Goal: Task Accomplishment & Management: Complete application form

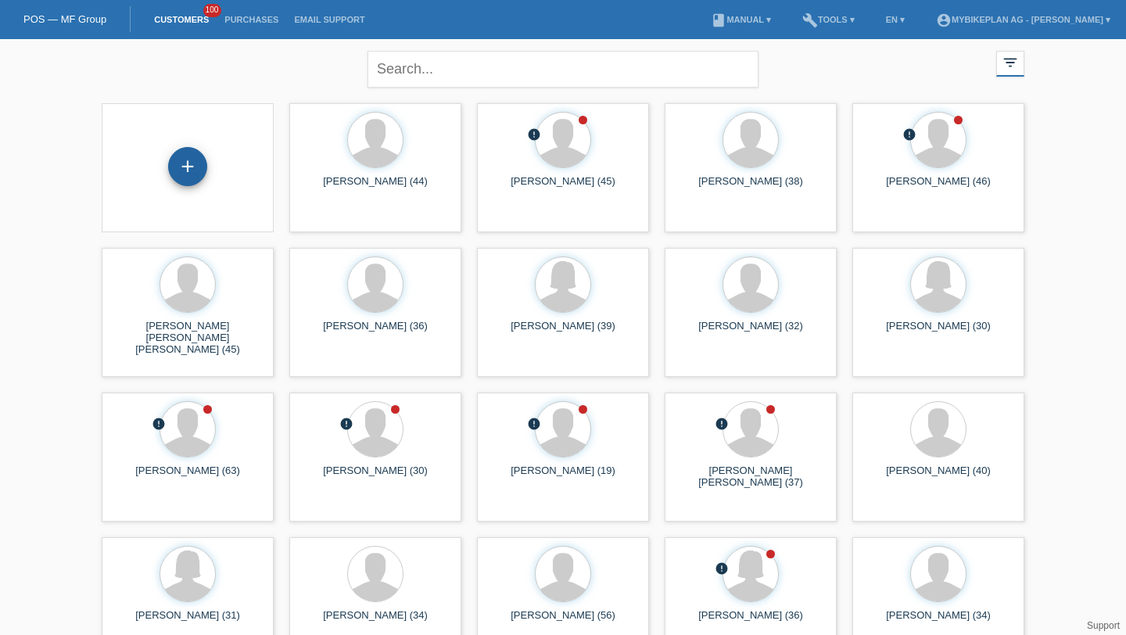
click at [191, 164] on div "+" at bounding box center [187, 166] width 39 height 39
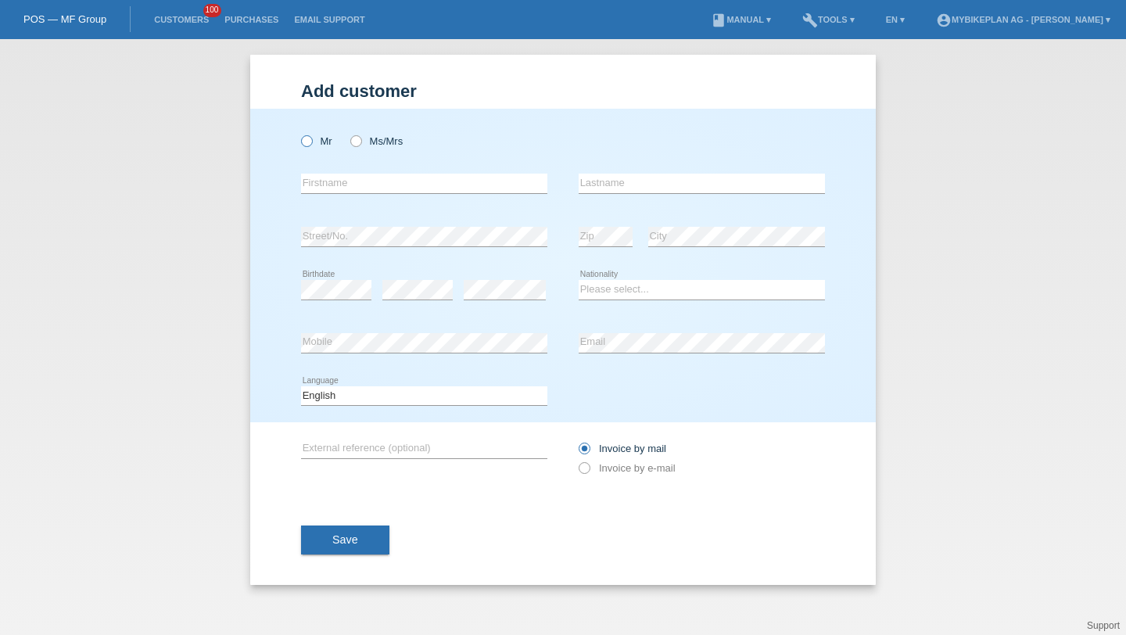
click at [318, 142] on label "Mr" at bounding box center [316, 141] width 31 height 12
click at [311, 142] on input "Mr" at bounding box center [306, 140] width 10 height 10
radio input "true"
click at [329, 185] on input "text" at bounding box center [424, 184] width 246 height 20
type input "S"
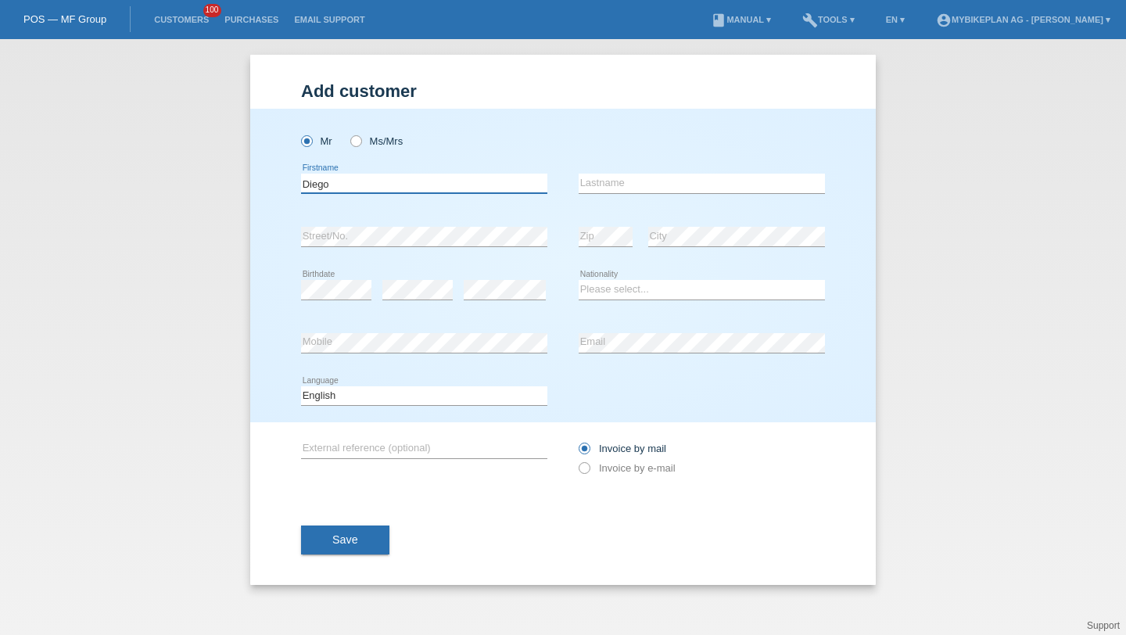
type input "Diego"
type input "Tapia"
click at [634, 292] on select "Please select... Switzerland Austria Germany Liechtenstein ------------ Afghani…" at bounding box center [702, 289] width 246 height 19
select select "CO"
click at [579, 281] on select "Please select... Switzerland Austria Germany Liechtenstein ------------ Afghani…" at bounding box center [702, 289] width 246 height 19
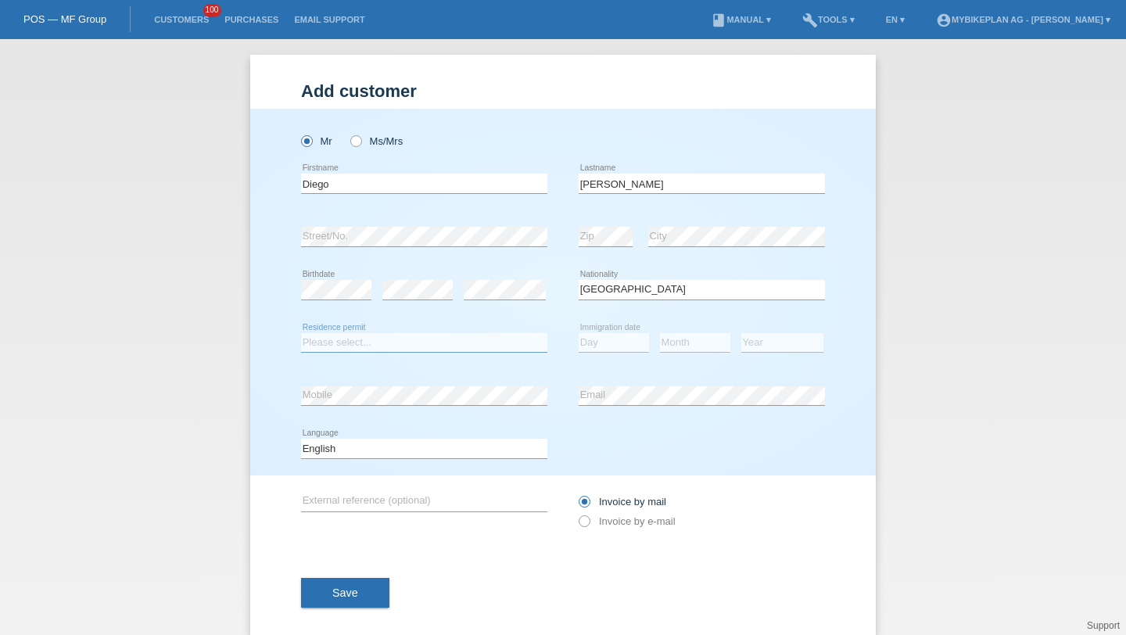
click at [357, 338] on select "Please select... C B B - Refugee status Other" at bounding box center [424, 342] width 246 height 19
select select "B"
click at [301, 333] on select "Please select... C B B - Refugee status Other" at bounding box center [424, 342] width 246 height 19
click at [633, 349] on select "Day 01 02 03 04 05 06 07 08 09 10 11" at bounding box center [614, 342] width 70 height 19
select select "21"
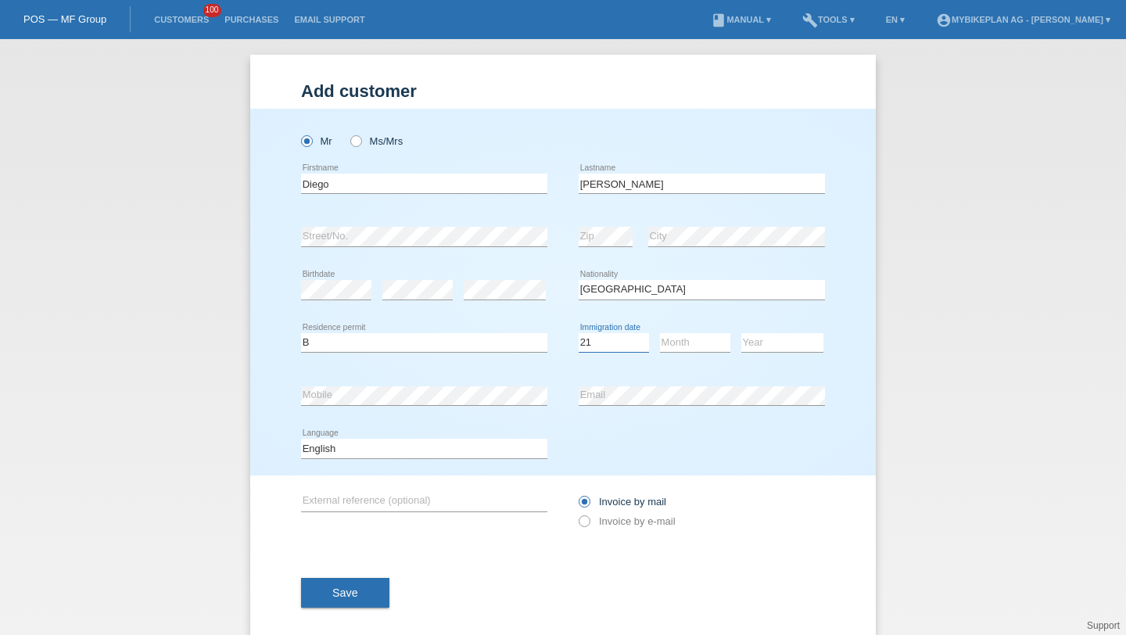
click at [579, 333] on select "Day 01 02 03 04 05 06 07 08 09 10 11" at bounding box center [614, 342] width 70 height 19
click at [676, 335] on select "Month 01 02 03 04 05 06 07 08 09 10 11" at bounding box center [695, 342] width 70 height 19
select select "07"
click at [660, 333] on select "Month 01 02 03 04 05 06 07 08 09 10 11" at bounding box center [695, 342] width 70 height 19
click at [763, 346] on select "Year 2025 2024 2023 2022 2021 2020 2019 2018 2017 2016 2015 2014 2013 2012 2011…" at bounding box center [782, 342] width 82 height 19
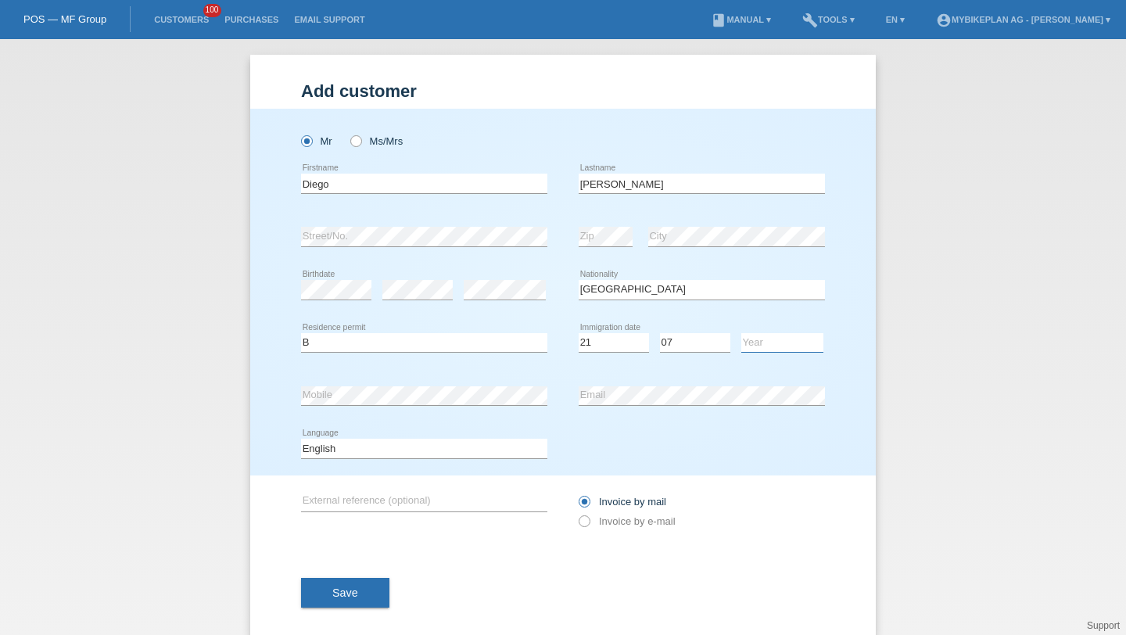
select select "2021"
click at [741, 333] on select "Year 2025 2024 2023 2022 2021 2020 2019 2018 2017 2016 2015 2014 2013 2012 2011…" at bounding box center [782, 342] width 82 height 19
click at [425, 451] on select "Deutsch Français Italiano English" at bounding box center [424, 448] width 246 height 19
select select "fr"
click at [301, 440] on select "Deutsch Français Italiano English" at bounding box center [424, 448] width 246 height 19
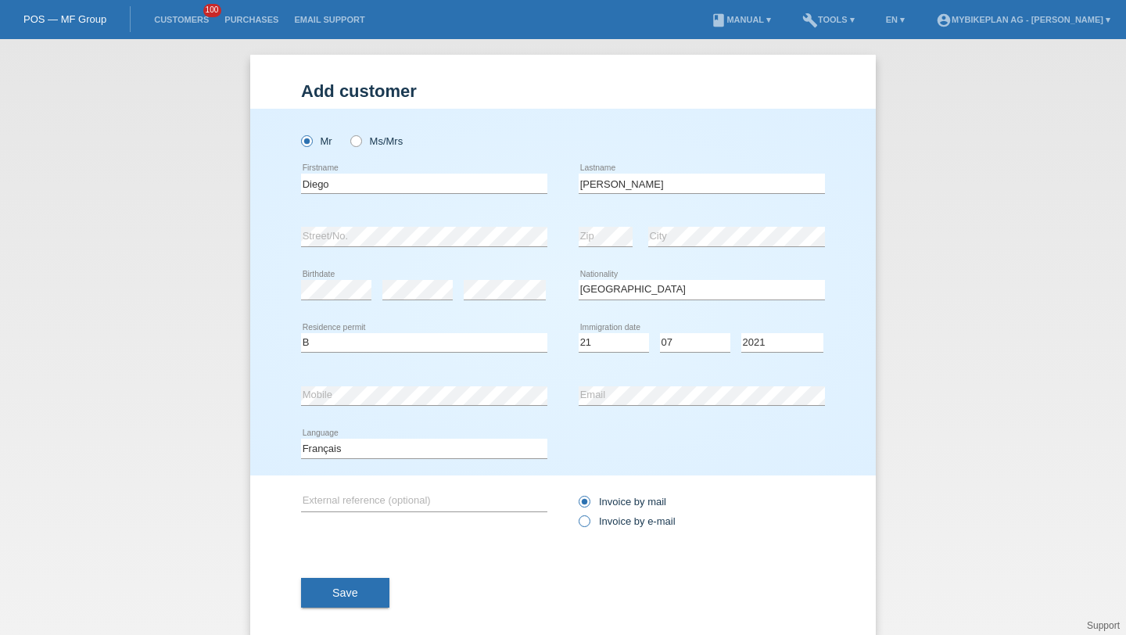
click at [599, 518] on label "Invoice by e-mail" at bounding box center [627, 521] width 97 height 12
click at [589, 518] on input "Invoice by e-mail" at bounding box center [584, 525] width 10 height 20
radio input "true"
click at [364, 584] on button "Save" at bounding box center [345, 593] width 88 height 30
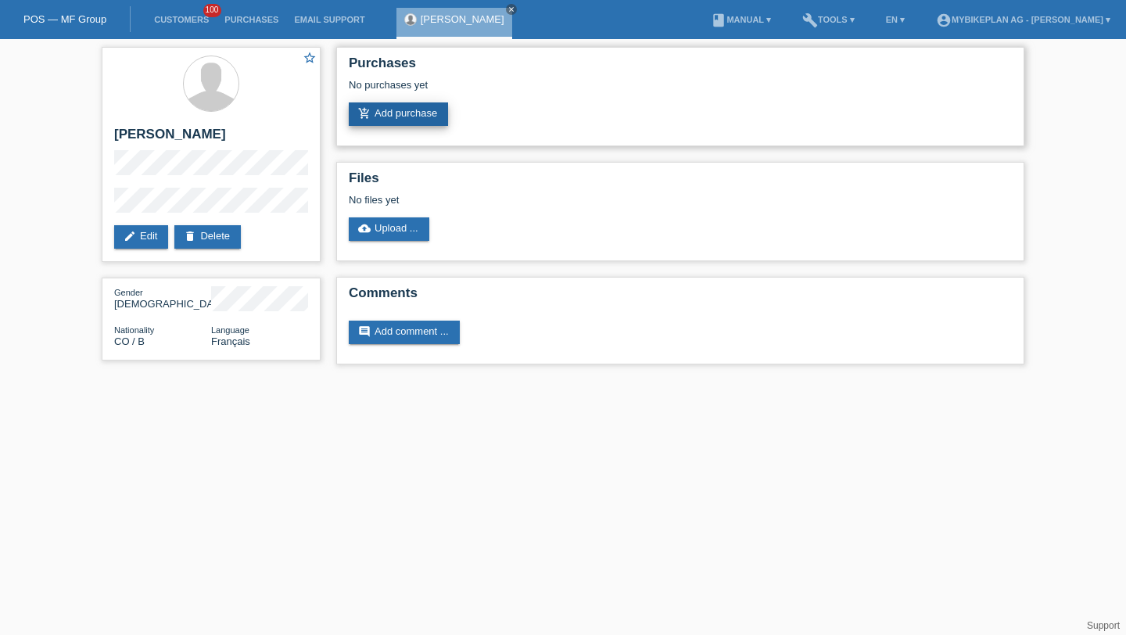
click at [382, 105] on link "add_shopping_cart Add purchase" at bounding box center [398, 113] width 99 height 23
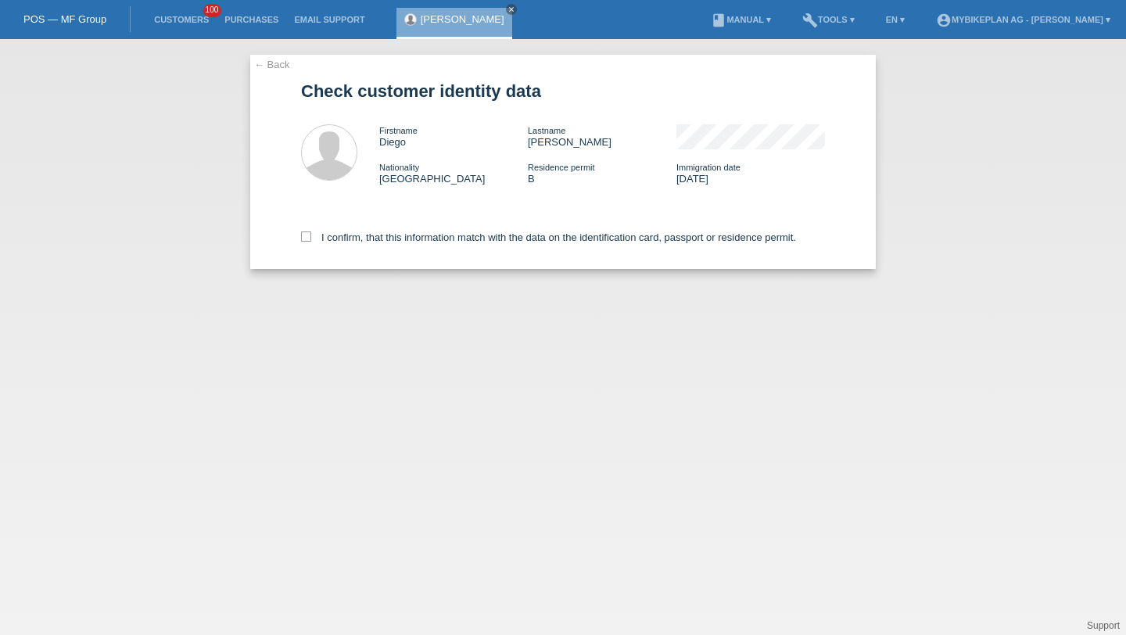
click at [352, 233] on div "I confirm, that this information match with the data on the identification card…" at bounding box center [563, 234] width 524 height 69
click at [352, 240] on label "I confirm, that this information match with the data on the identification card…" at bounding box center [548, 238] width 495 height 12
click at [311, 240] on input "I confirm, that this information match with the data on the identification card…" at bounding box center [306, 237] width 10 height 10
checkbox input "true"
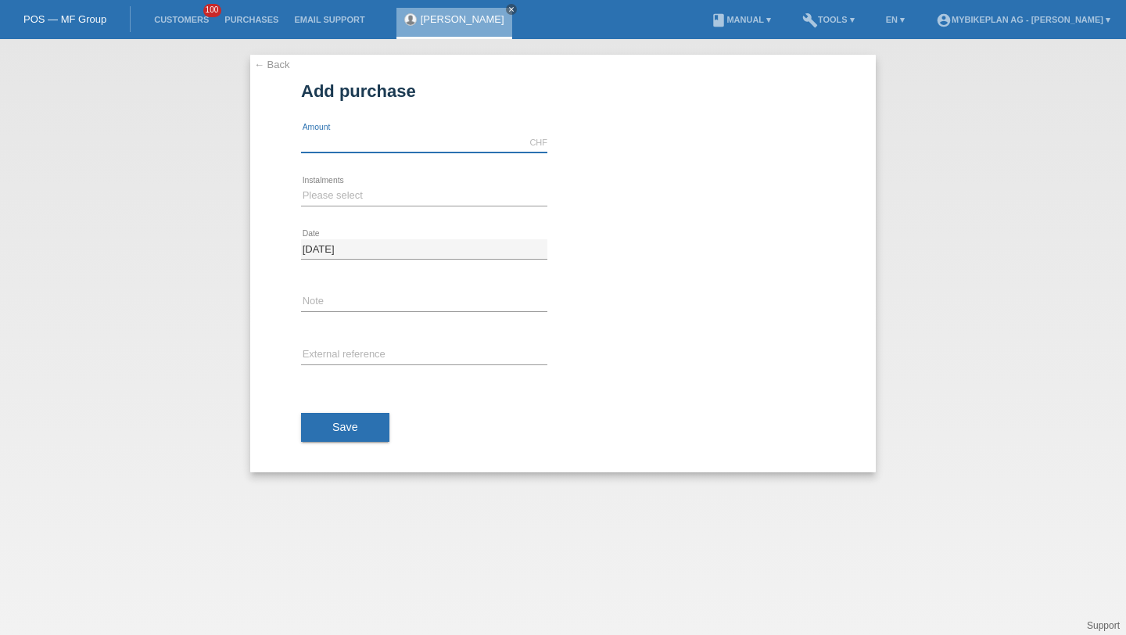
click at [368, 148] on input "text" at bounding box center [424, 143] width 246 height 20
type input "5199.00"
click at [345, 190] on select "Please select 6 instalments 12 instalments 18 instalments 24 instalments 36 ins…" at bounding box center [424, 195] width 246 height 19
select select "488"
click at [301, 186] on select "Please select 6 instalments 12 instalments 18 instalments 24 instalments 36 ins…" at bounding box center [424, 195] width 246 height 19
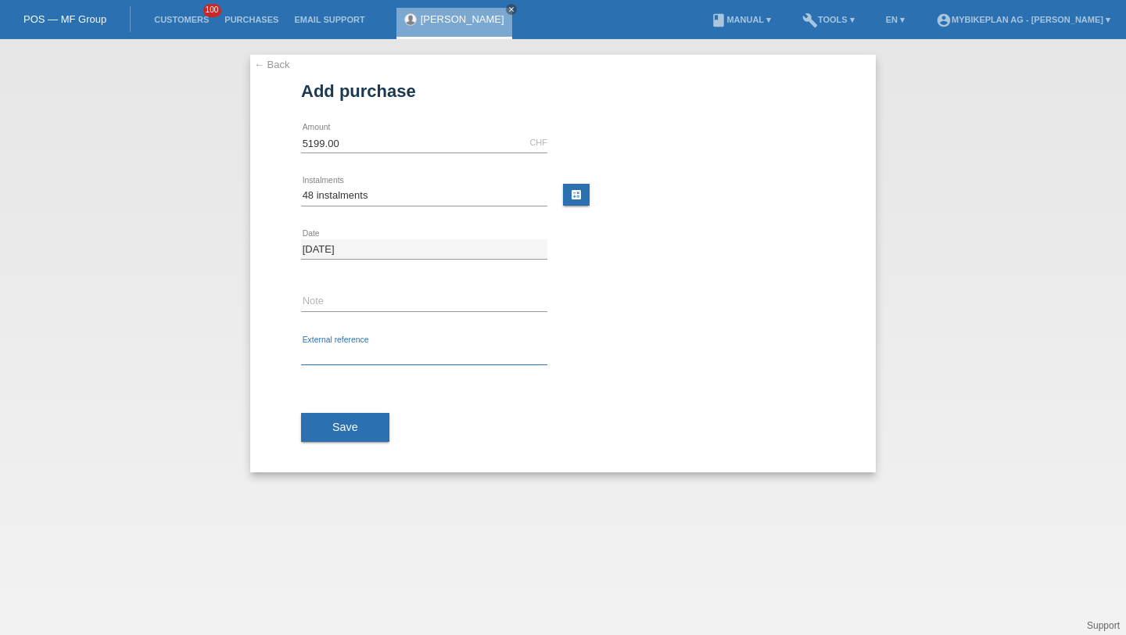
click at [338, 362] on input "text" at bounding box center [424, 356] width 246 height 20
paste input "42736937574"
type input "42736937574"
click at [343, 422] on span "Save" at bounding box center [345, 427] width 26 height 13
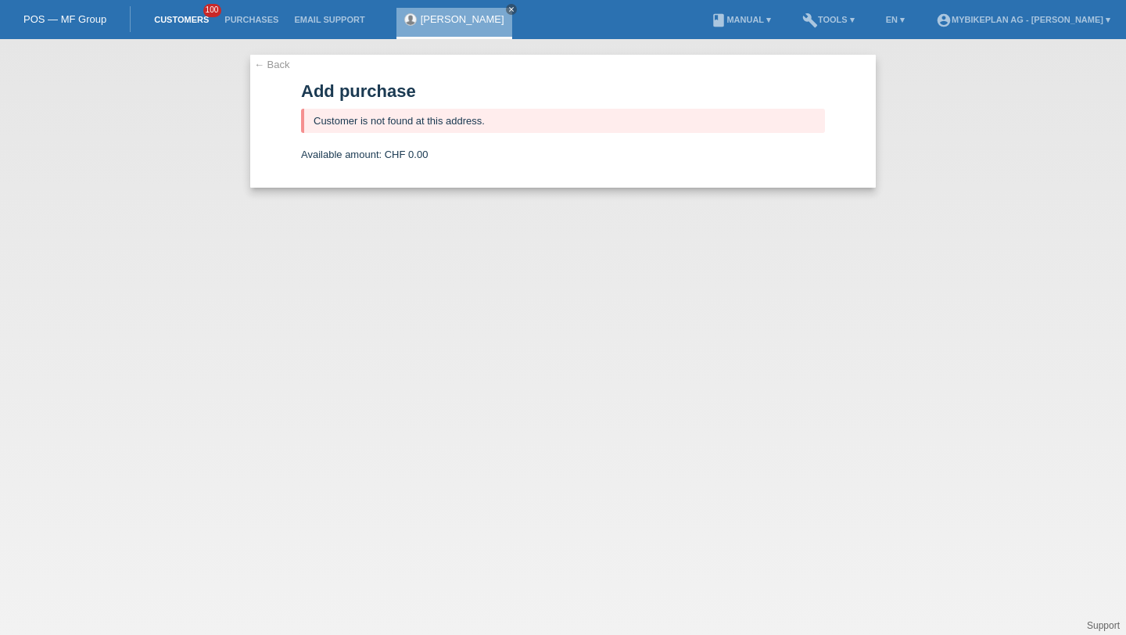
click at [171, 17] on link "Customers" at bounding box center [181, 19] width 70 height 9
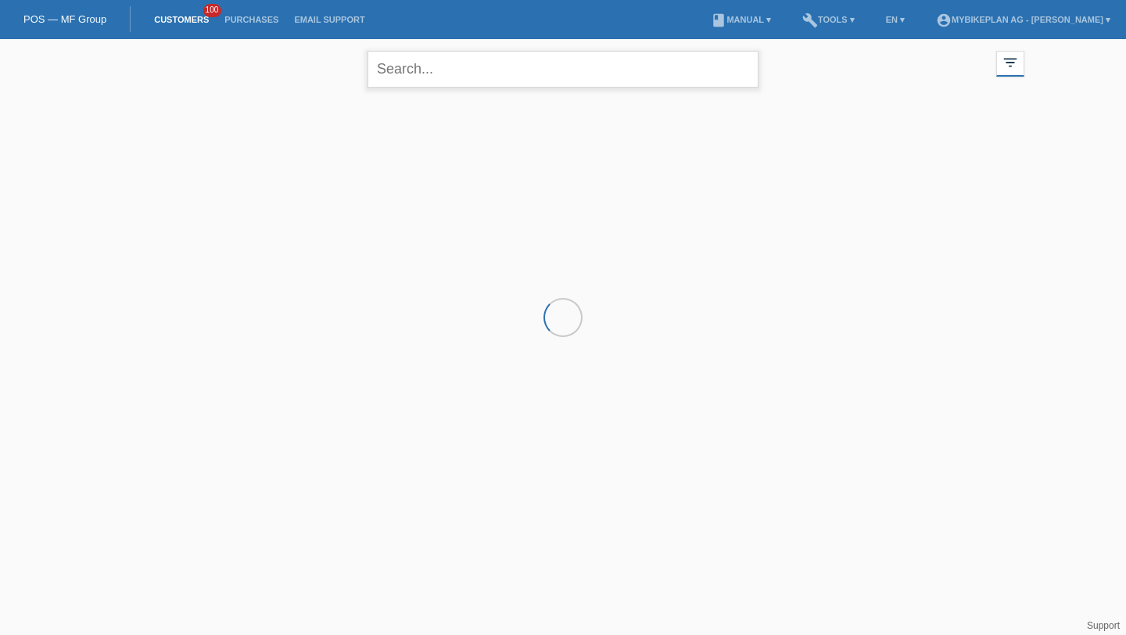
click at [428, 71] on input "text" at bounding box center [563, 69] width 391 height 37
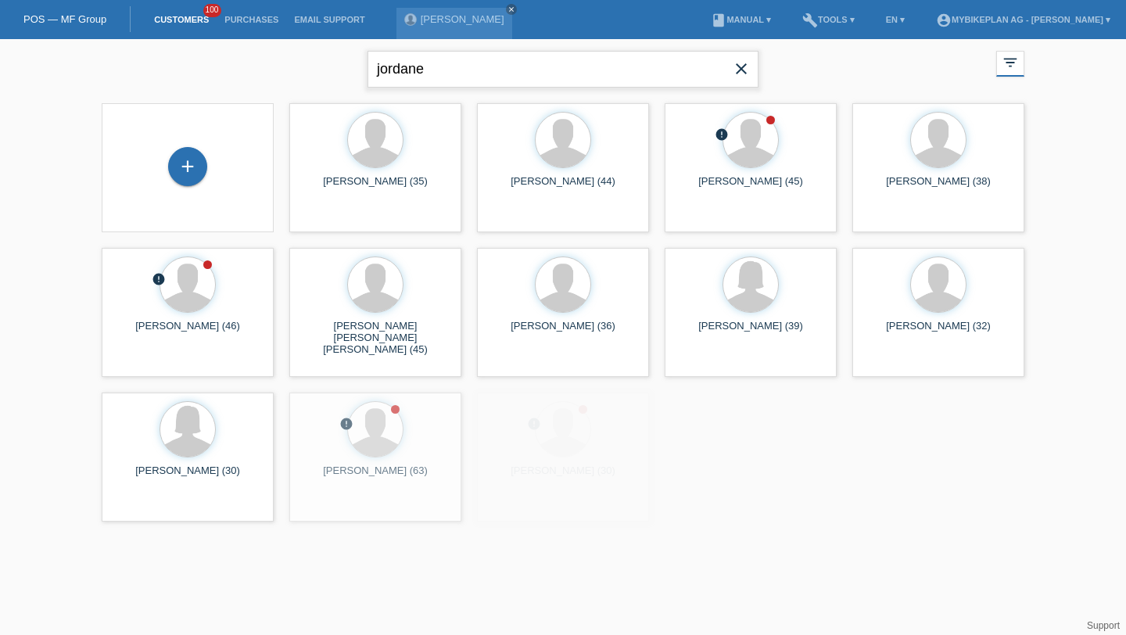
type input "jordane"
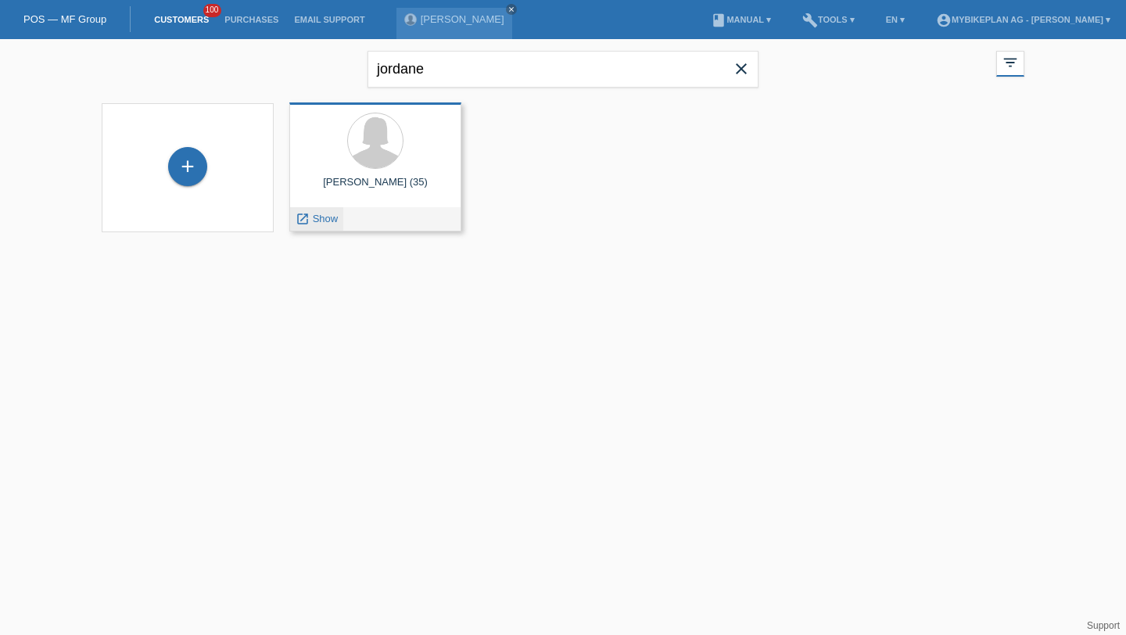
click at [323, 214] on span "Show" at bounding box center [326, 219] width 26 height 12
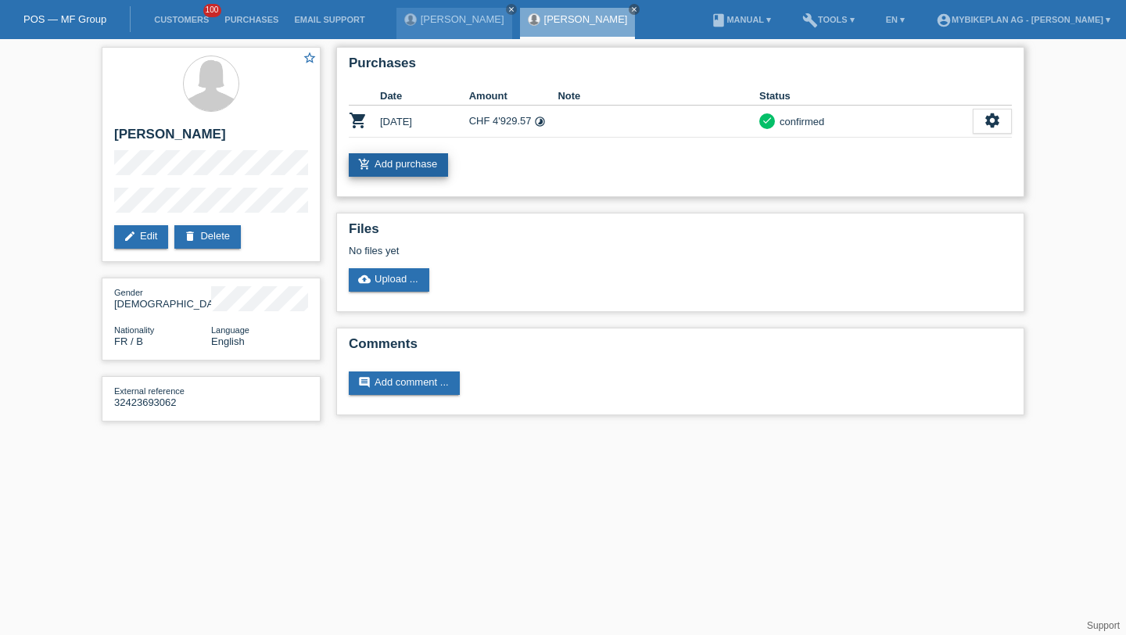
click at [375, 171] on link "add_shopping_cart Add purchase" at bounding box center [398, 164] width 99 height 23
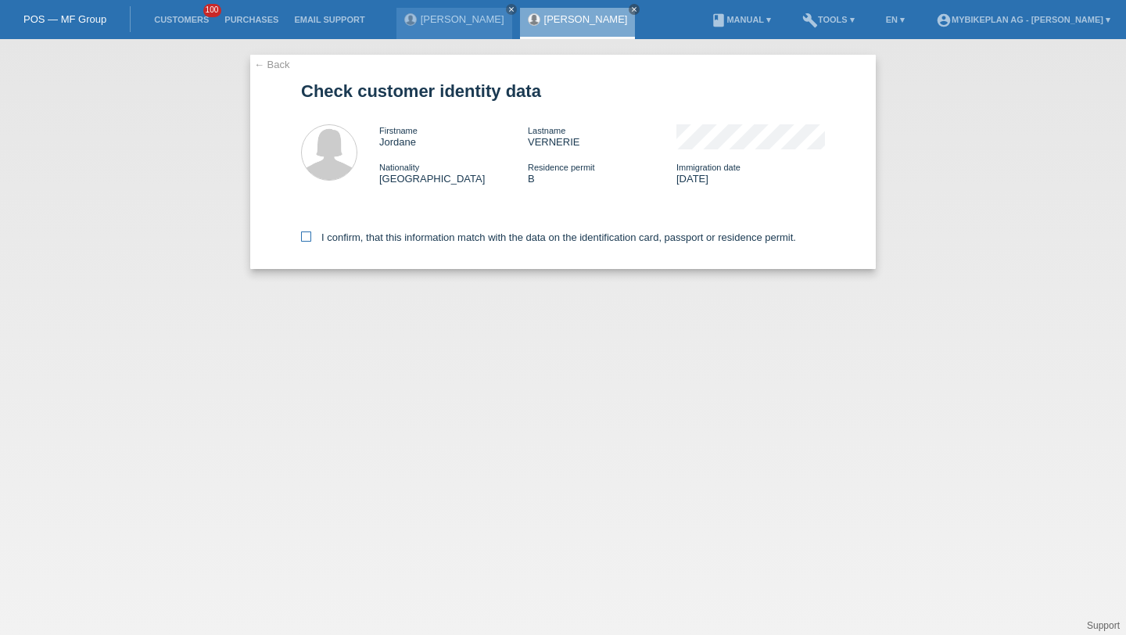
click at [357, 240] on label "I confirm, that this information match with the data on the identification card…" at bounding box center [548, 238] width 495 height 12
click at [311, 240] on input "I confirm, that this information match with the data on the identification card…" at bounding box center [306, 237] width 10 height 10
checkbox input "true"
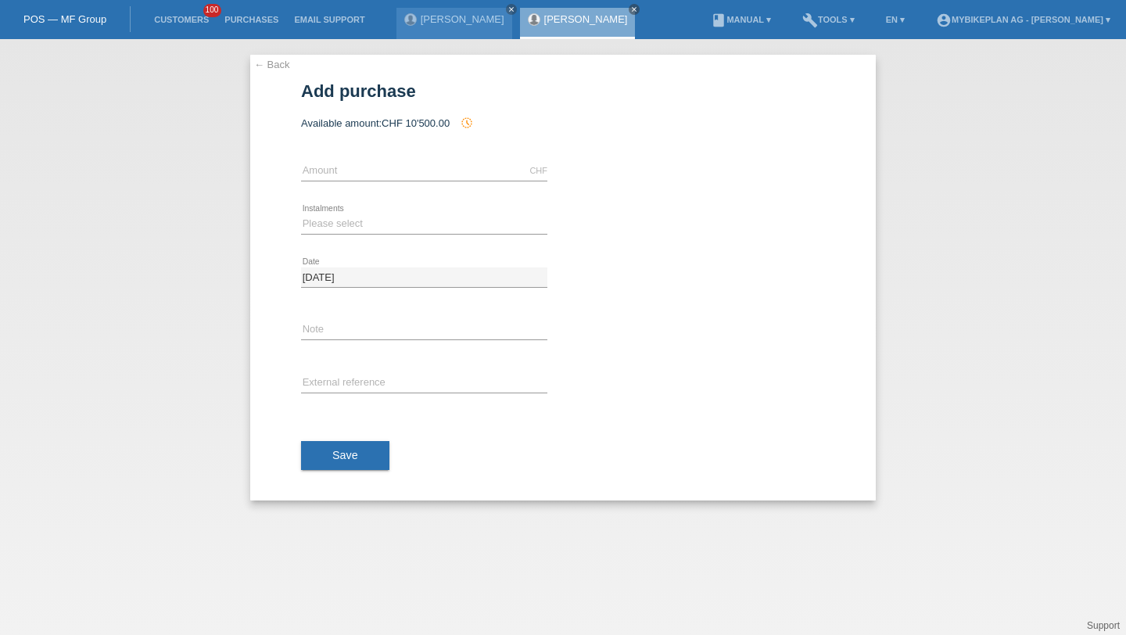
click at [361, 160] on div "CHF error Amount" at bounding box center [424, 171] width 246 height 53
click at [355, 170] on input "text" at bounding box center [424, 171] width 246 height 20
type input "6999.00"
click at [321, 214] on select "Please select 6 instalments 12 instalments 18 instalments 24 instalments 36 ins…" at bounding box center [424, 223] width 246 height 19
select select "488"
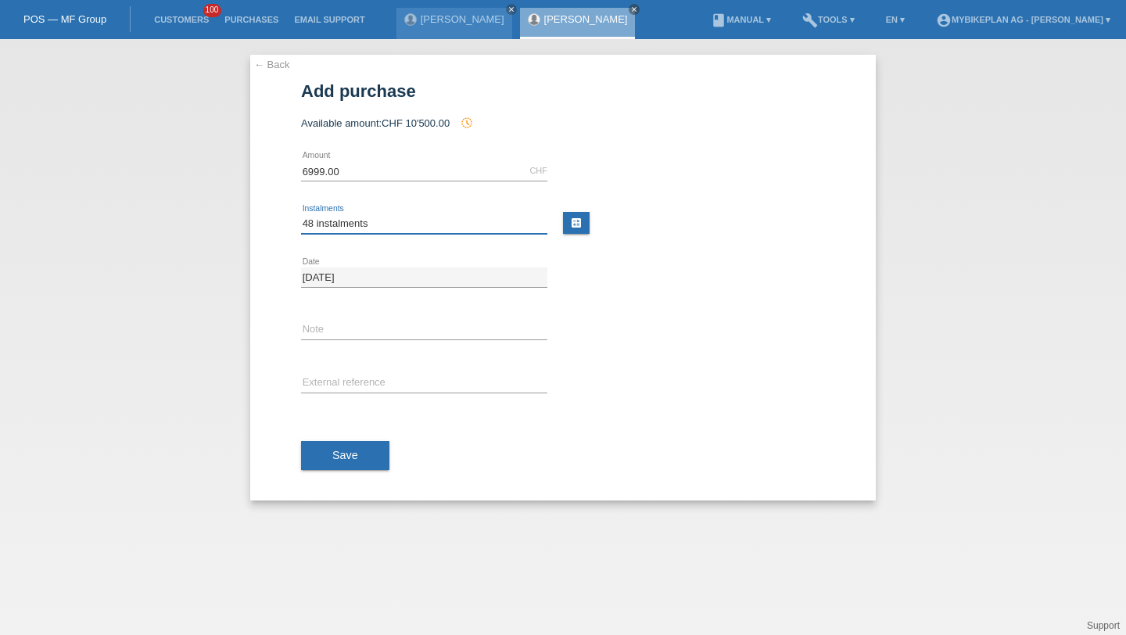
click at [301, 214] on select "Please select 6 instalments 12 instalments 18 instalments 24 instalments 36 ins…" at bounding box center [424, 223] width 246 height 19
click at [338, 374] on input "text" at bounding box center [424, 384] width 246 height 20
paste input "42793927499"
type input "42793927499"
click at [325, 445] on button "Save" at bounding box center [345, 456] width 88 height 30
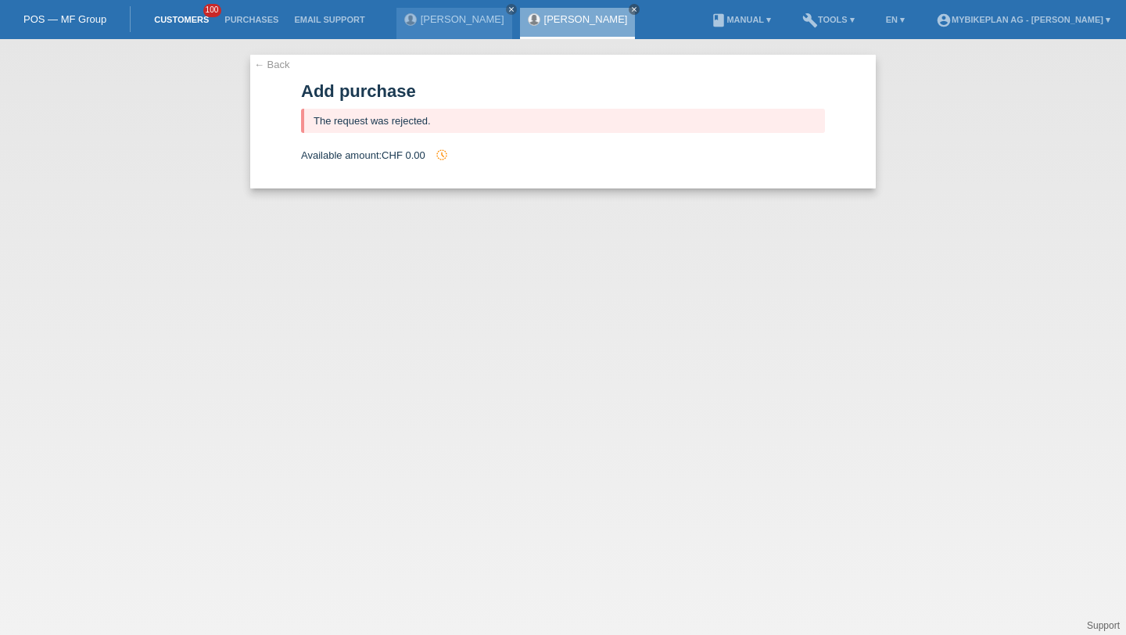
click at [161, 24] on link "Customers" at bounding box center [181, 19] width 70 height 9
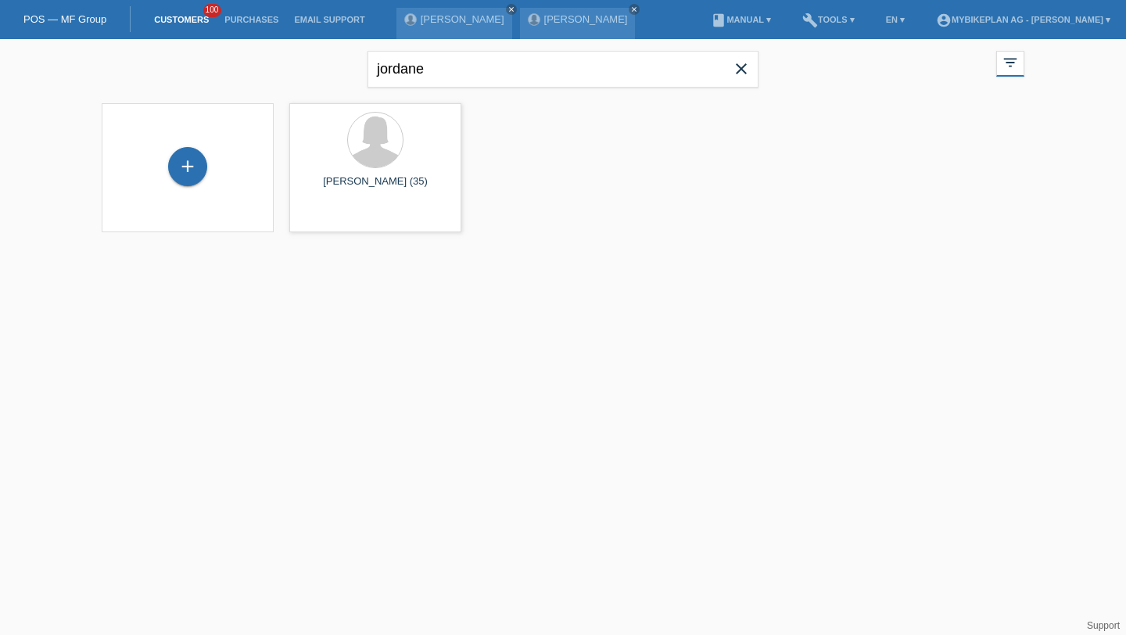
click at [737, 61] on icon "close" at bounding box center [741, 68] width 19 height 19
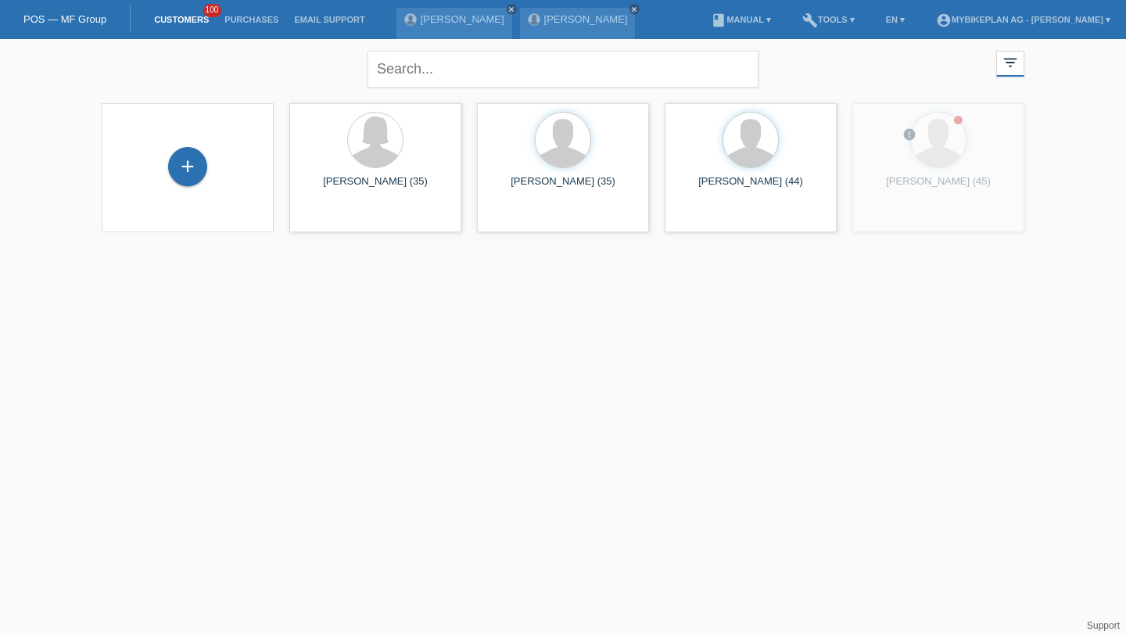
click at [167, 163] on div "+" at bounding box center [187, 167] width 147 height 41
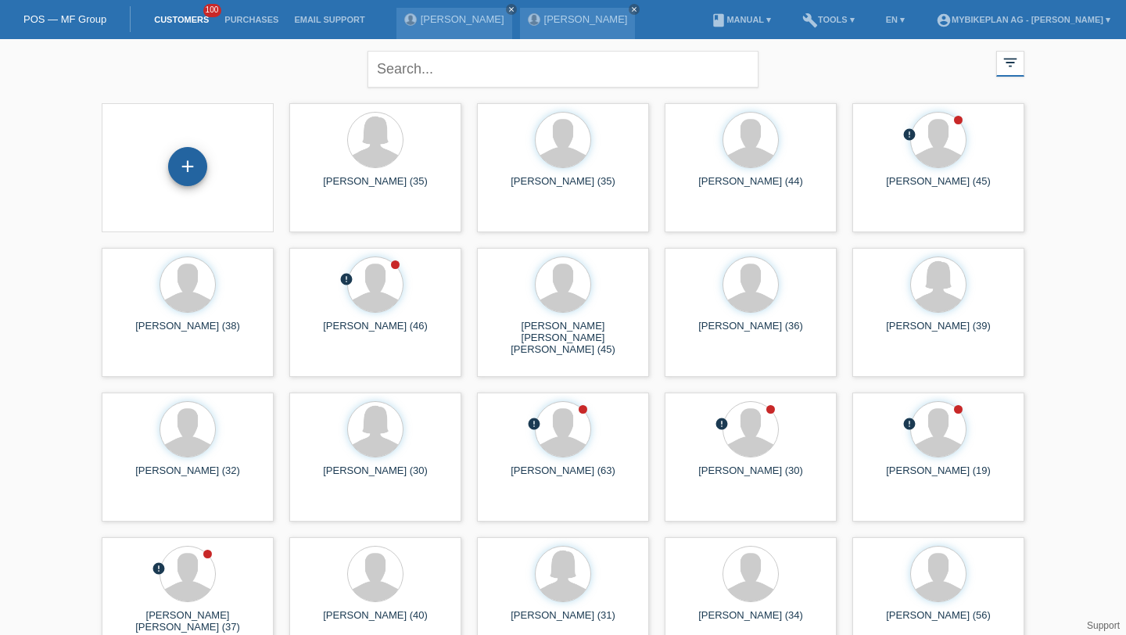
click at [183, 158] on div "+" at bounding box center [188, 166] width 38 height 27
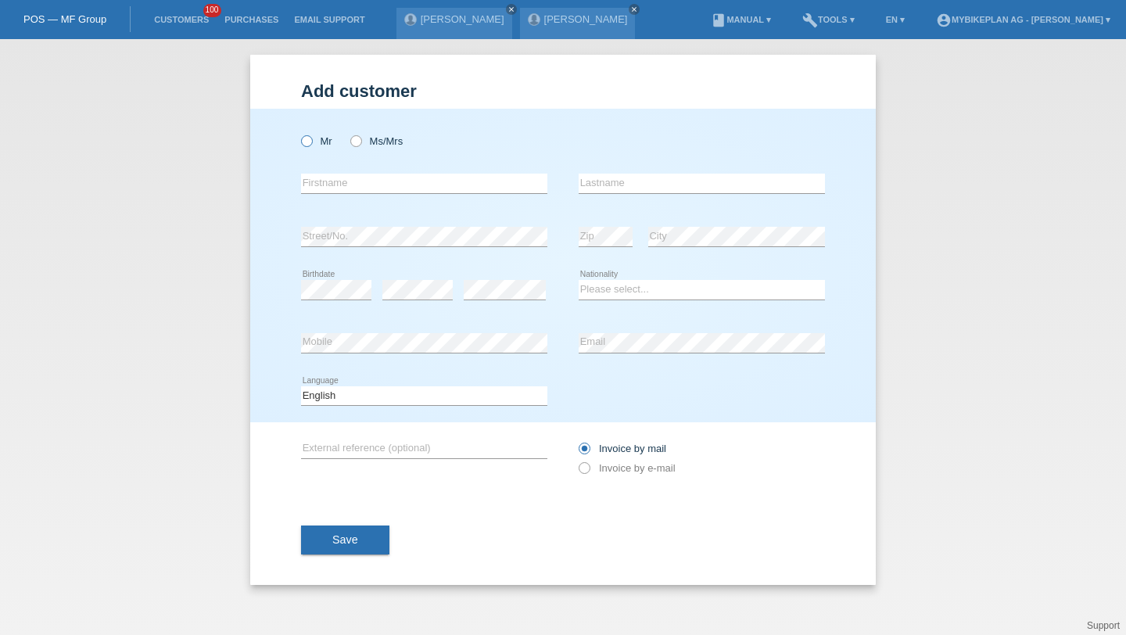
click at [299, 133] on icon at bounding box center [299, 133] width 0 height 0
click at [307, 143] on input "Mr" at bounding box center [306, 140] width 10 height 10
radio input "true"
click at [324, 190] on input "text" at bounding box center [424, 184] width 246 height 20
type input "[PERSON_NAME]"
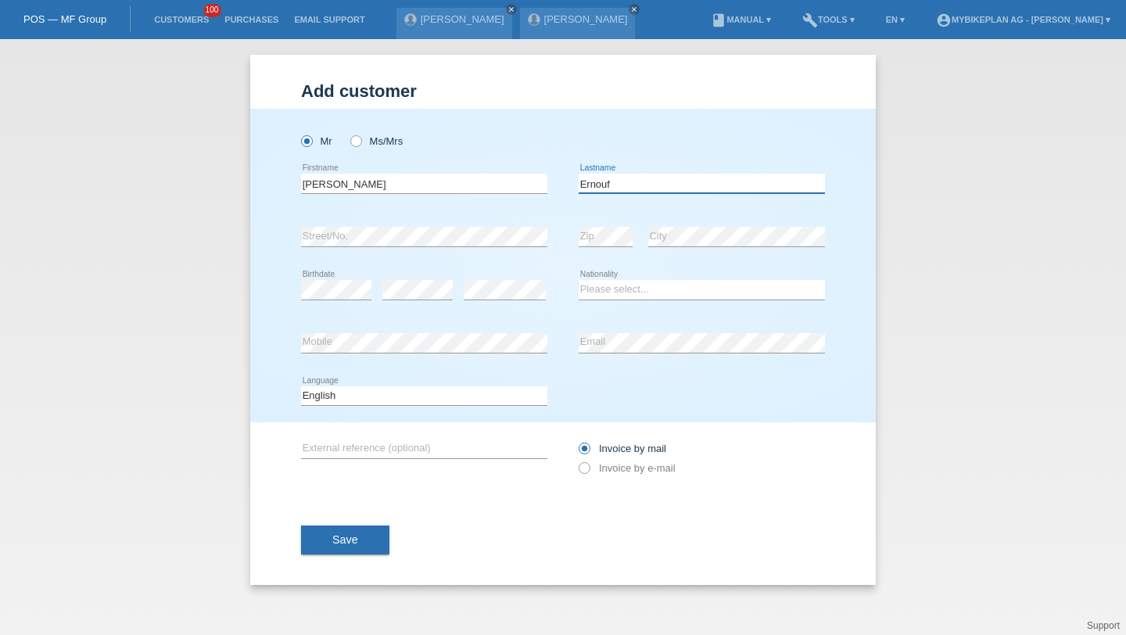
type input "Ernouf"
click at [613, 284] on select "Please select... Switzerland Austria Germany Liechtenstein ------------ Afghani…" at bounding box center [702, 289] width 246 height 19
select select "CH"
click at [579, 281] on select "Please select... Switzerland Austria Germany Liechtenstein ------------ Afghani…" at bounding box center [702, 289] width 246 height 19
click at [494, 323] on div "error Mobile" at bounding box center [424, 343] width 246 height 53
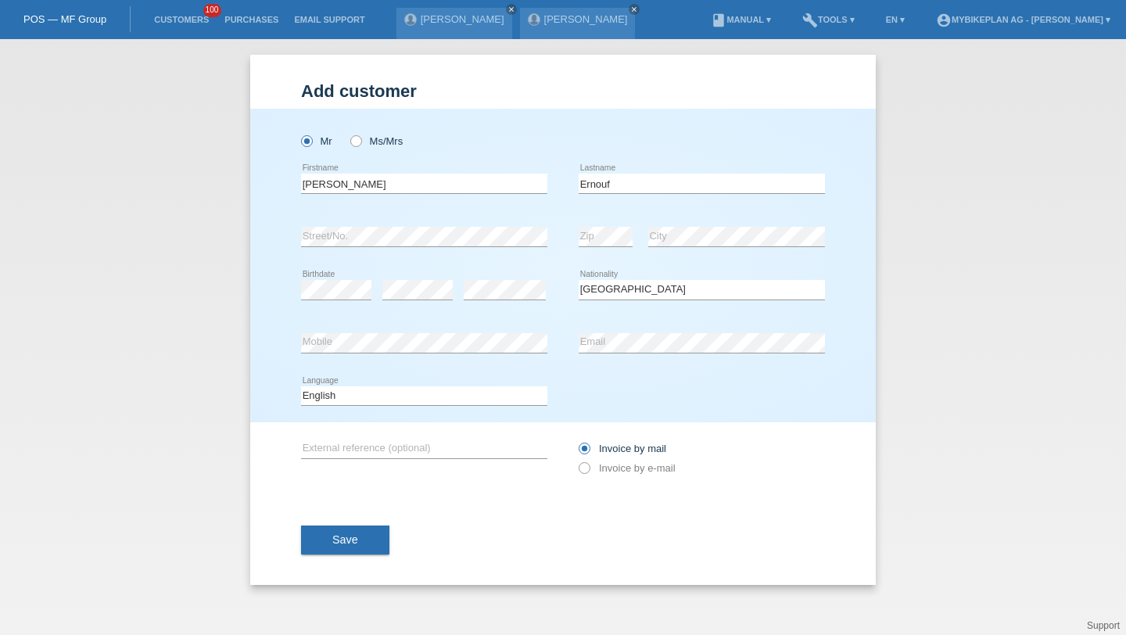
click at [494, 332] on div "error Mobile" at bounding box center [424, 343] width 246 height 53
click at [444, 389] on select "Deutsch Français Italiano English" at bounding box center [424, 395] width 246 height 19
select select "fr"
click at [301, 386] on select "Deutsch Français Italiano English" at bounding box center [424, 395] width 246 height 19
click at [596, 473] on label "Invoice by e-mail" at bounding box center [627, 468] width 97 height 12
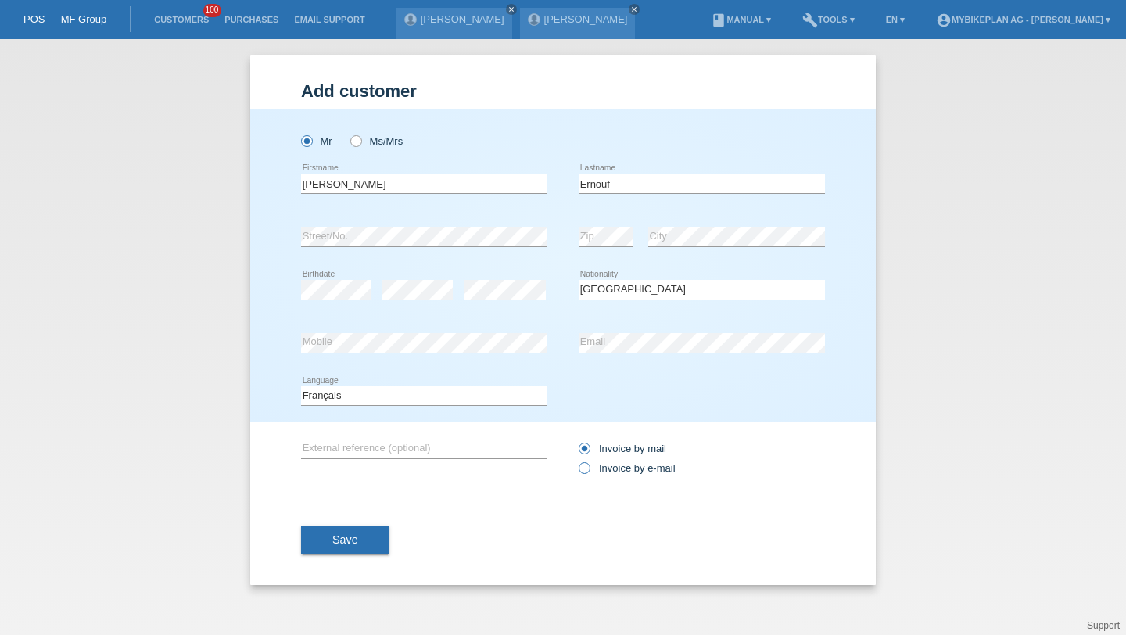
click at [589, 473] on input "Invoice by e-mail" at bounding box center [584, 472] width 10 height 20
radio input "true"
click at [349, 514] on div "Save" at bounding box center [563, 540] width 524 height 91
click at [349, 524] on div "Save" at bounding box center [563, 540] width 524 height 91
click at [351, 533] on button "Save" at bounding box center [345, 541] width 88 height 30
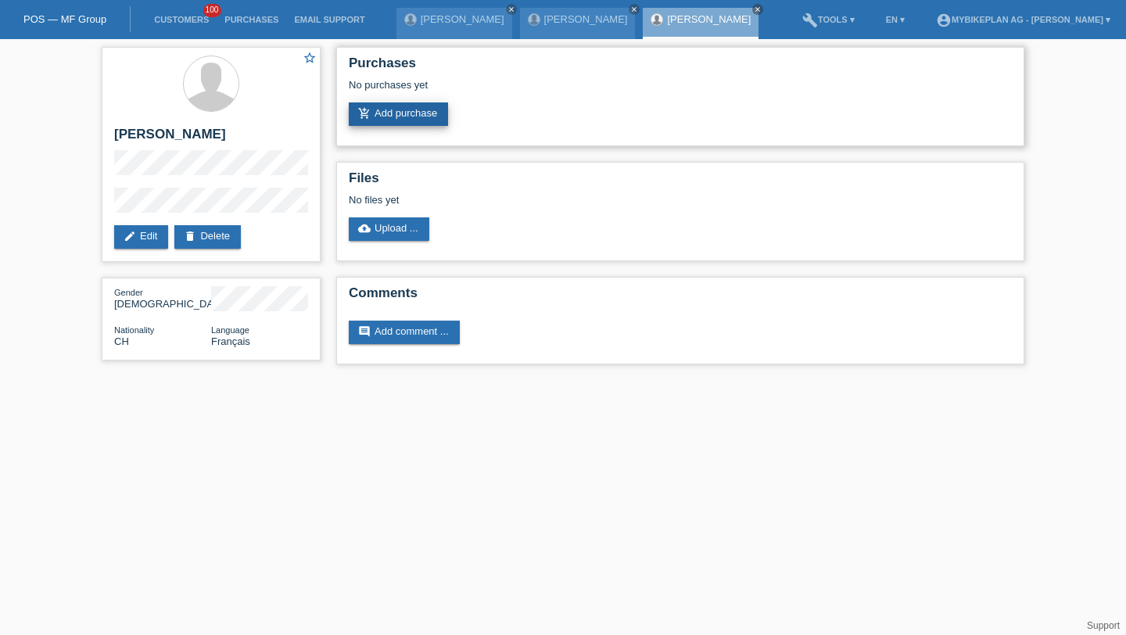
click at [410, 107] on link "add_shopping_cart Add purchase" at bounding box center [398, 113] width 99 height 23
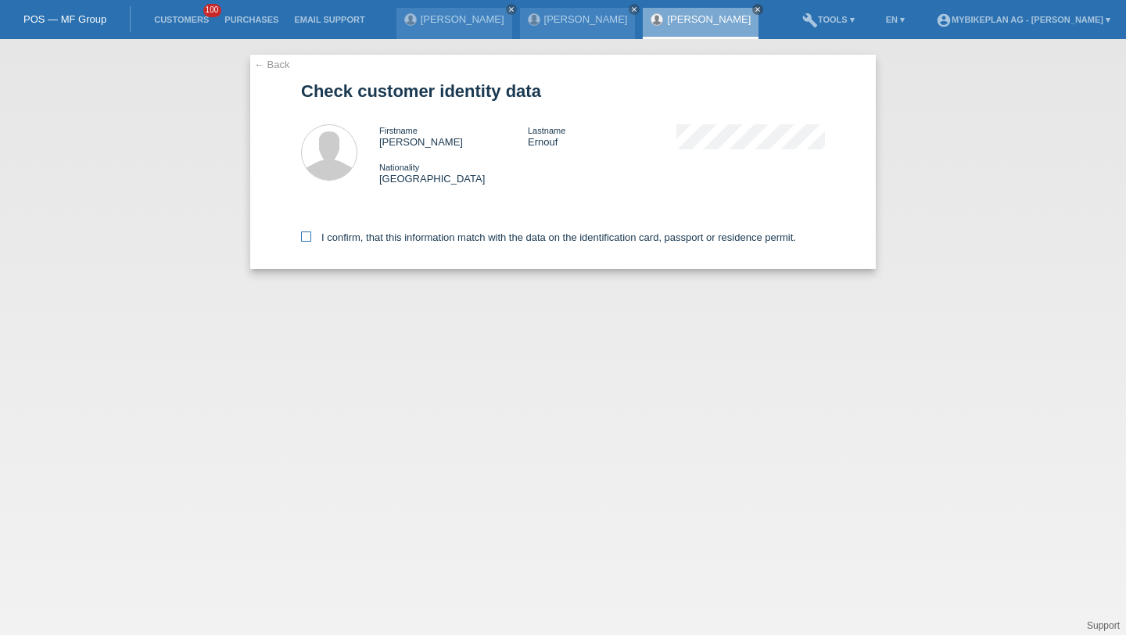
click at [382, 235] on label "I confirm, that this information match with the data on the identification card…" at bounding box center [548, 238] width 495 height 12
click at [311, 235] on input "I confirm, that this information match with the data on the identification card…" at bounding box center [306, 237] width 10 height 10
checkbox input "true"
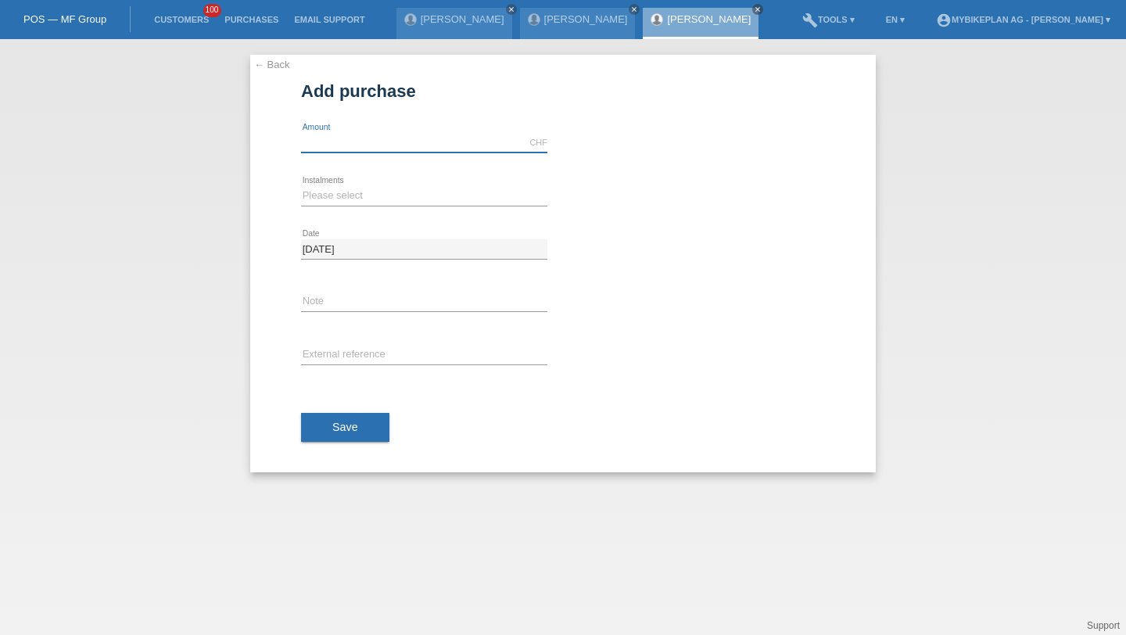
click at [331, 143] on input "text" at bounding box center [424, 143] width 246 height 20
type input "2950.00"
click at [336, 200] on select "Please select 6 instalments 12 instalments 18 instalments 24 instalments 36 ins…" at bounding box center [424, 195] width 246 height 19
select select "487"
click at [301, 186] on select "Please select 6 instalments 12 instalments 18 instalments 24 instalments 36 ins…" at bounding box center [424, 195] width 246 height 19
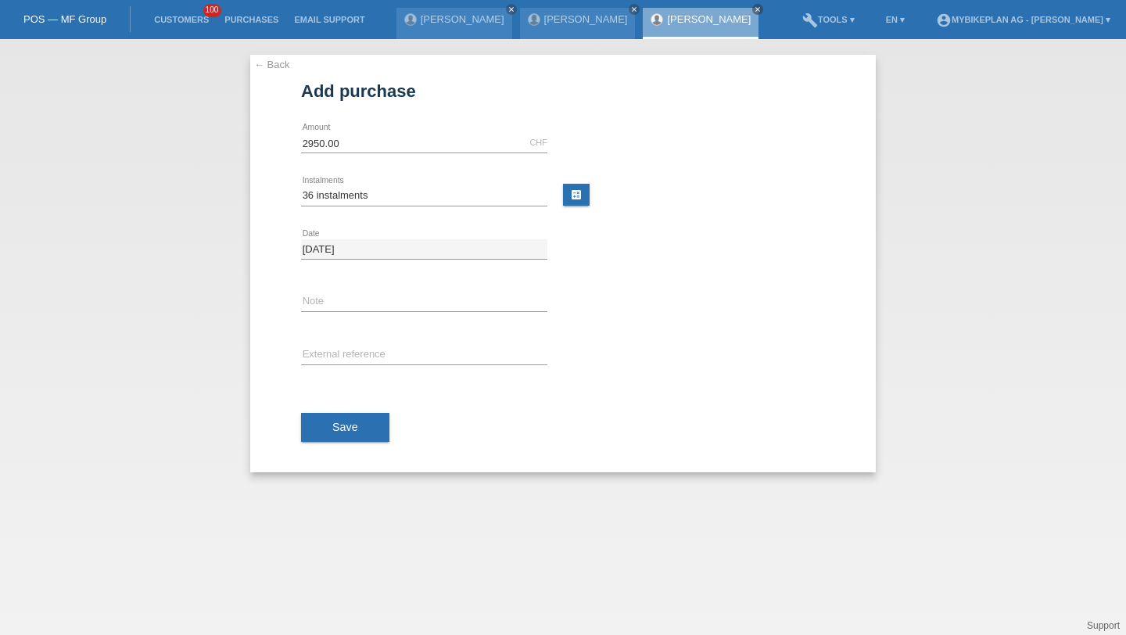
click at [343, 338] on div "error External reference" at bounding box center [424, 355] width 246 height 53
click at [343, 350] on input "text" at bounding box center [424, 356] width 246 height 20
paste input "42748816252"
type input "42748816252"
click at [335, 415] on button "Save" at bounding box center [345, 428] width 88 height 30
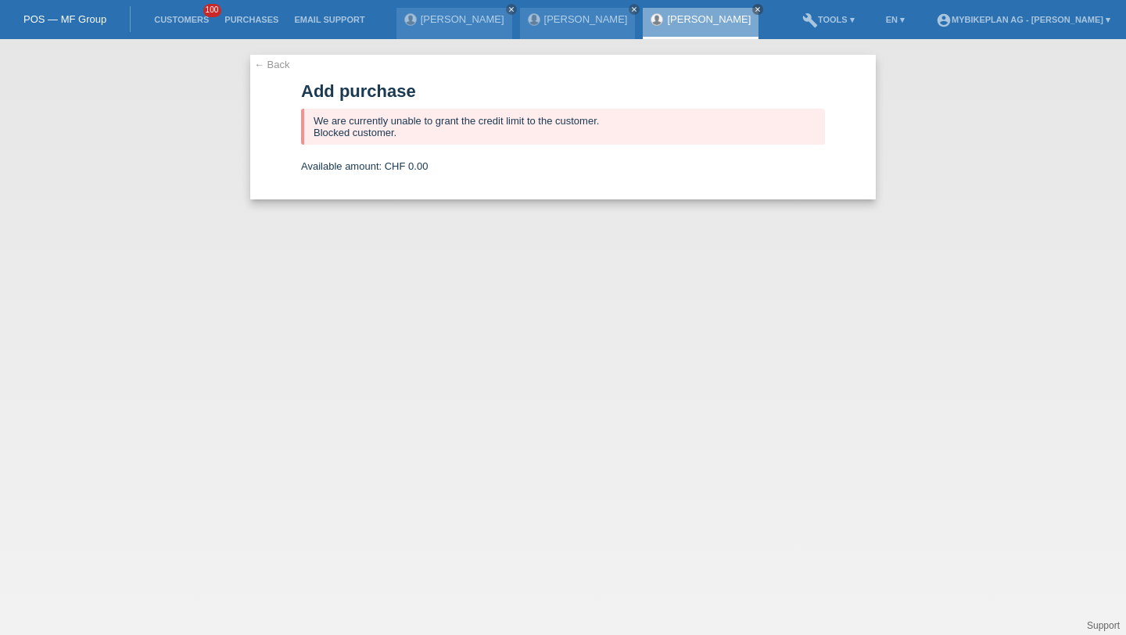
click at [199, 26] on li "Customers 100" at bounding box center [181, 20] width 70 height 40
click at [198, 26] on li "Customers 100" at bounding box center [181, 20] width 70 height 40
click at [185, 16] on link "Customers" at bounding box center [181, 19] width 70 height 9
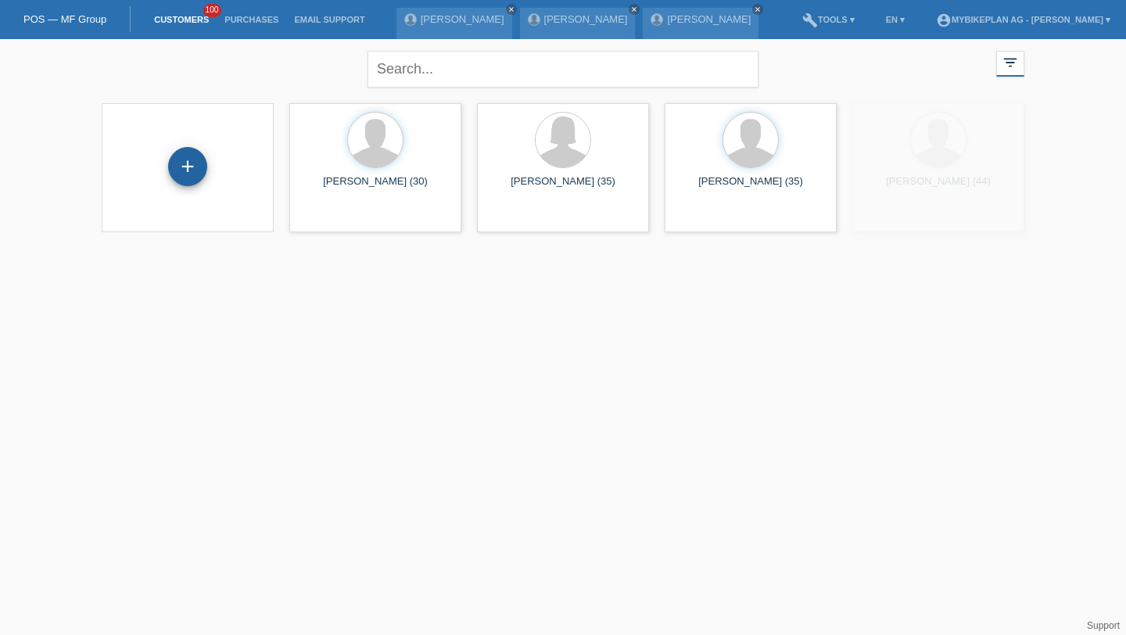
click at [198, 166] on div "+" at bounding box center [187, 166] width 39 height 39
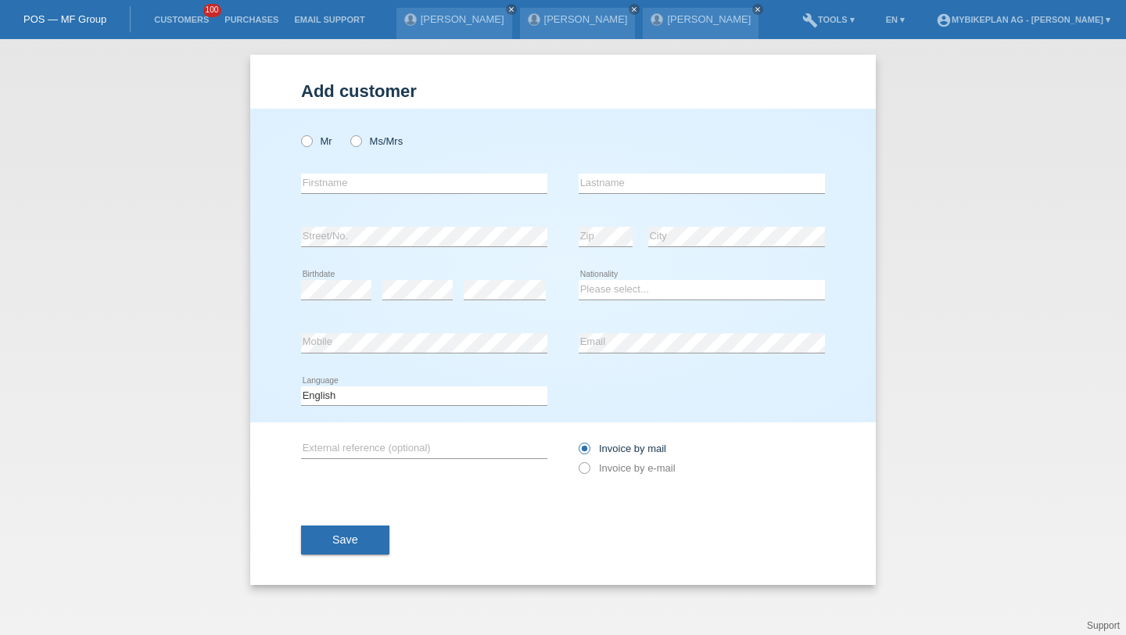
click at [332, 136] on div "Mr Ms/Mrs" at bounding box center [424, 141] width 246 height 32
click at [318, 124] on div "Mr Ms/Mrs" at bounding box center [424, 133] width 246 height 48
click at [318, 132] on div "Mr Ms/Mrs" at bounding box center [424, 141] width 246 height 32
click at [318, 139] on label "Mr" at bounding box center [316, 141] width 31 height 12
click at [311, 139] on input "Mr" at bounding box center [306, 140] width 10 height 10
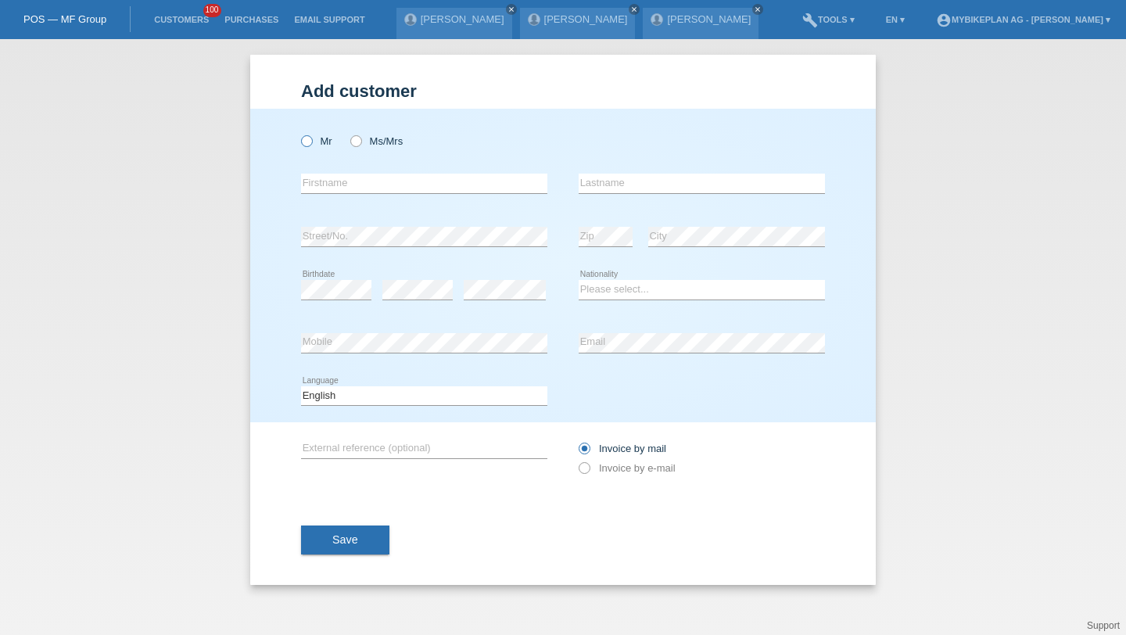
radio input "true"
click at [330, 183] on input "text" at bounding box center [424, 184] width 246 height 20
type input "[PERSON_NAME]"
paste input "Belvito"
type input "Belvito"
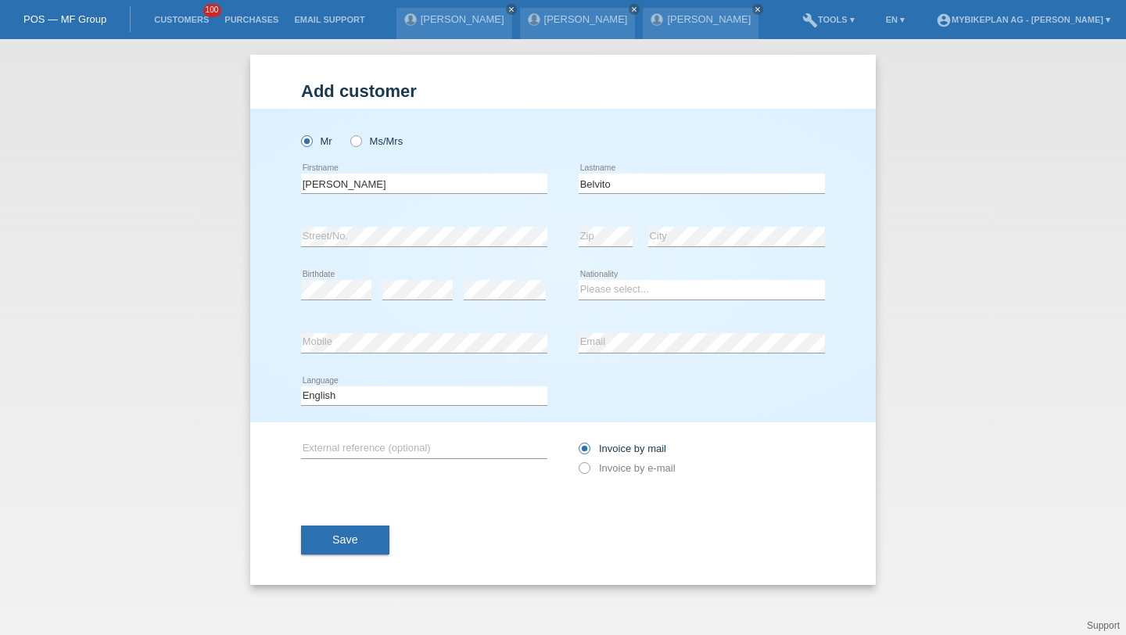
click at [354, 277] on div "error Birthdate" at bounding box center [336, 290] width 70 height 53
click at [354, 278] on div "error Birthdate" at bounding box center [336, 290] width 70 height 53
click at [477, 303] on div "error" at bounding box center [505, 290] width 82 height 53
click at [648, 292] on select "Please select... Switzerland Austria Germany Liechtenstein ------------ Afghani…" at bounding box center [702, 289] width 246 height 19
select select "IT"
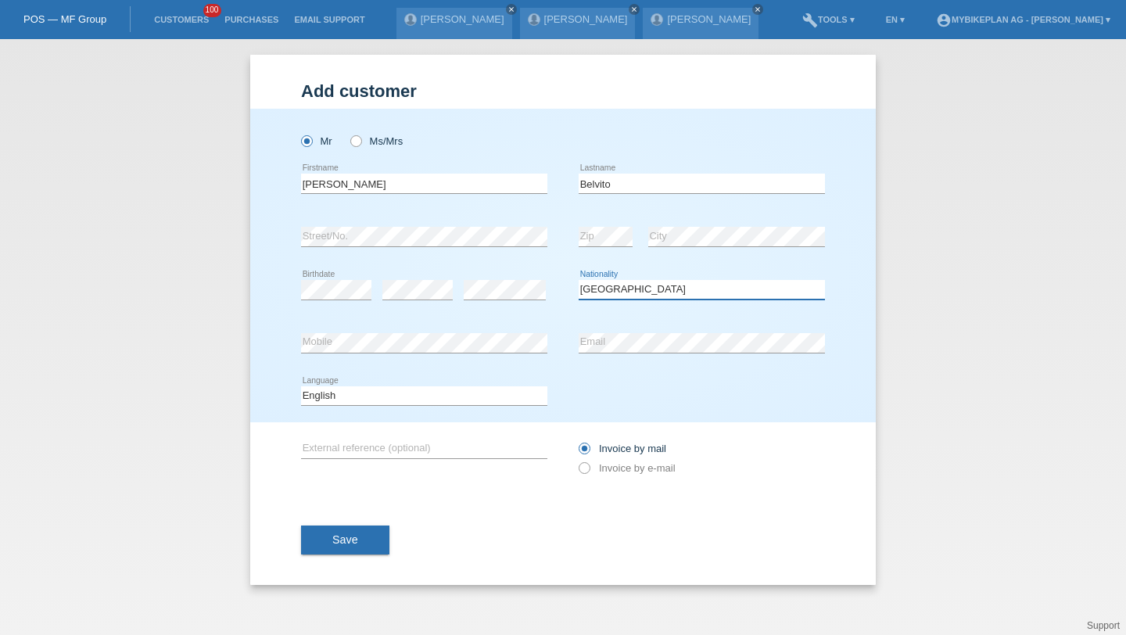
click at [579, 281] on select "Please select... Switzerland Austria Germany Liechtenstein ------------ Afghani…" at bounding box center [702, 289] width 246 height 19
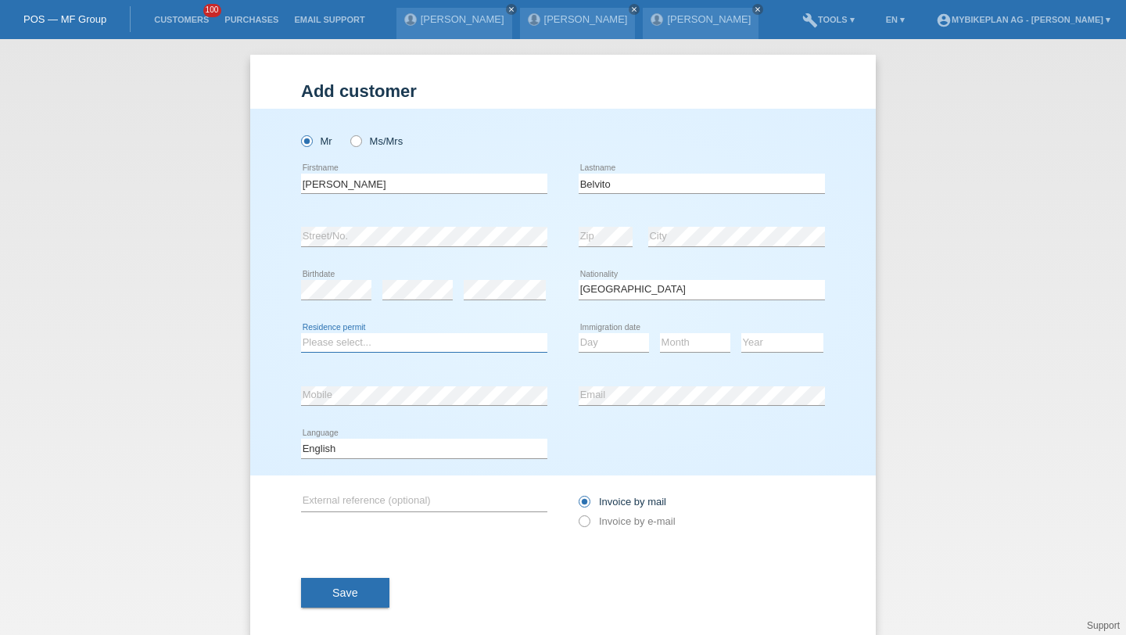
click at [369, 344] on select "Please select... C B B - Refugee status Other" at bounding box center [424, 342] width 246 height 19
select select "C"
click at [301, 333] on select "Please select... C B B - Refugee status Other" at bounding box center [424, 342] width 246 height 19
click at [602, 341] on select "Day 01 02 03 04 05 06 07 08 09 10 11" at bounding box center [614, 342] width 70 height 19
select select "06"
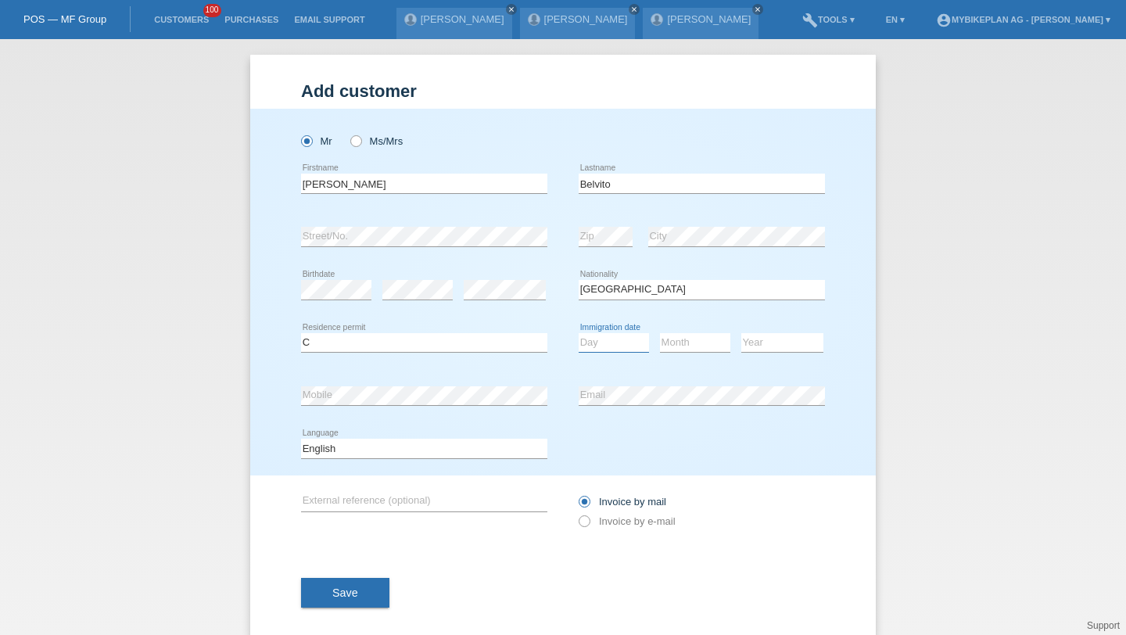
click at [579, 333] on select "Day 01 02 03 04 05 06 07 08 09 10 11" at bounding box center [614, 342] width 70 height 19
click at [668, 345] on select "Month 01 02 03 04 05 06 07 08 09 10 11" at bounding box center [695, 342] width 70 height 19
select select "10"
click at [660, 333] on select "Month 01 02 03 04 05 06 07 08 09 10 11" at bounding box center [695, 342] width 70 height 19
click at [753, 337] on select "Year 2025 2024 2023 2022 2021 2020 2019 2018 2017 2016 2015 2014 2013 2012 2011…" at bounding box center [782, 342] width 82 height 19
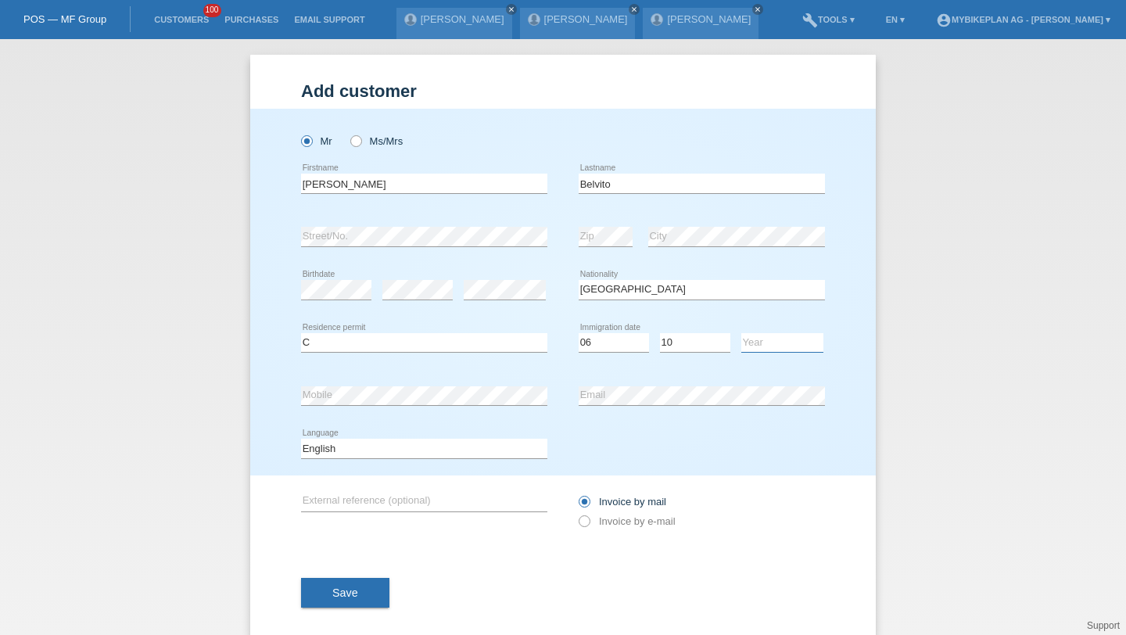
select select "1966"
click at [741, 333] on select "Year 2025 2024 2023 2022 2021 2020 2019 2018 2017 2016 2015 2014 2013 2012 2011…" at bounding box center [782, 342] width 82 height 19
click at [638, 380] on div "error Email" at bounding box center [702, 395] width 246 height 53
click at [503, 434] on div "Deutsch Français Italiano English error Language" at bounding box center [424, 448] width 246 height 53
click at [494, 460] on div "Deutsch Français Italiano English error Language" at bounding box center [424, 448] width 246 height 53
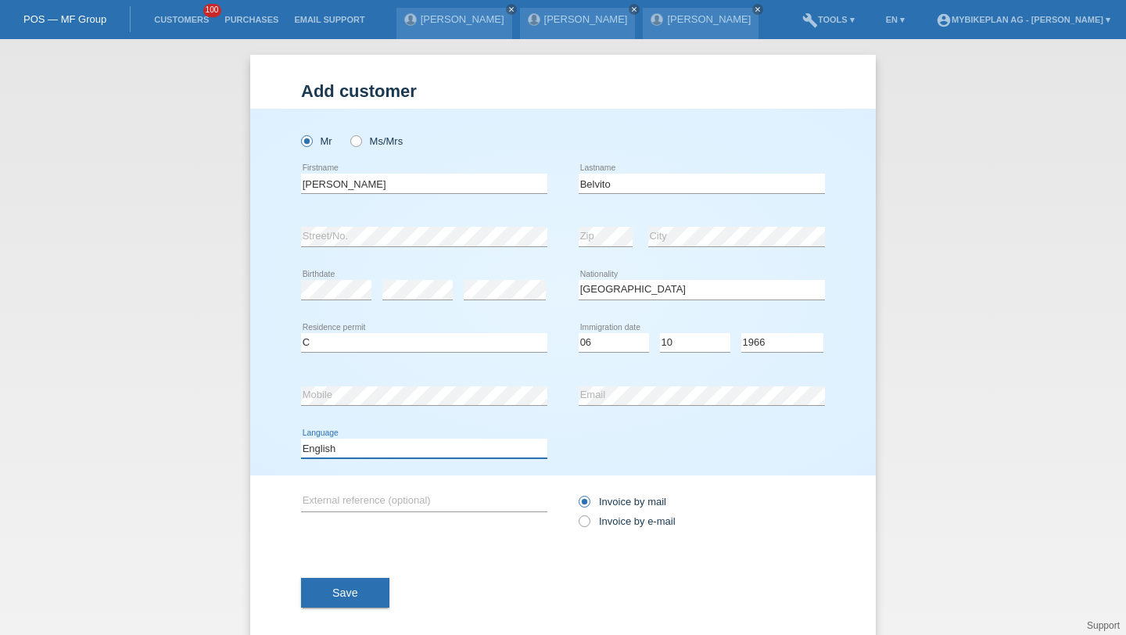
click at [491, 451] on select "Deutsch Français Italiano English" at bounding box center [424, 448] width 246 height 19
select select "fr"
click at [301, 440] on select "Deutsch Français Italiano English" at bounding box center [424, 448] width 246 height 19
click at [605, 520] on label "Invoice by e-mail" at bounding box center [627, 521] width 97 height 12
click at [589, 520] on input "Invoice by e-mail" at bounding box center [584, 525] width 10 height 20
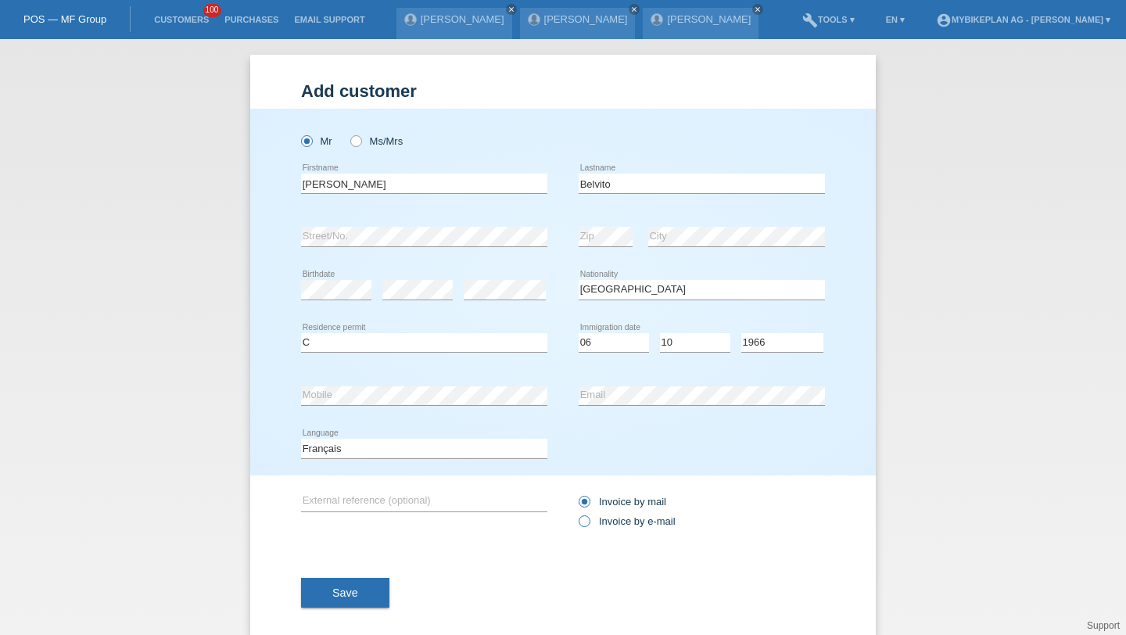
radio input "true"
click at [345, 610] on div "Save" at bounding box center [563, 592] width 524 height 91
click at [345, 599] on span "Save" at bounding box center [345, 593] width 26 height 13
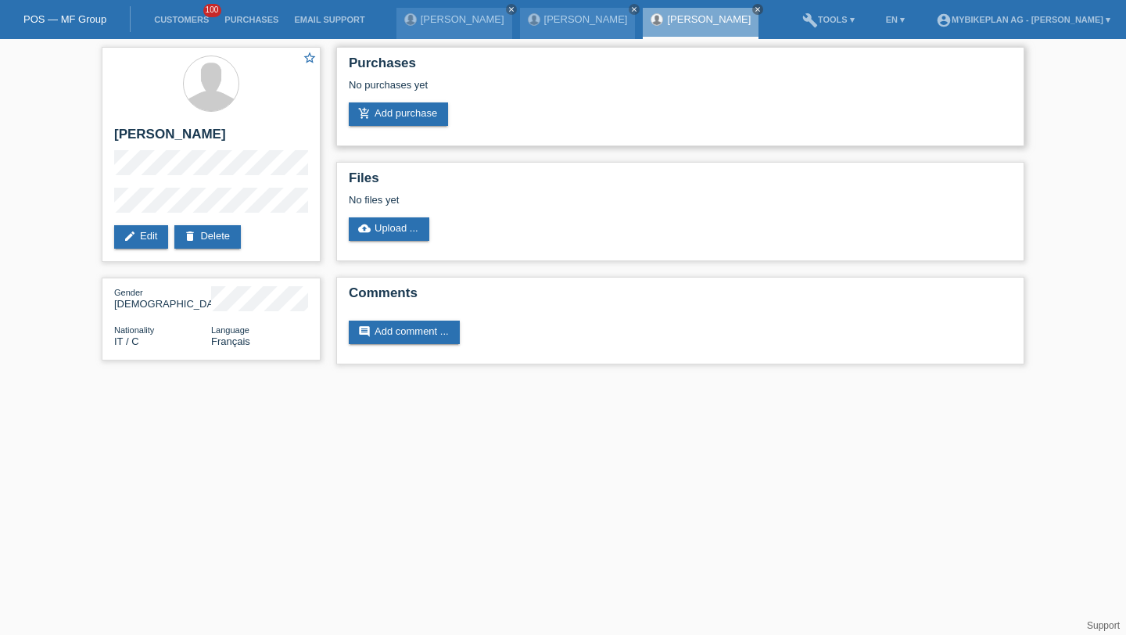
click at [409, 93] on div "No purchases yet" at bounding box center [680, 90] width 663 height 23
click at [409, 117] on link "add_shopping_cart Add purchase" at bounding box center [398, 113] width 99 height 23
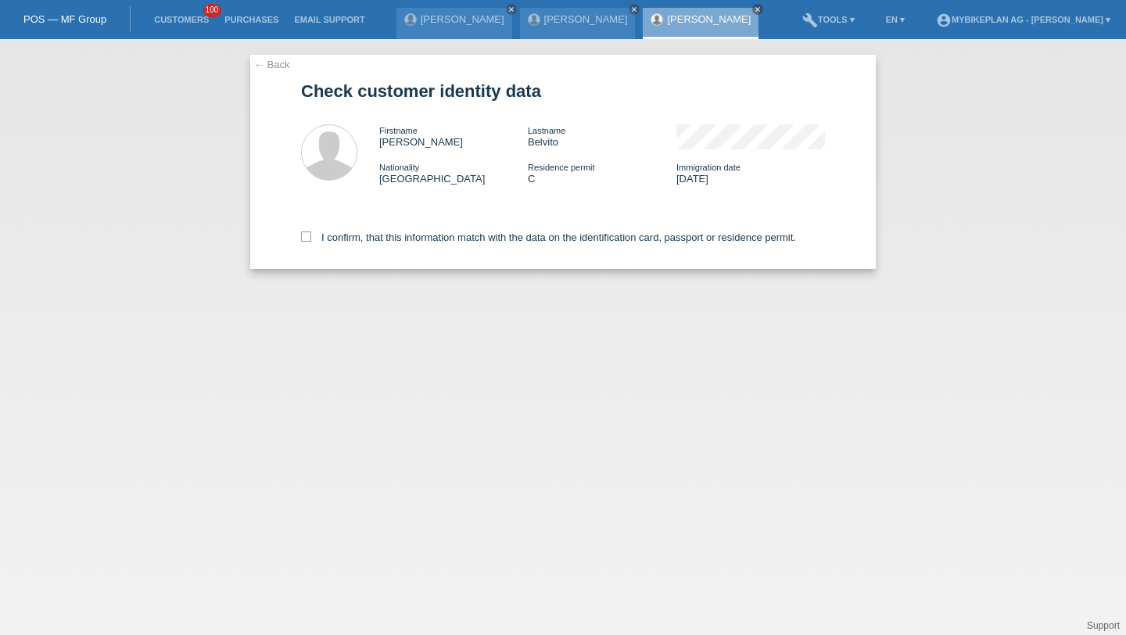
click at [388, 231] on div "I confirm, that this information match with the data on the identification card…" at bounding box center [563, 234] width 524 height 69
click at [388, 232] on div "I confirm, that this information match with the data on the identification card…" at bounding box center [563, 234] width 524 height 69
click at [387, 242] on label "I confirm, that this information match with the data on the identification card…" at bounding box center [548, 238] width 495 height 12
click at [311, 242] on input "I confirm, that this information match with the data on the identification card…" at bounding box center [306, 237] width 10 height 10
checkbox input "true"
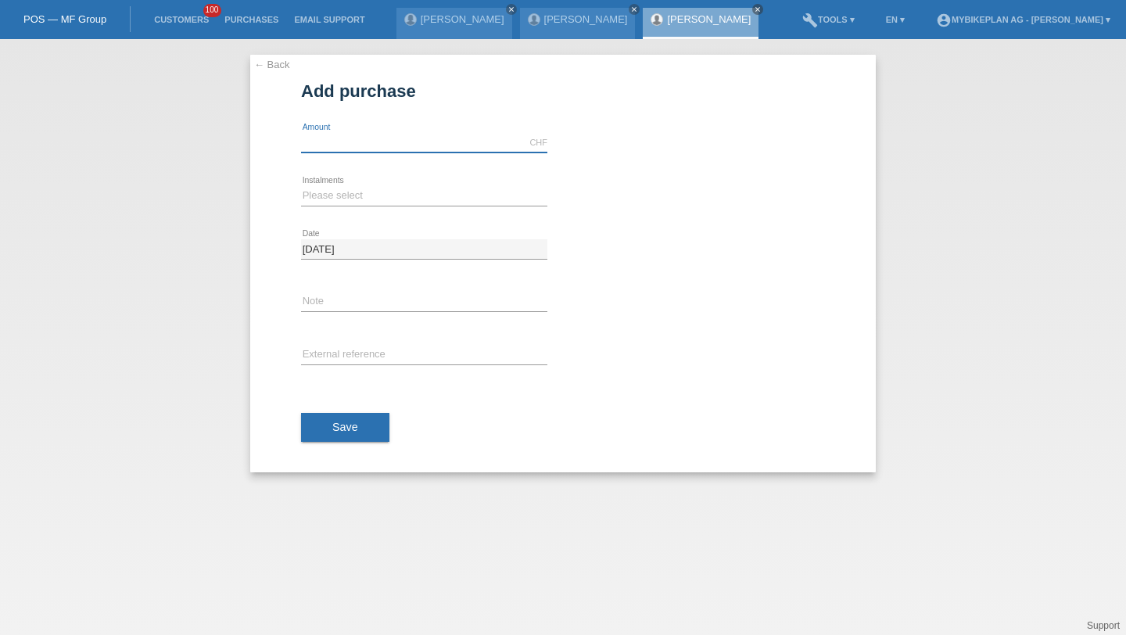
click at [385, 147] on input "text" at bounding box center [424, 143] width 246 height 20
type input "3895.00"
click at [343, 177] on div "Please select 6 instalments 12 instalments 18 instalments 24 instalments 36 ins…" at bounding box center [424, 196] width 246 height 53
click at [343, 192] on select "Please select 6 instalments 12 instalments 18 instalments 24 instalments 36 ins…" at bounding box center [424, 195] width 246 height 19
select select "488"
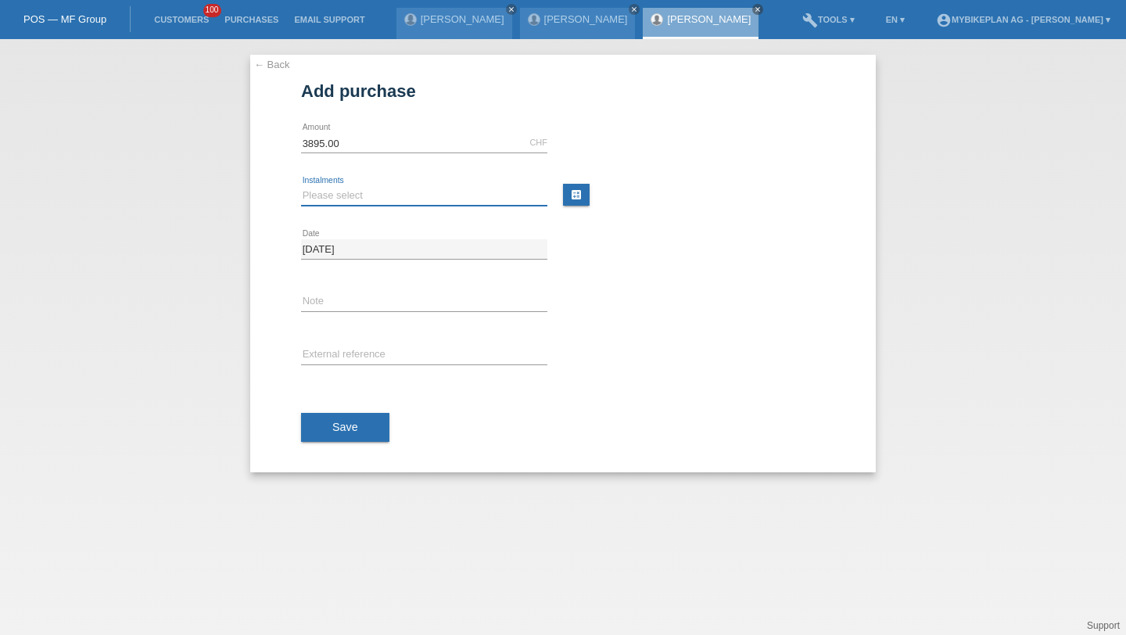
click at [301, 186] on select "Please select 6 instalments 12 instalments 18 instalments 24 instalments 36 ins…" at bounding box center [424, 195] width 246 height 19
click at [346, 357] on input "text" at bounding box center [424, 356] width 246 height 20
paste input "42784912303"
type input "42784912303"
click at [335, 429] on span "Save" at bounding box center [345, 427] width 26 height 13
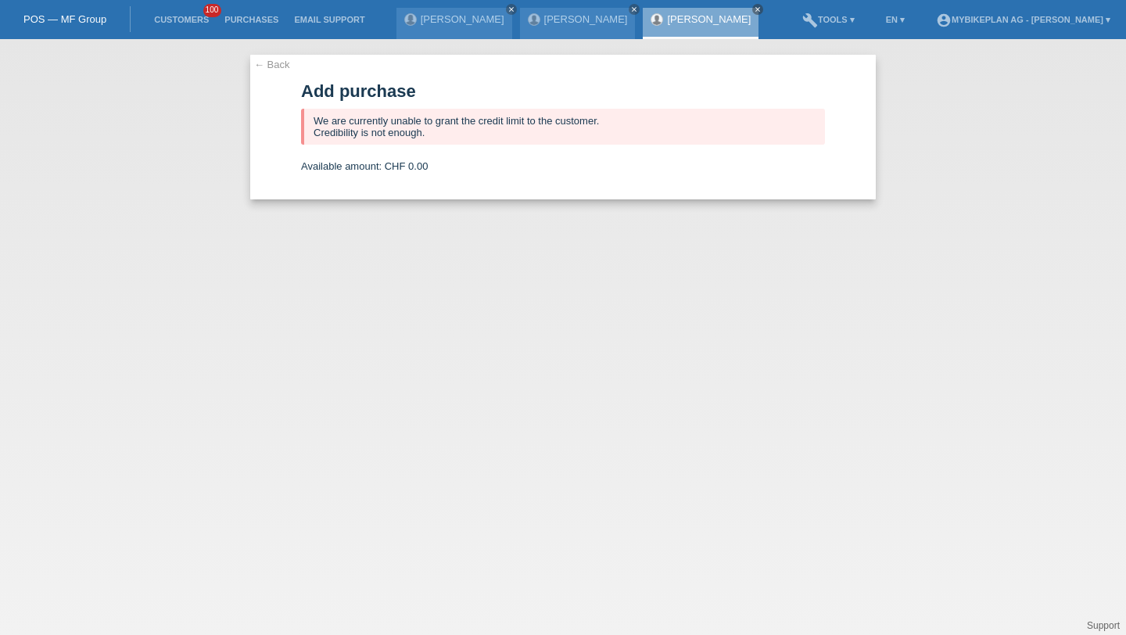
click at [169, 14] on li "Customers 100" at bounding box center [181, 20] width 70 height 40
click at [180, 28] on li "Customers 100" at bounding box center [181, 20] width 70 height 40
click at [180, 22] on link "Customers" at bounding box center [181, 19] width 70 height 9
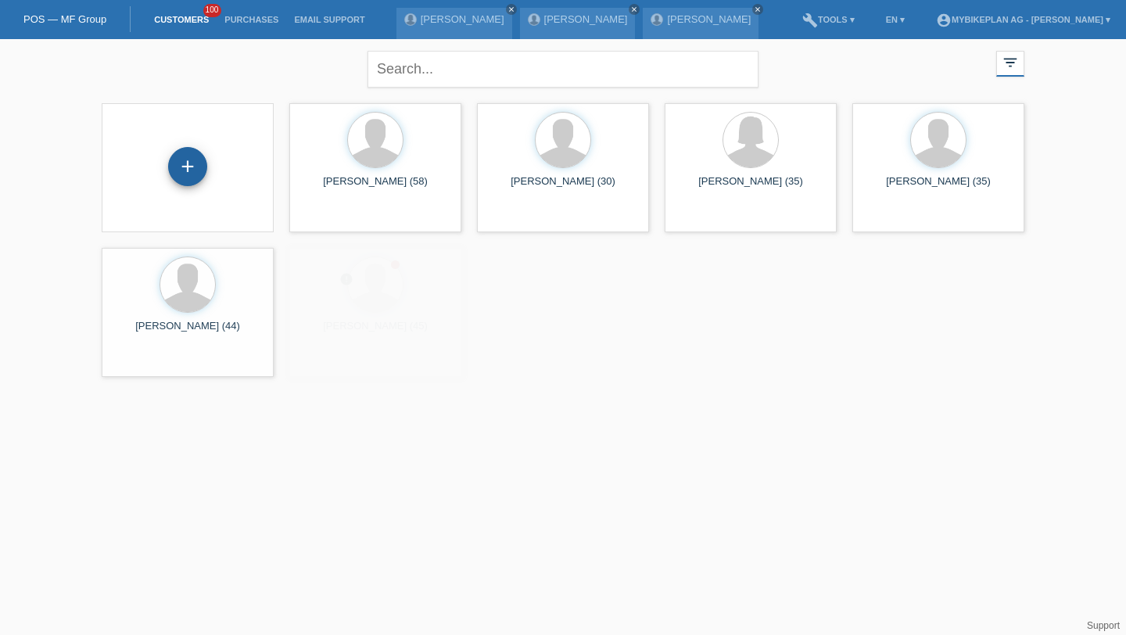
click at [196, 169] on div "+" at bounding box center [188, 166] width 38 height 27
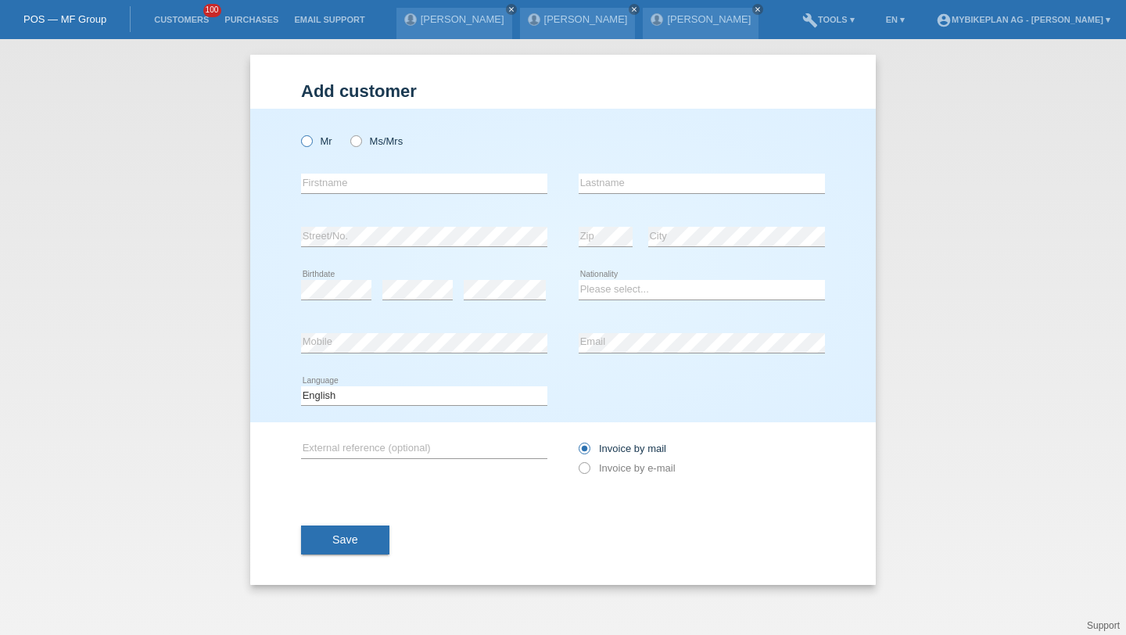
click at [328, 147] on label "Mr" at bounding box center [316, 141] width 31 height 12
click at [311, 145] on input "Mr" at bounding box center [306, 140] width 10 height 10
radio input "true"
click at [341, 185] on input "text" at bounding box center [424, 184] width 246 height 20
type input "Nattaly"
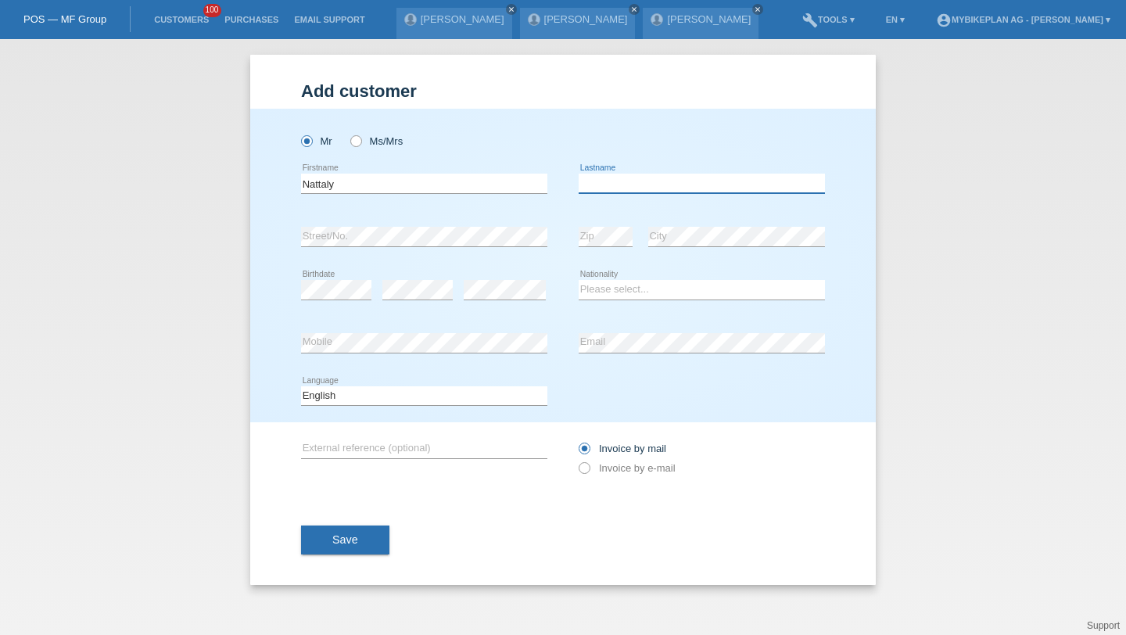
paste input "[PERSON_NAME]"
type input "[PERSON_NAME]"
click at [347, 302] on div "error Birthdate" at bounding box center [336, 290] width 70 height 53
click at [364, 149] on div "Mr Ms/Mrs" at bounding box center [424, 141] width 246 height 32
click at [379, 140] on label "Ms/Mrs" at bounding box center [376, 141] width 52 height 12
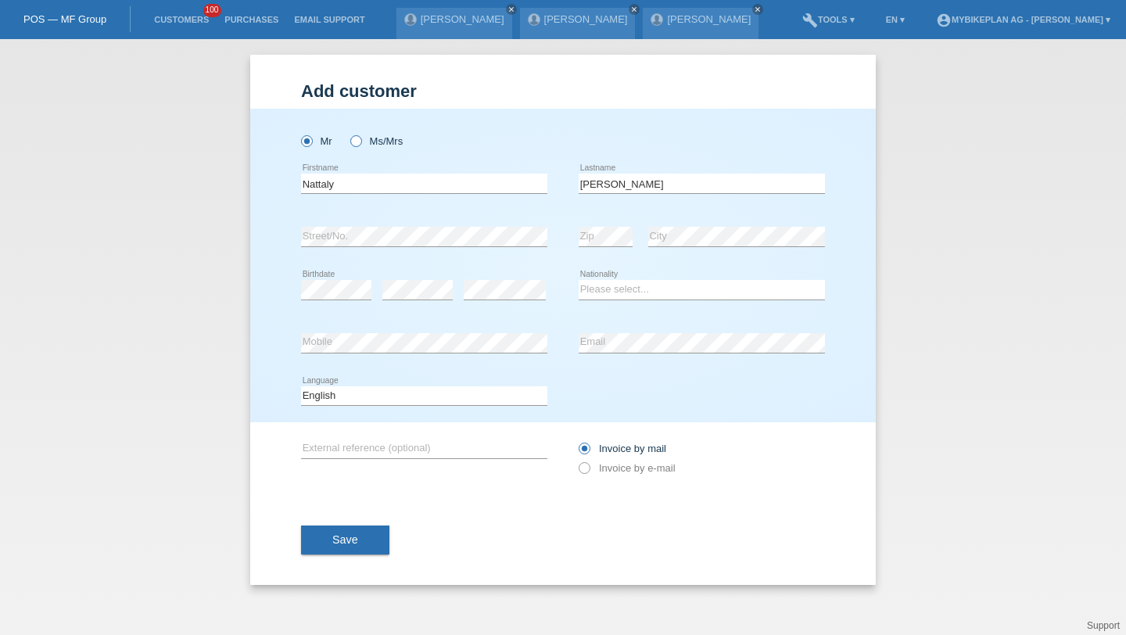
click at [361, 140] on input "Ms/Mrs" at bounding box center [355, 140] width 10 height 10
radio input "true"
click at [625, 284] on select "Please select... [GEOGRAPHIC_DATA] [GEOGRAPHIC_DATA] [GEOGRAPHIC_DATA] [GEOGRAP…" at bounding box center [702, 289] width 246 height 19
select select "BO"
click at [579, 281] on select "Please select... [GEOGRAPHIC_DATA] [GEOGRAPHIC_DATA] [GEOGRAPHIC_DATA] [GEOGRAP…" at bounding box center [702, 289] width 246 height 19
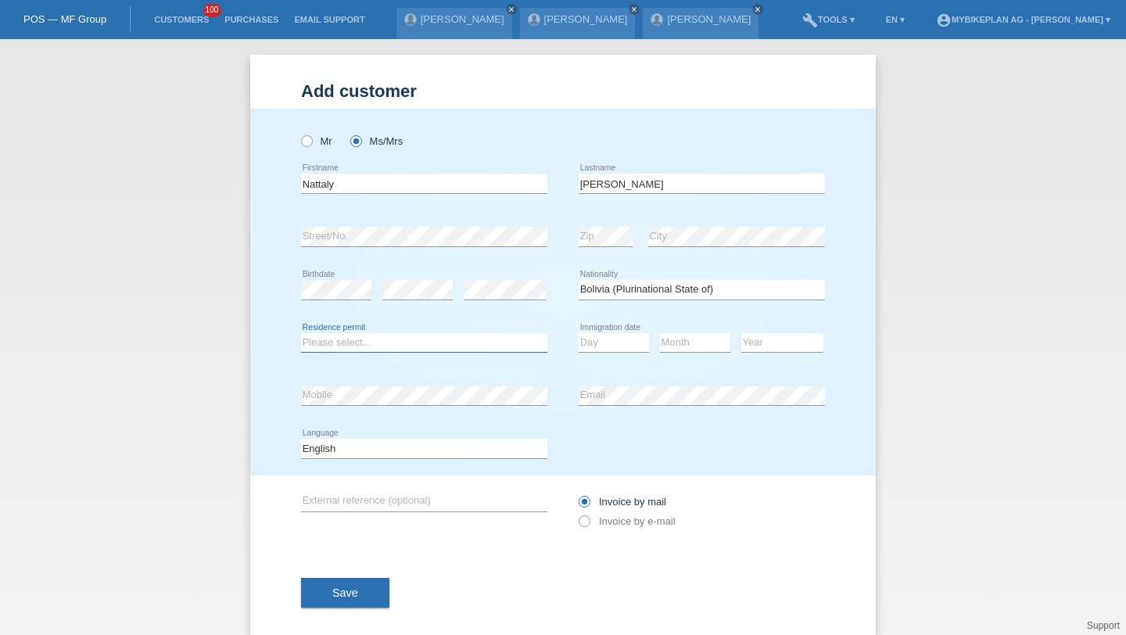
click at [393, 347] on select "Please select... C B B - Refugee status Other" at bounding box center [424, 342] width 246 height 19
select select "B"
click at [301, 333] on select "Please select... C B B - Refugee status Other" at bounding box center [424, 342] width 246 height 19
click at [623, 339] on select "Day 01 02 03 04 05 06 07 08 09 10 11" at bounding box center [614, 342] width 70 height 19
select select "12"
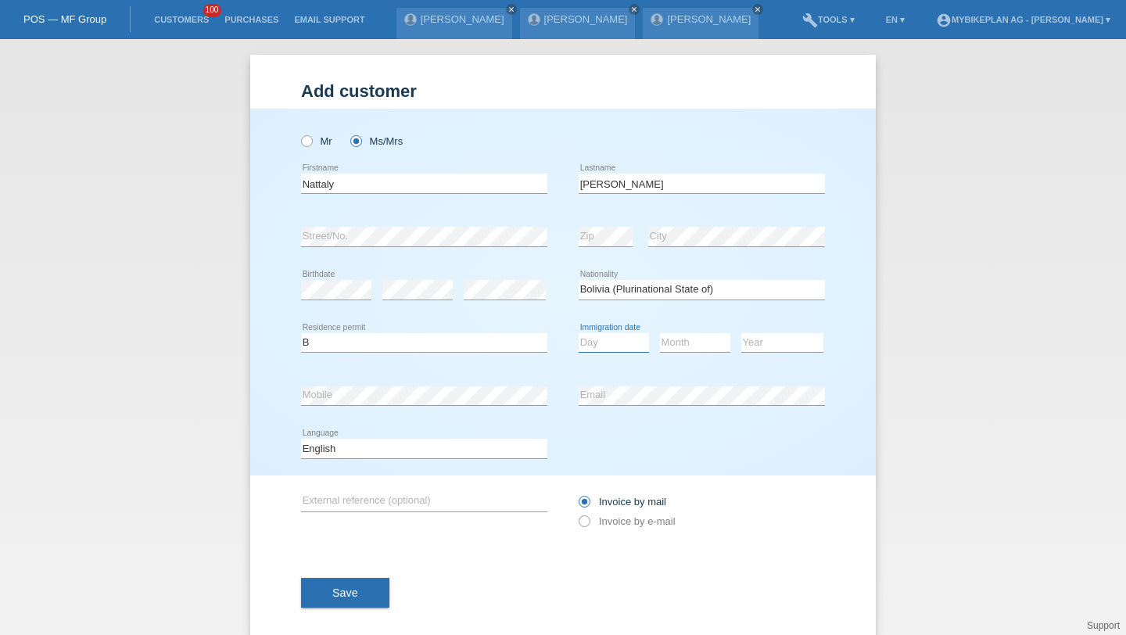
click at [579, 333] on select "Day 01 02 03 04 05 06 07 08 09 10 11" at bounding box center [614, 342] width 70 height 19
click at [665, 329] on div "Month 01 02 03 04 05 06 07 08 09 10 11 12 error" at bounding box center [695, 343] width 70 height 53
click at [665, 334] on select "Month 01 02 03 04 05 06 07 08 09 10 11" at bounding box center [695, 342] width 70 height 19
select select "01"
click at [660, 333] on select "Month 01 02 03 04 05 06 07 08 09 10 11" at bounding box center [695, 342] width 70 height 19
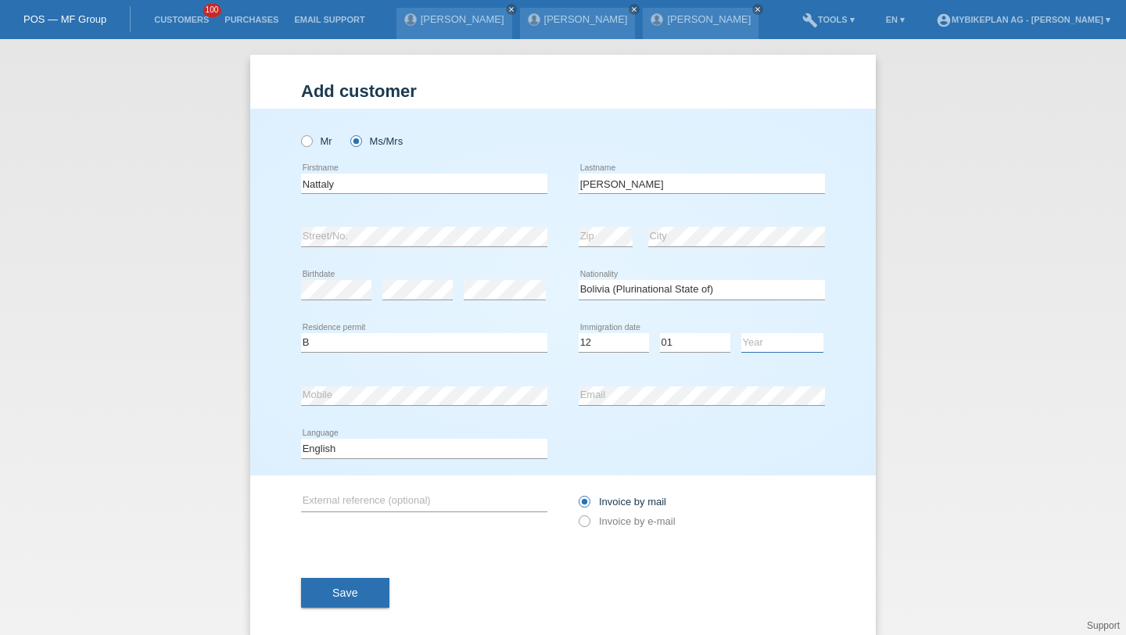
click at [778, 340] on select "Year 2025 2024 2023 2022 2021 2020 2019 2018 2017 2016 2015 2014 2013 2012 2011…" at bounding box center [782, 342] width 82 height 19
click at [741, 333] on select "Year 2025 2024 2023 2022 2021 2020 2019 2018 2017 2016 2015 2014 2013 2012 2011…" at bounding box center [782, 342] width 82 height 19
click at [760, 337] on select "Year 2025 2024 2023 2022 2021 2020 2019 2018 2017 2016 2015 2014 2013 2012 2011…" at bounding box center [782, 342] width 82 height 19
select select "2015"
click at [741, 333] on select "Year 2025 2024 2023 2022 2021 2020 2019 2018 2017 2016 2015 2014 2013 2012 2011…" at bounding box center [782, 342] width 82 height 19
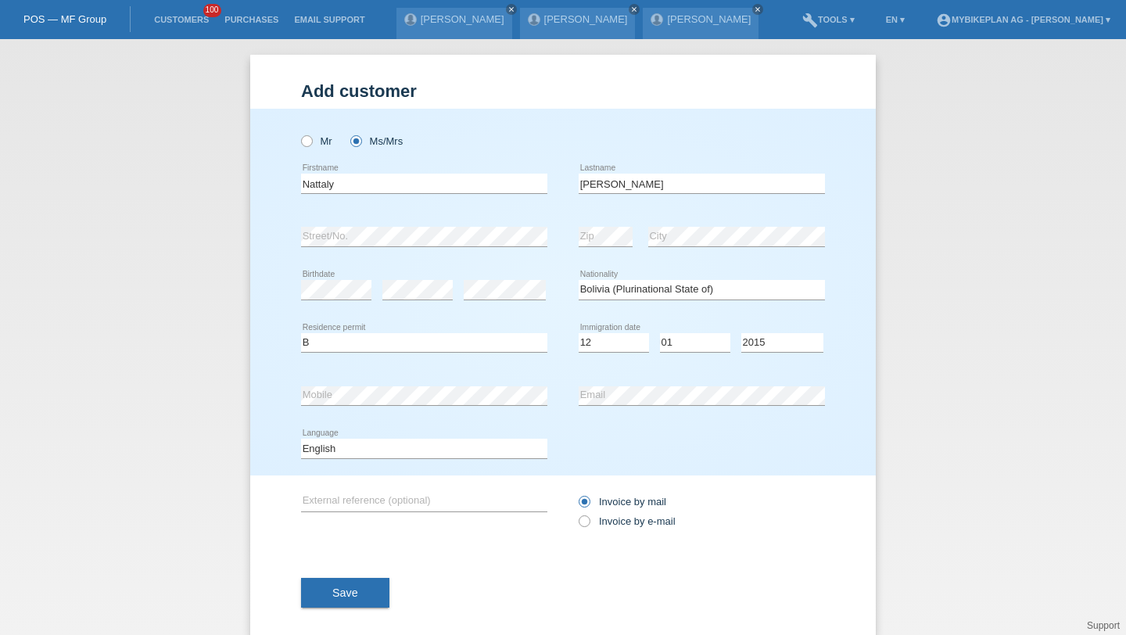
click at [462, 437] on div "Deutsch Français Italiano English error Language" at bounding box center [424, 448] width 246 height 53
click at [454, 447] on select "Deutsch Français Italiano English" at bounding box center [424, 448] width 246 height 19
select select "fr"
click at [301, 440] on select "Deutsch Français Italiano English" at bounding box center [424, 448] width 246 height 19
click at [601, 517] on label "Invoice by e-mail" at bounding box center [627, 521] width 97 height 12
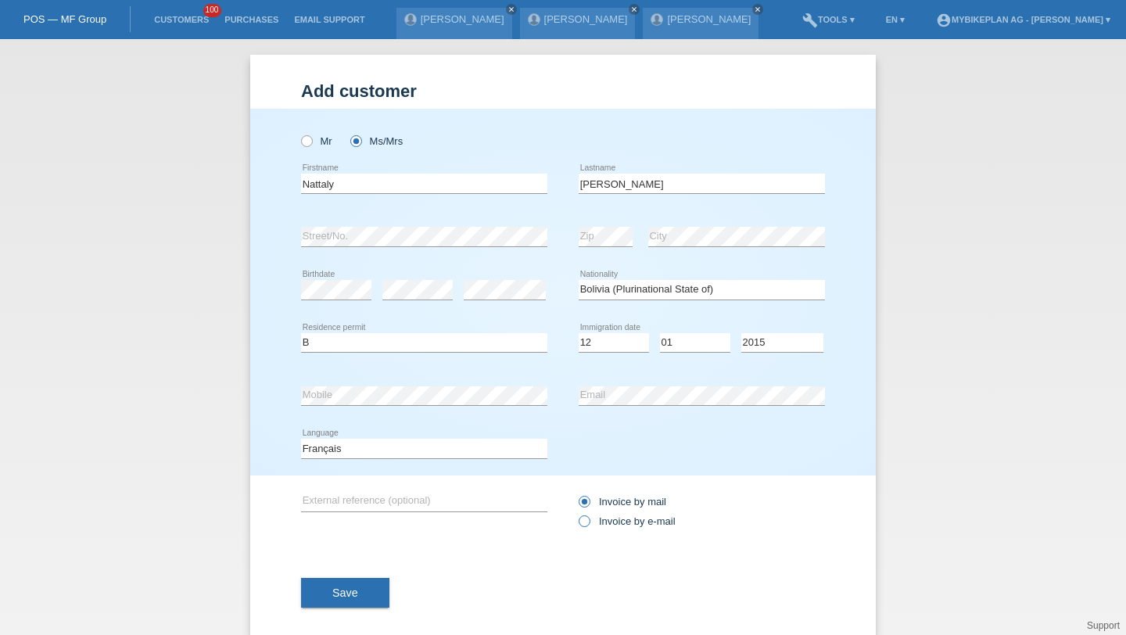
click at [589, 517] on input "Invoice by e-mail" at bounding box center [584, 525] width 10 height 20
radio input "true"
click at [393, 598] on div "Save" at bounding box center [563, 592] width 524 height 91
click at [374, 598] on button "Save" at bounding box center [345, 593] width 88 height 30
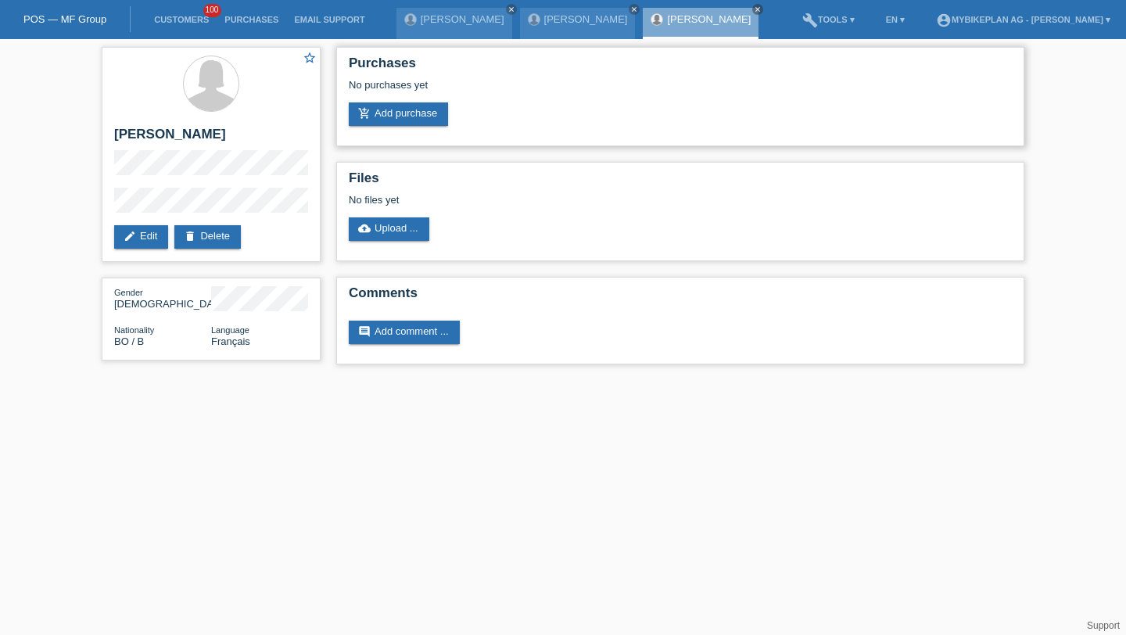
click at [409, 101] on div "No purchases yet" at bounding box center [680, 90] width 663 height 23
click at [409, 110] on link "add_shopping_cart Add purchase" at bounding box center [398, 113] width 99 height 23
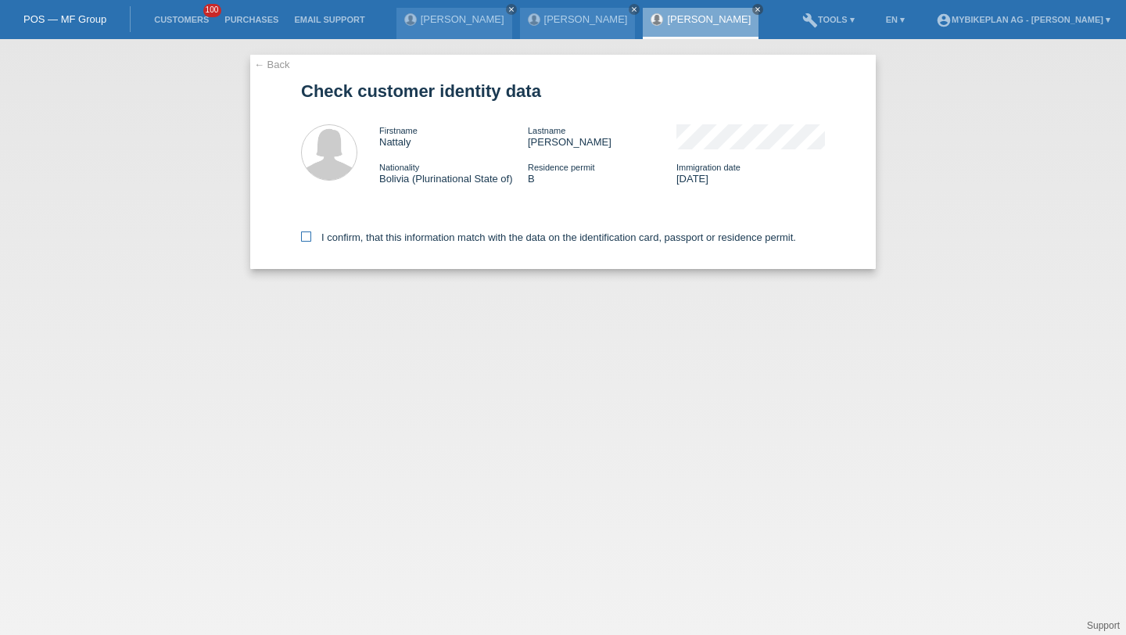
click at [343, 242] on label "I confirm, that this information match with the data on the identification card…" at bounding box center [548, 238] width 495 height 12
click at [311, 242] on input "I confirm, that this information match with the data on the identification card…" at bounding box center [306, 237] width 10 height 10
checkbox input "true"
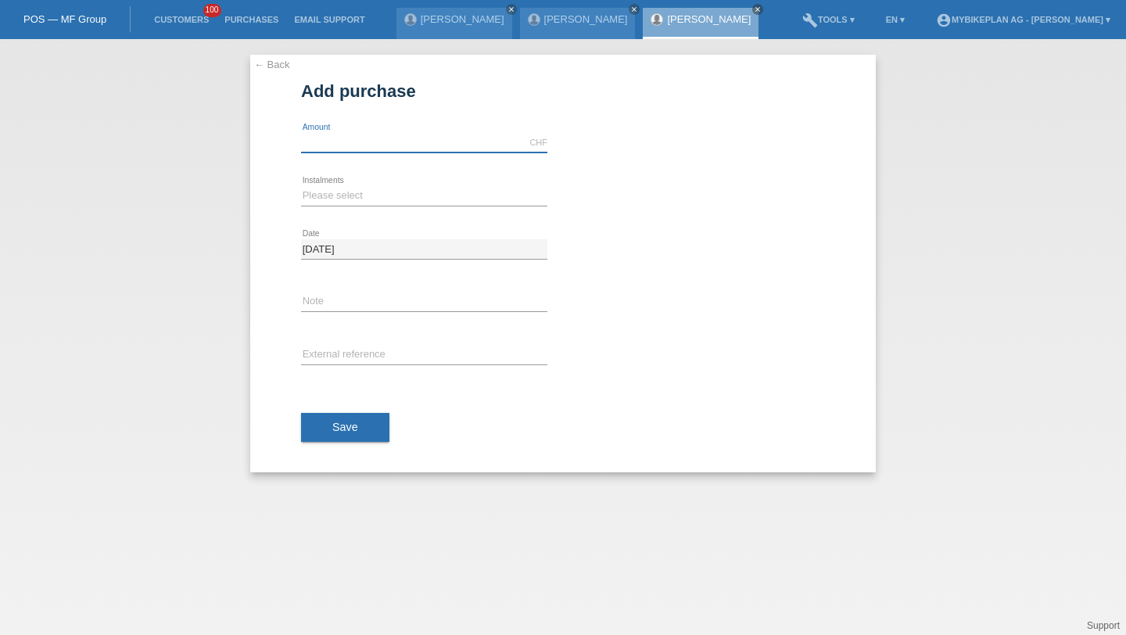
click at [322, 148] on input "text" at bounding box center [424, 143] width 246 height 20
type input "2999.00"
click at [306, 199] on select "Please select 6 instalments 12 instalments 18 instalments 24 instalments 36 ins…" at bounding box center [424, 195] width 246 height 19
select select "488"
click at [301, 186] on select "Please select 6 instalments 12 instalments 18 instalments 24 instalments 36 ins…" at bounding box center [424, 195] width 246 height 19
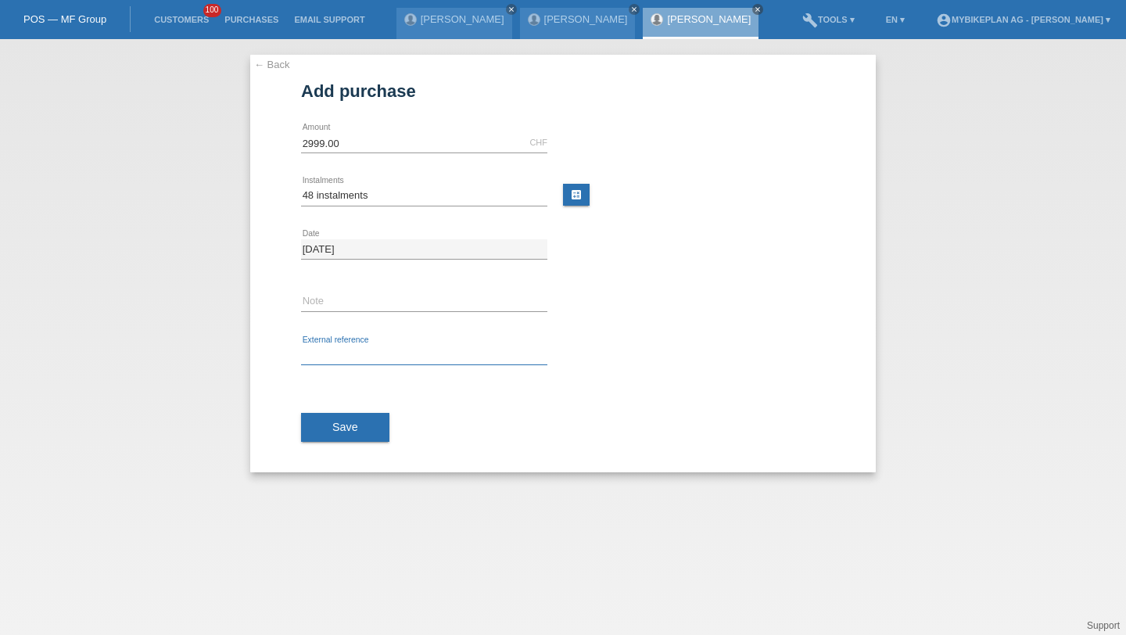
click at [327, 364] on input "text" at bounding box center [424, 356] width 246 height 20
paste input "42796818328"
type input "42796818328"
click at [317, 432] on button "Save" at bounding box center [345, 428] width 88 height 30
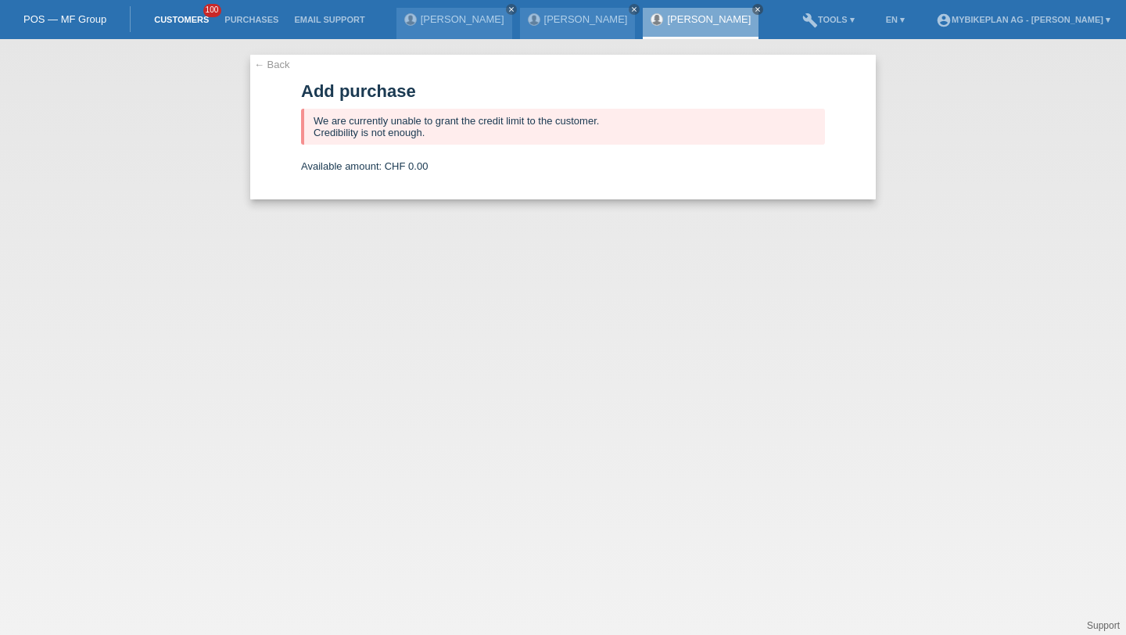
click at [183, 22] on link "Customers" at bounding box center [181, 19] width 70 height 9
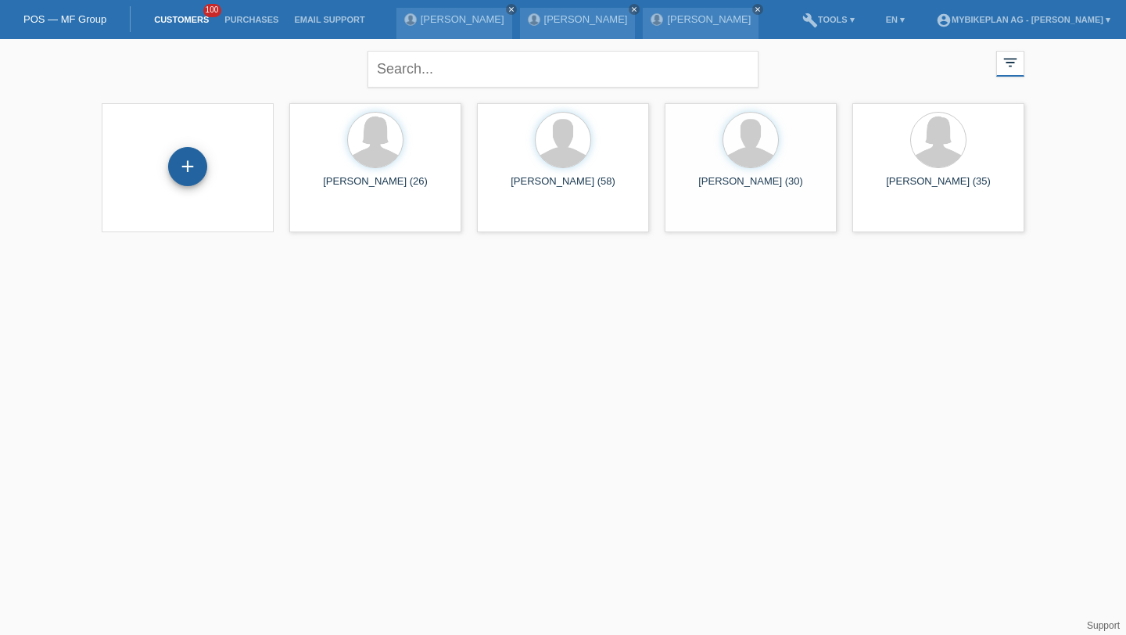
click at [188, 170] on div "+" at bounding box center [187, 166] width 39 height 39
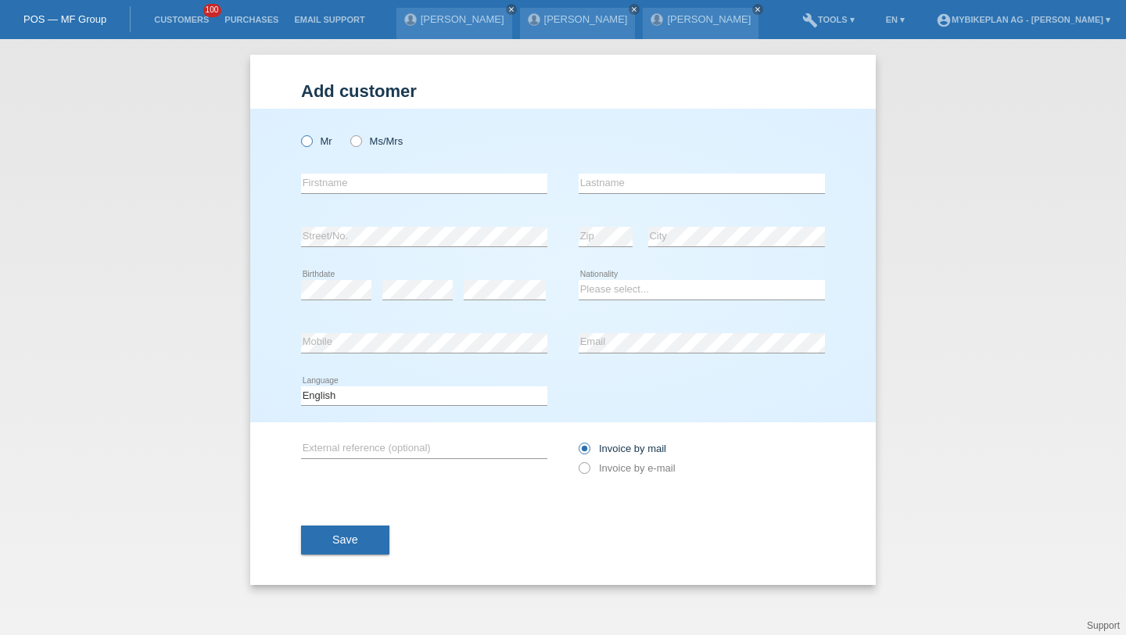
click at [299, 133] on icon at bounding box center [299, 133] width 0 height 0
click at [309, 142] on input "Mr" at bounding box center [306, 140] width 10 height 10
radio input "true"
click at [317, 181] on input "text" at bounding box center [424, 184] width 246 height 20
type input "[PERSON_NAME]"
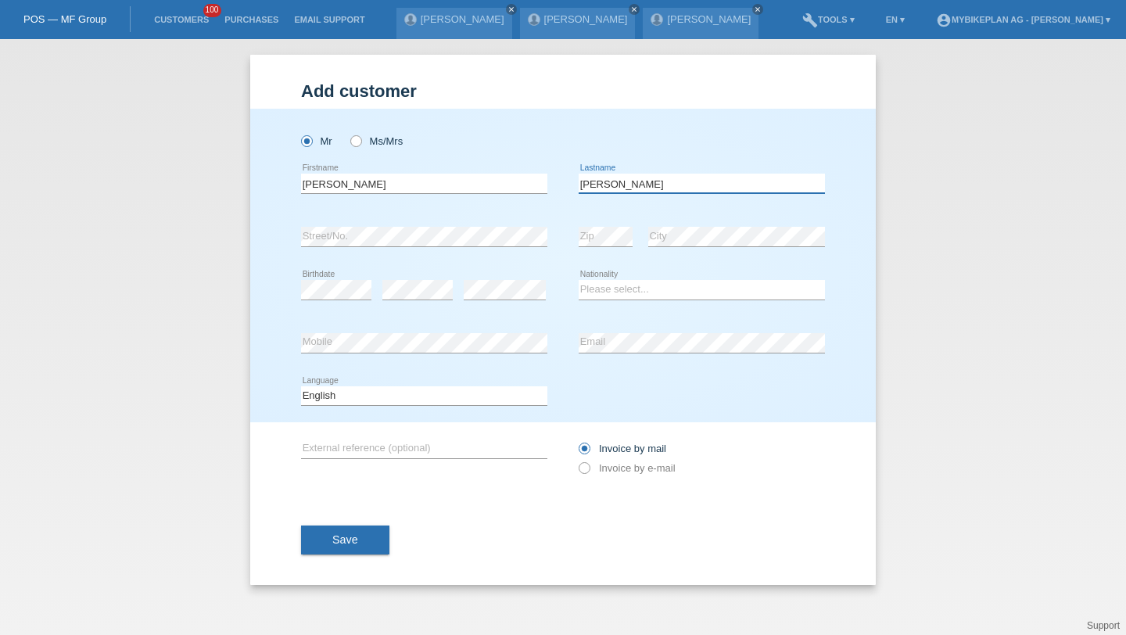
type input "[PERSON_NAME]"
click at [598, 289] on select "Please select... Switzerland Austria Germany Liechtenstein ------------ Afghani…" at bounding box center [702, 289] width 246 height 19
select select "CH"
click at [579, 281] on select "Please select... Switzerland Austria Germany Liechtenstein ------------ Afghani…" at bounding box center [702, 289] width 246 height 19
click at [598, 330] on div "error Email" at bounding box center [702, 343] width 246 height 53
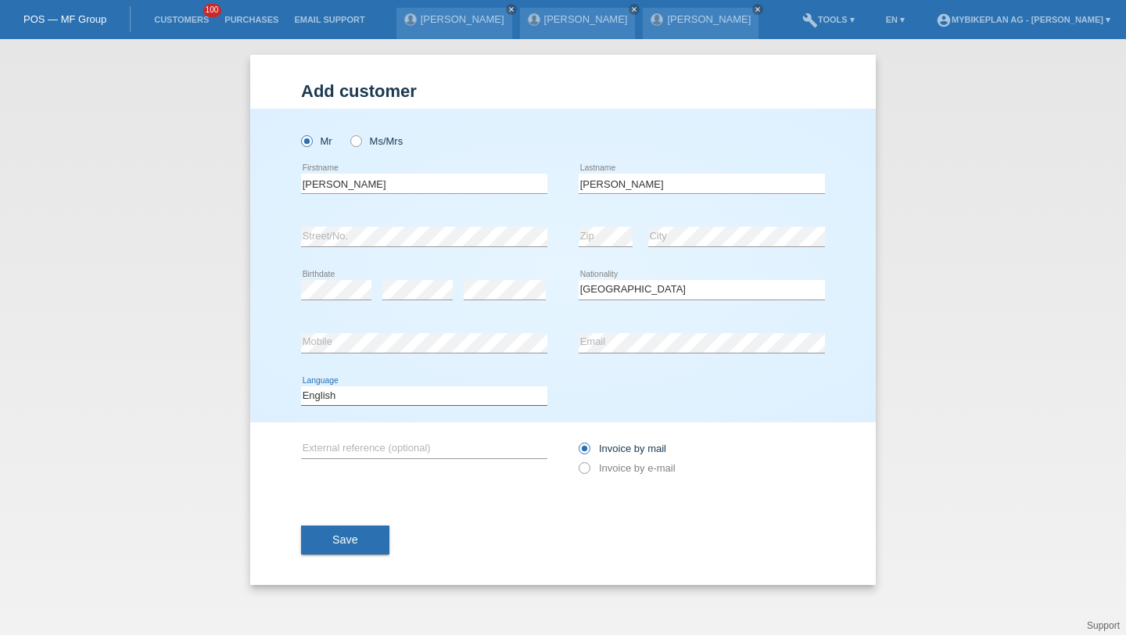
click at [434, 388] on select "Deutsch Français Italiano English" at bounding box center [424, 395] width 246 height 19
select select "de"
click at [301, 386] on select "Deutsch Français Italiano English" at bounding box center [424, 395] width 246 height 19
click at [599, 469] on label "Invoice by e-mail" at bounding box center [627, 468] width 97 height 12
click at [589, 469] on input "Invoice by e-mail" at bounding box center [584, 472] width 10 height 20
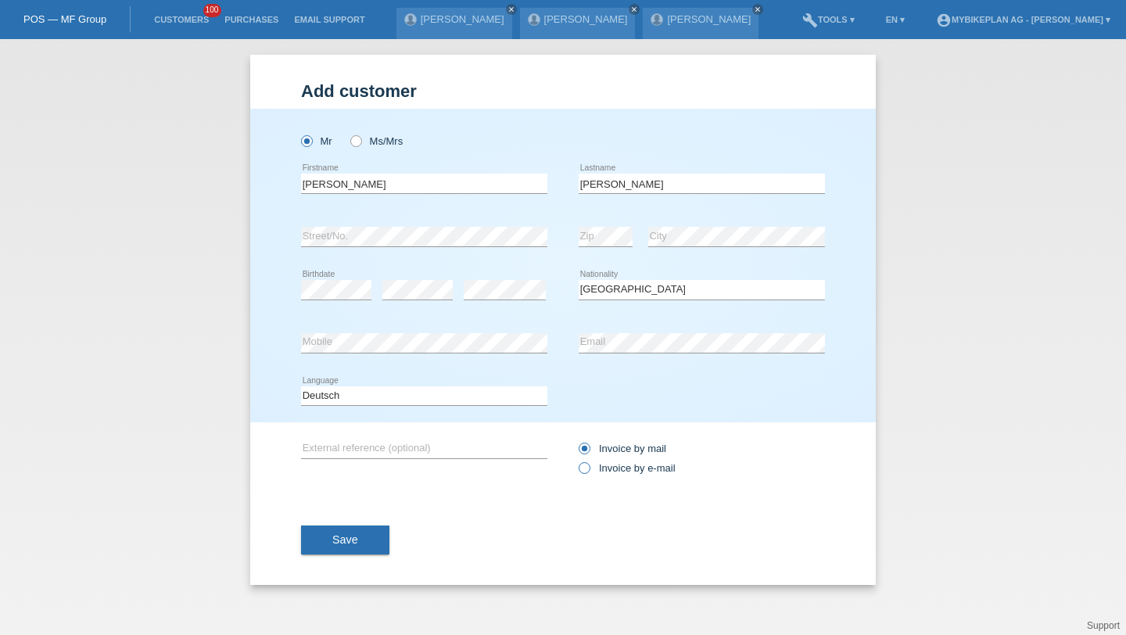
radio input "true"
click at [388, 537] on button "Save" at bounding box center [345, 541] width 88 height 30
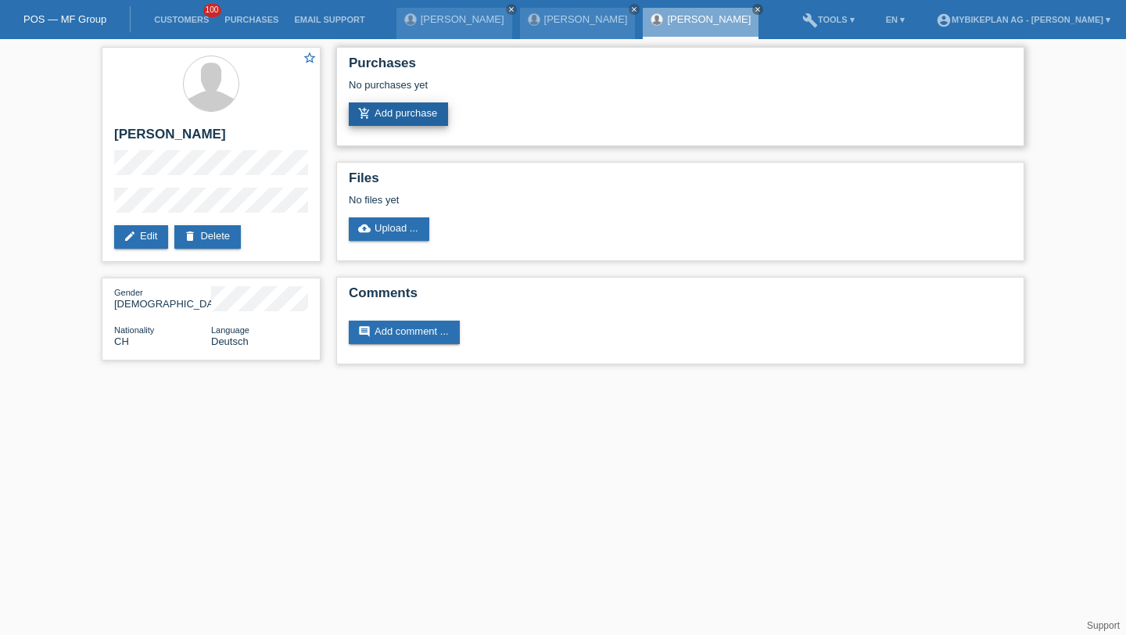
click at [414, 113] on link "add_shopping_cart Add purchase" at bounding box center [398, 113] width 99 height 23
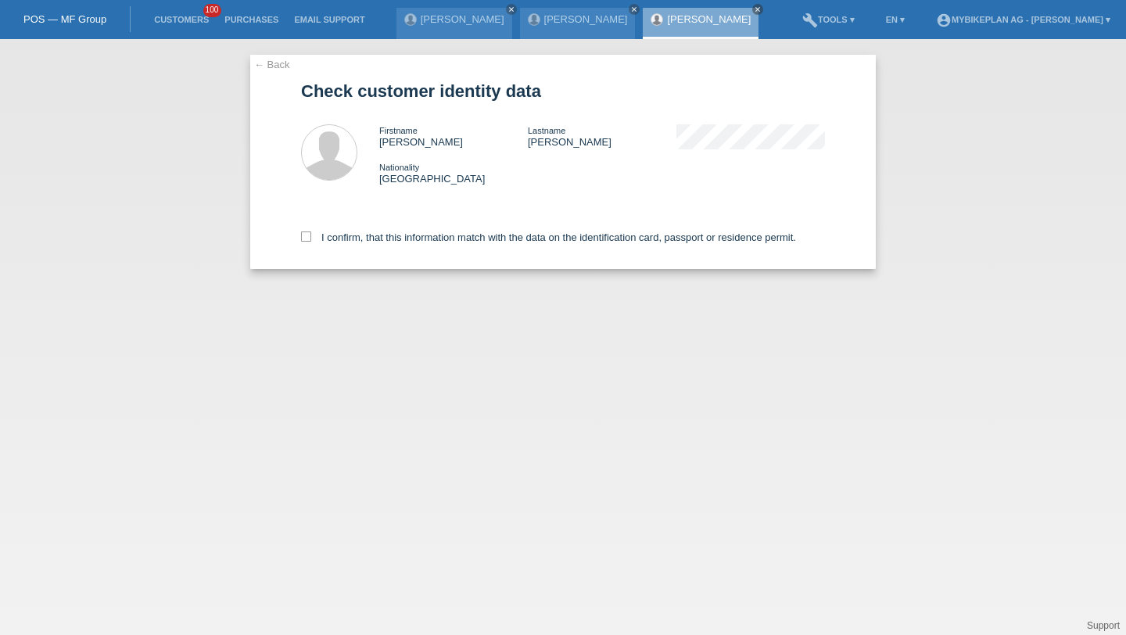
click at [323, 250] on div "I confirm, that this information match with the data on the identification card…" at bounding box center [563, 234] width 524 height 69
click at [340, 242] on label "I confirm, that this information match with the data on the identification card…" at bounding box center [548, 238] width 495 height 12
click at [311, 242] on input "I confirm, that this information match with the data on the identification card…" at bounding box center [306, 237] width 10 height 10
checkbox input "true"
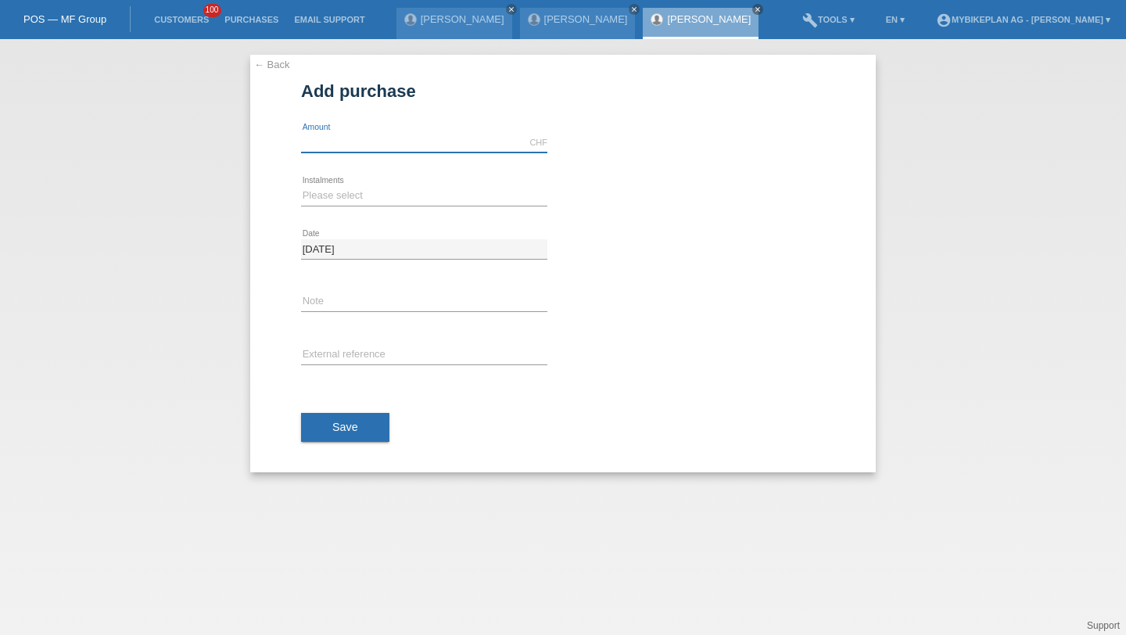
click at [311, 138] on input "text" at bounding box center [424, 143] width 246 height 20
type input "3199.00"
click at [320, 184] on div "Please select 6 instalments 12 instalments 18 instalments 24 instalments 36 ins…" at bounding box center [424, 196] width 246 height 53
click at [320, 192] on select "Please select 6 instalments 12 instalments 18 instalments 24 instalments 36 ins…" at bounding box center [424, 195] width 246 height 19
select select "488"
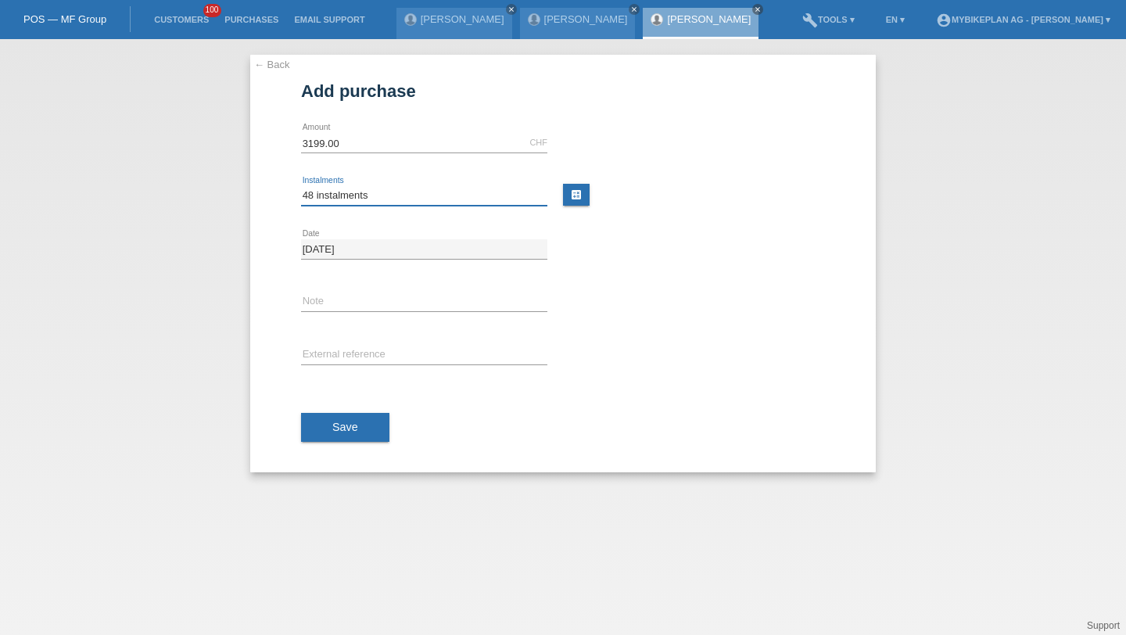
click at [301, 186] on select "Please select 6 instalments 12 instalments 18 instalments 24 instalments 36 ins…" at bounding box center [424, 195] width 246 height 19
click at [338, 357] on input "text" at bounding box center [424, 356] width 246 height 20
paste input "42796465845"
type input "42796465845"
click at [361, 415] on button "Save" at bounding box center [345, 428] width 88 height 30
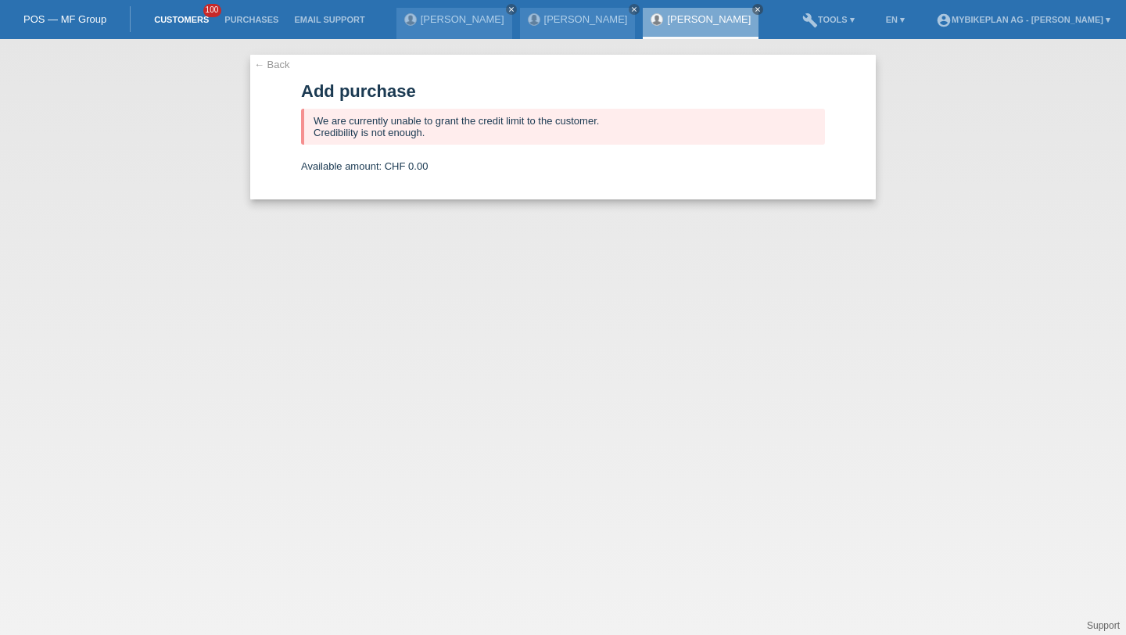
click at [190, 23] on link "Customers" at bounding box center [181, 19] width 70 height 9
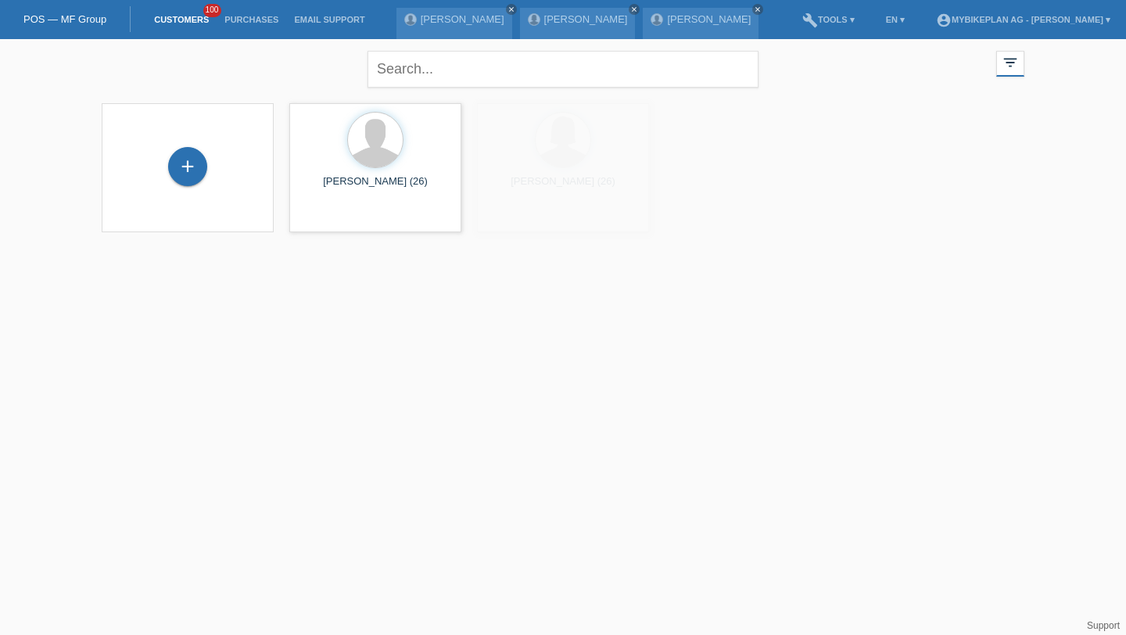
click at [207, 148] on div "+" at bounding box center [187, 167] width 147 height 41
click at [203, 150] on div "+" at bounding box center [187, 167] width 147 height 41
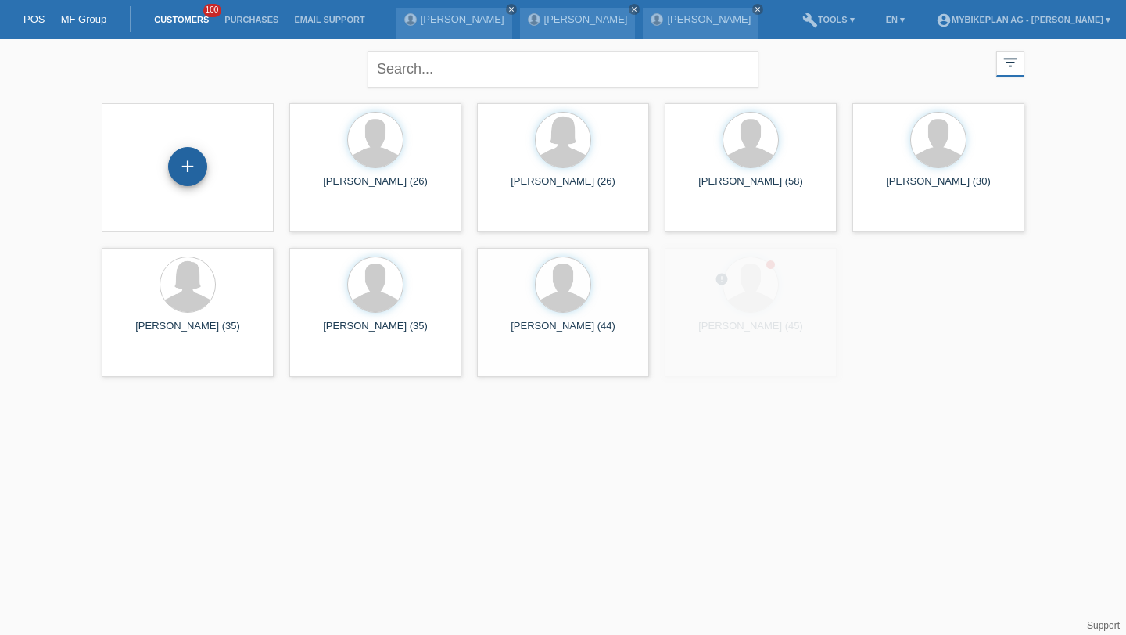
click at [194, 163] on div "+" at bounding box center [188, 166] width 38 height 27
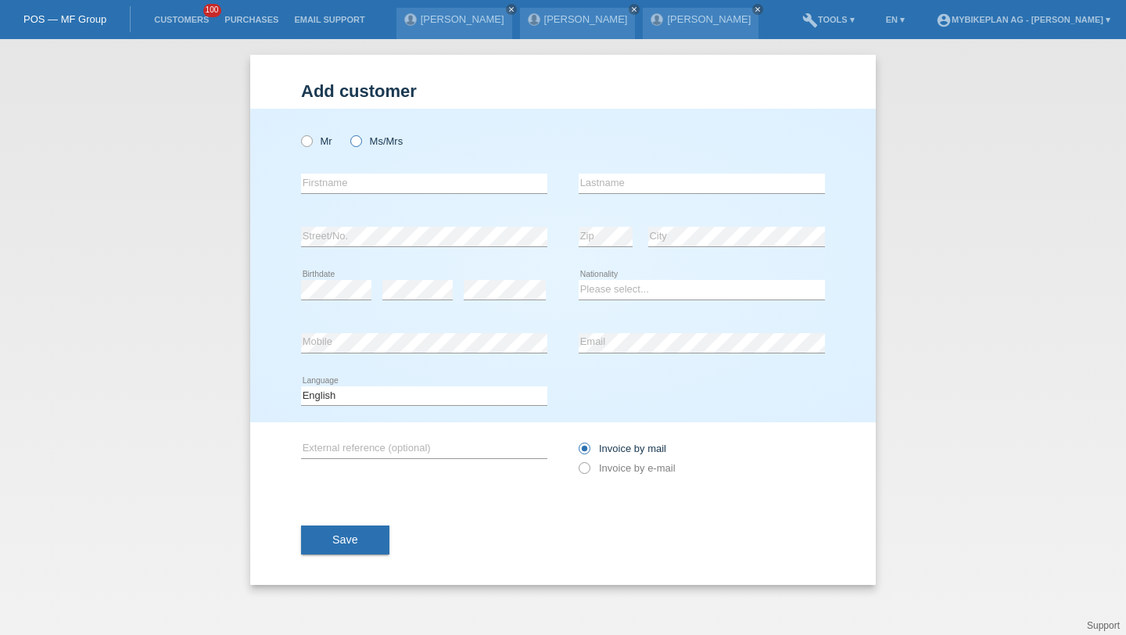
click at [365, 137] on label "Ms/Mrs" at bounding box center [376, 141] width 52 height 12
click at [361, 137] on input "Ms/Mrs" at bounding box center [355, 140] width 10 height 10
radio input "true"
click at [362, 185] on input "text" at bounding box center [424, 184] width 246 height 20
type input "[PERSON_NAME]"
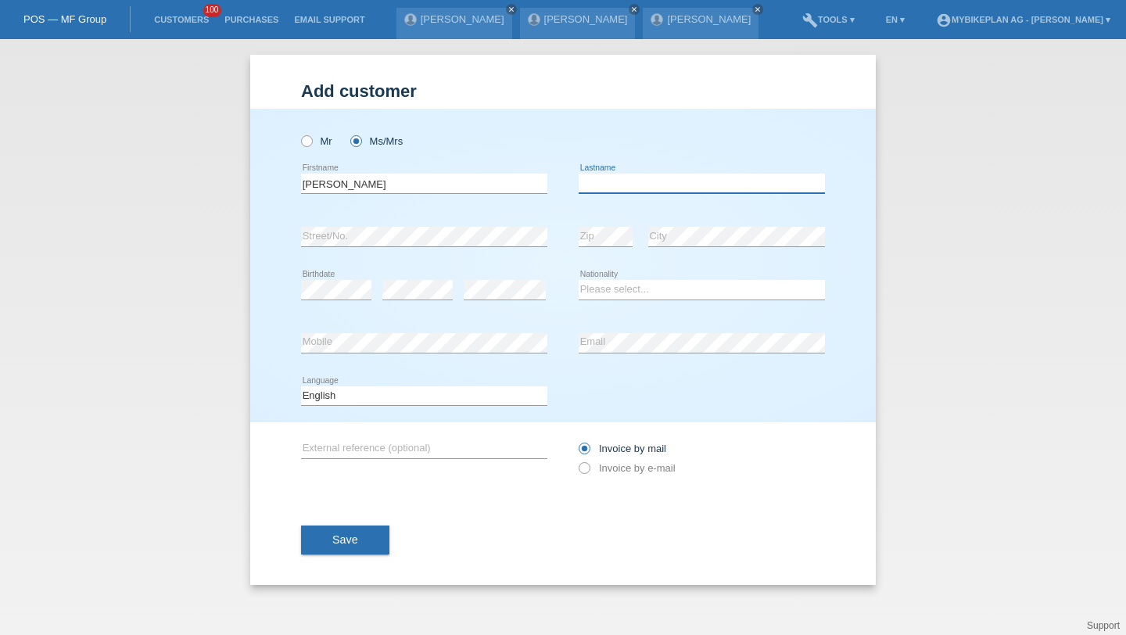
paste input "[PERSON_NAME]"
type input "[PERSON_NAME]"
click at [591, 283] on select "Please select... [GEOGRAPHIC_DATA] [GEOGRAPHIC_DATA] [GEOGRAPHIC_DATA] [GEOGRAP…" at bounding box center [702, 289] width 246 height 19
select select "CH"
click at [579, 281] on select "Please select... [GEOGRAPHIC_DATA] [GEOGRAPHIC_DATA] [GEOGRAPHIC_DATA] [GEOGRAP…" at bounding box center [702, 289] width 246 height 19
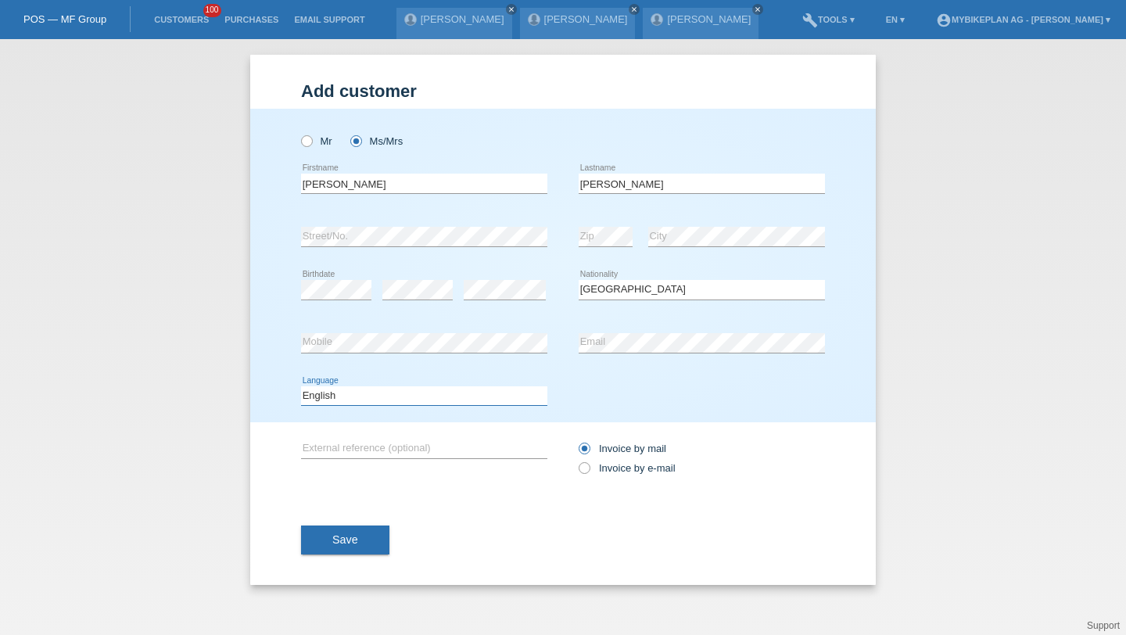
click at [440, 402] on select "Deutsch Français Italiano English" at bounding box center [424, 395] width 246 height 19
select select "fr"
click at [301, 386] on select "Deutsch Français Italiano English" at bounding box center [424, 395] width 246 height 19
click at [576, 460] on icon at bounding box center [576, 460] width 0 height 0
click at [587, 469] on input "Invoice by e-mail" at bounding box center [584, 472] width 10 height 20
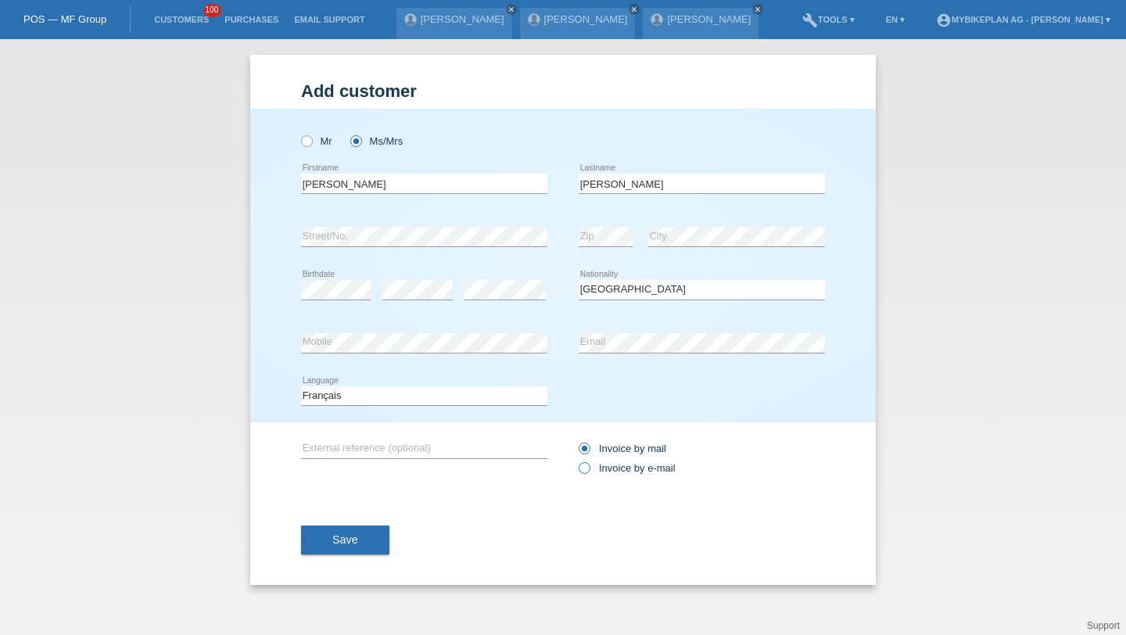
radio input "true"
click at [348, 530] on button "Save" at bounding box center [345, 541] width 88 height 30
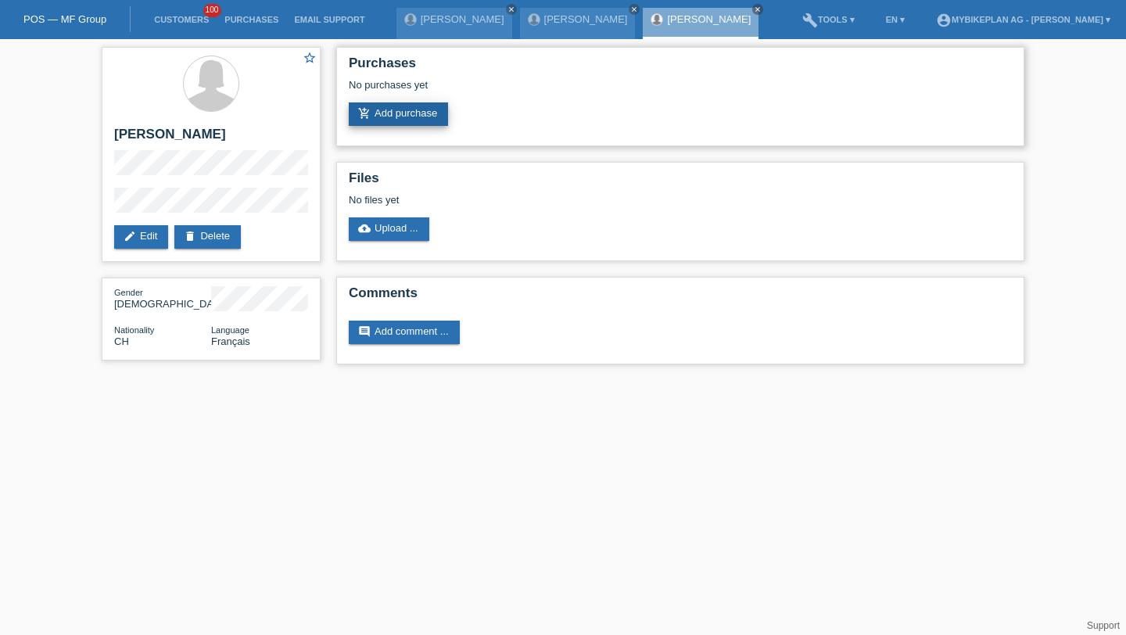
click at [398, 119] on link "add_shopping_cart Add purchase" at bounding box center [398, 113] width 99 height 23
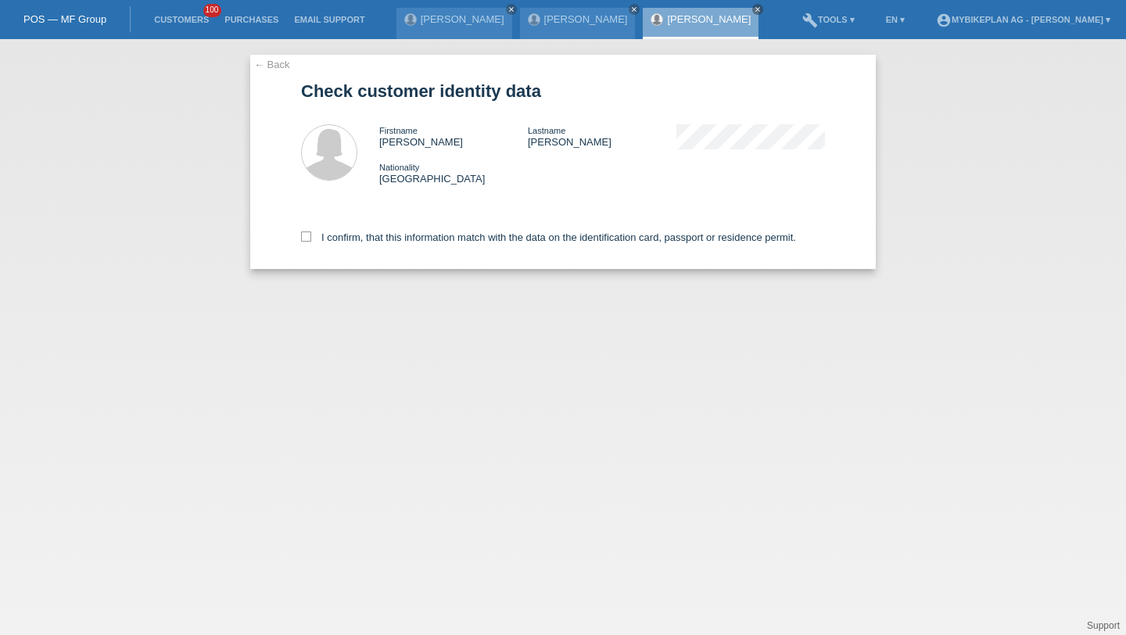
click at [358, 247] on div "I confirm, that this information match with the data on the identification card…" at bounding box center [563, 234] width 524 height 69
click at [363, 241] on label "I confirm, that this information match with the data on the identification card…" at bounding box center [548, 238] width 495 height 12
click at [311, 241] on input "I confirm, that this information match with the data on the identification card…" at bounding box center [306, 237] width 10 height 10
checkbox input "true"
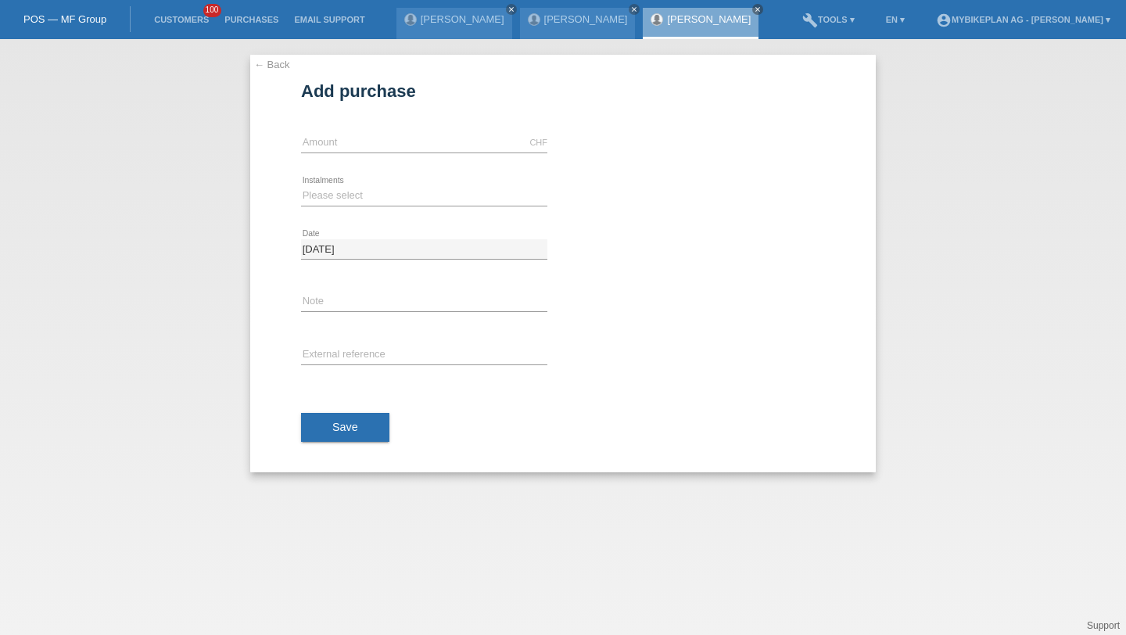
click at [334, 157] on div "CHF error Amount" at bounding box center [424, 143] width 246 height 53
click at [332, 144] on input "text" at bounding box center [424, 143] width 246 height 20
type input "2950.00"
click at [335, 178] on div "Please select 6 instalments 12 instalments 18 instalments 24 instalments 36 ins…" at bounding box center [424, 196] width 246 height 53
click at [335, 190] on select "Please select 6 instalments 12 instalments 18 instalments 24 instalments 36 ins…" at bounding box center [424, 195] width 246 height 19
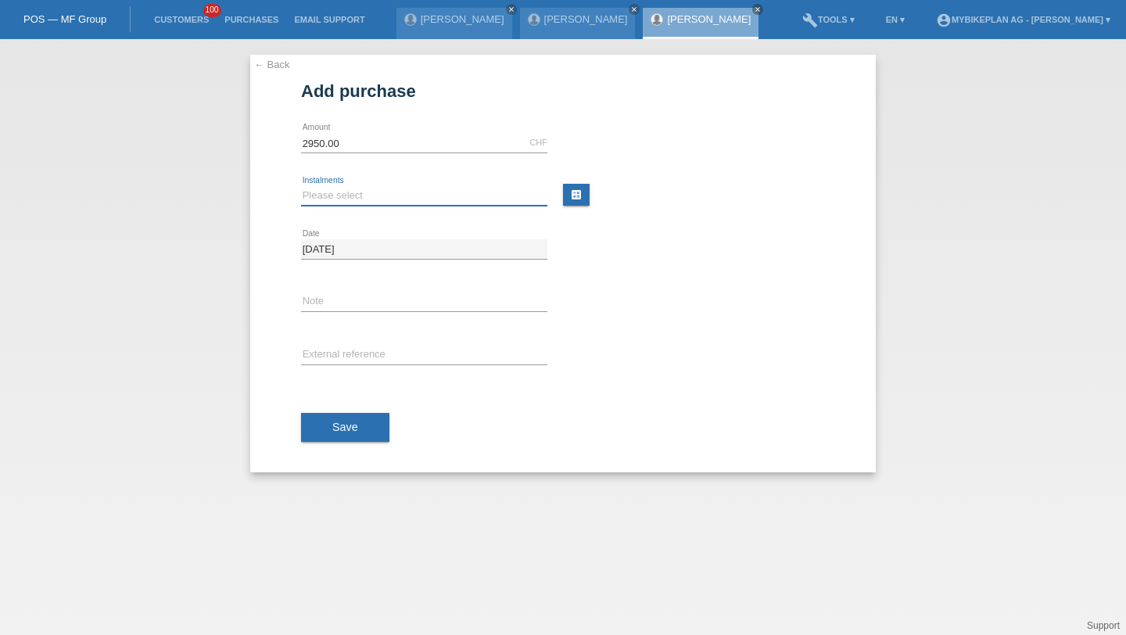
click at [338, 199] on select "Please select 6 instalments 12 instalments 18 instalments 24 instalments 36 ins…" at bounding box center [424, 195] width 246 height 19
select select "488"
click at [301, 186] on select "Please select 6 instalments 12 instalments 18 instalments 24 instalments 36 ins…" at bounding box center [424, 195] width 246 height 19
click at [336, 340] on div "error External reference" at bounding box center [424, 355] width 246 height 53
click at [336, 349] on input "text" at bounding box center [424, 356] width 246 height 20
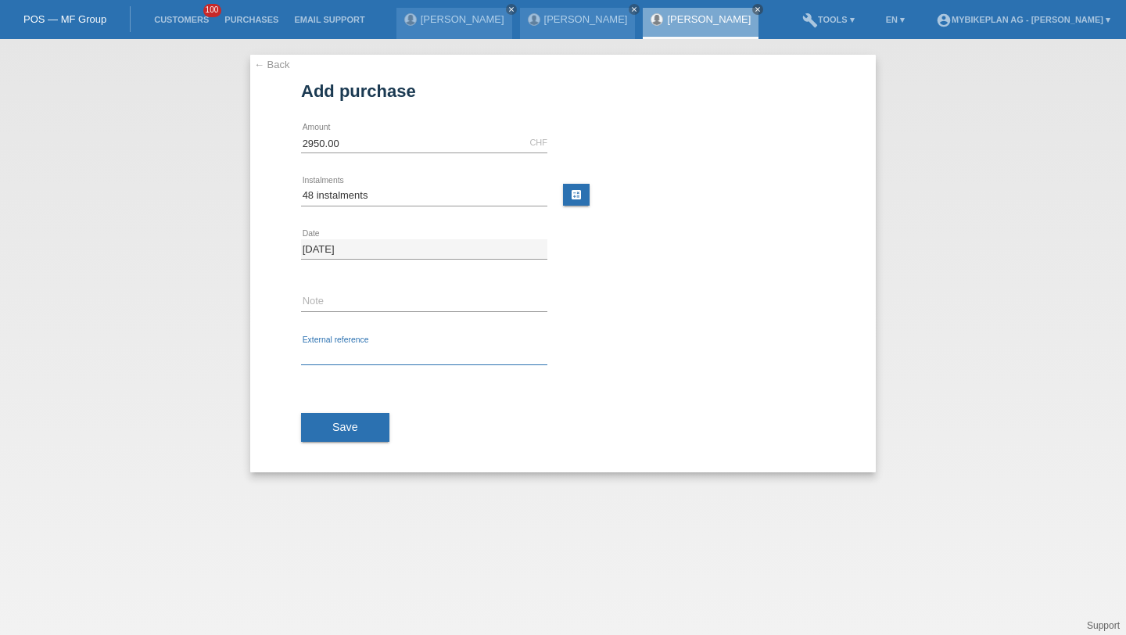
paste input "42797832542"
type input "42797832542"
click at [343, 442] on button "Save" at bounding box center [345, 428] width 88 height 30
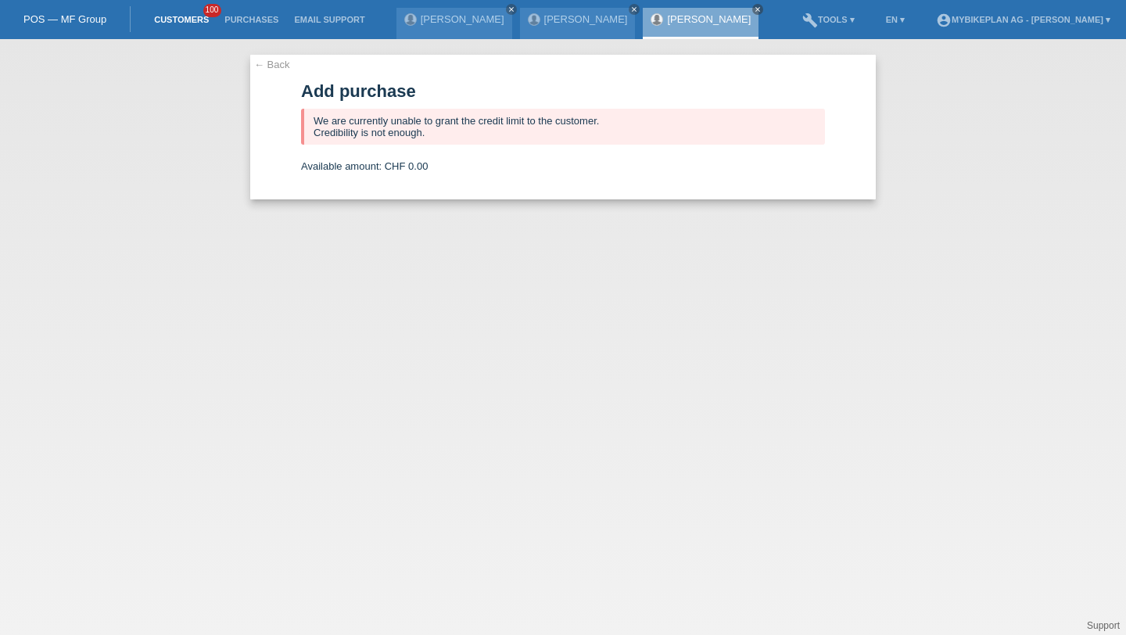
click at [191, 16] on link "Customers" at bounding box center [181, 19] width 70 height 9
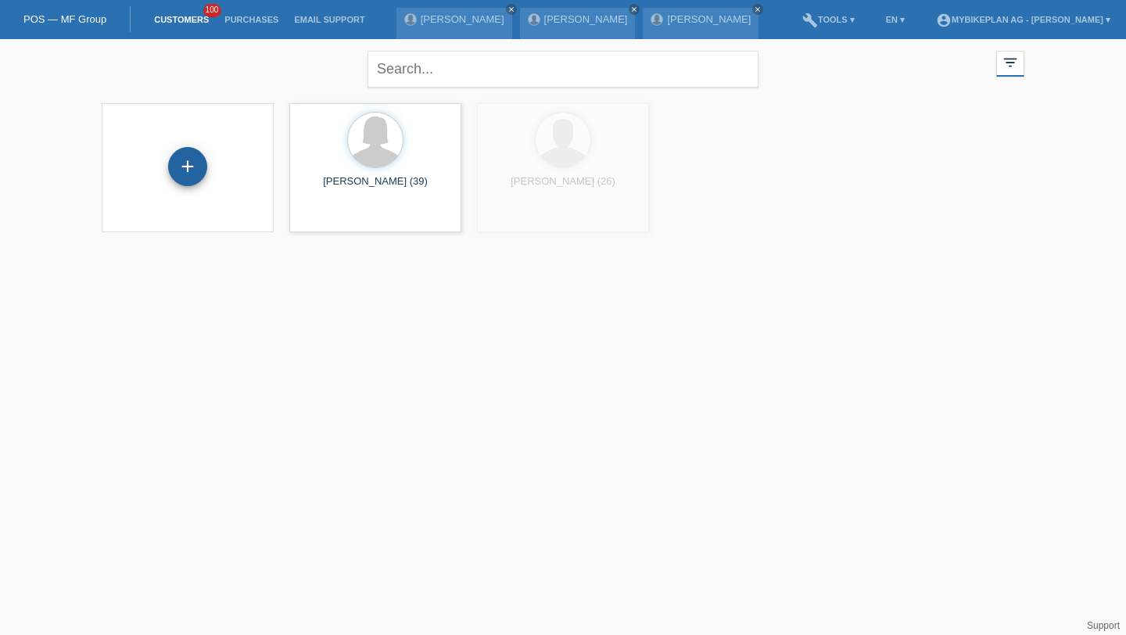
click at [199, 166] on div "+" at bounding box center [187, 166] width 39 height 39
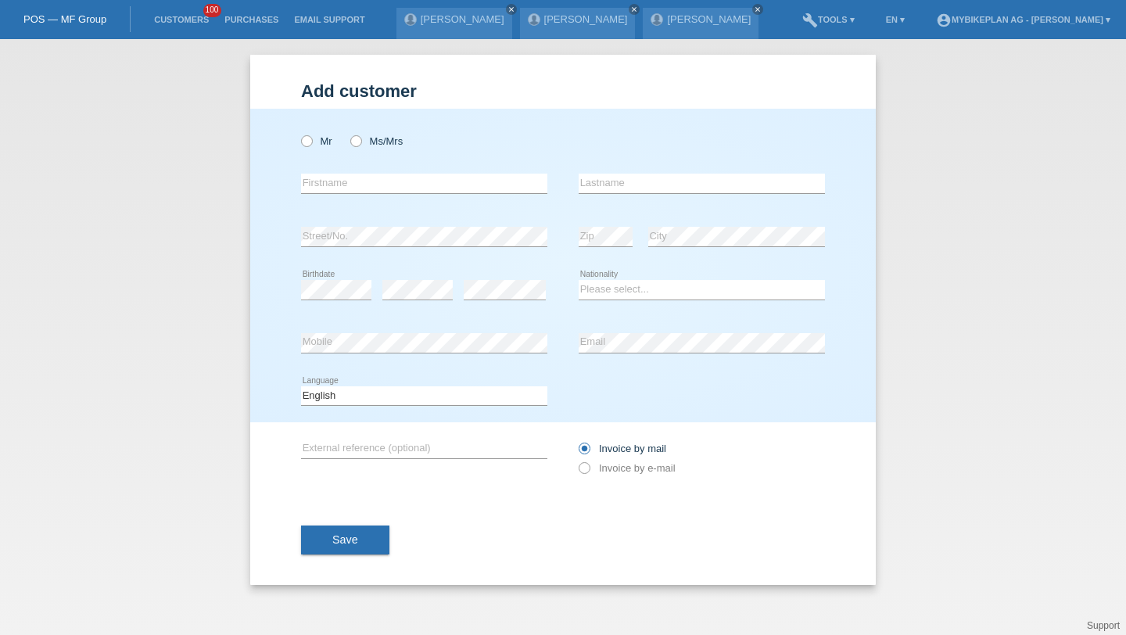
click at [334, 138] on div "Mr Ms/Mrs" at bounding box center [424, 141] width 246 height 32
click at [314, 136] on label "Mr" at bounding box center [316, 141] width 31 height 12
click at [311, 136] on input "Mr" at bounding box center [306, 140] width 10 height 10
radio input "true"
click at [320, 181] on input "text" at bounding box center [424, 184] width 246 height 20
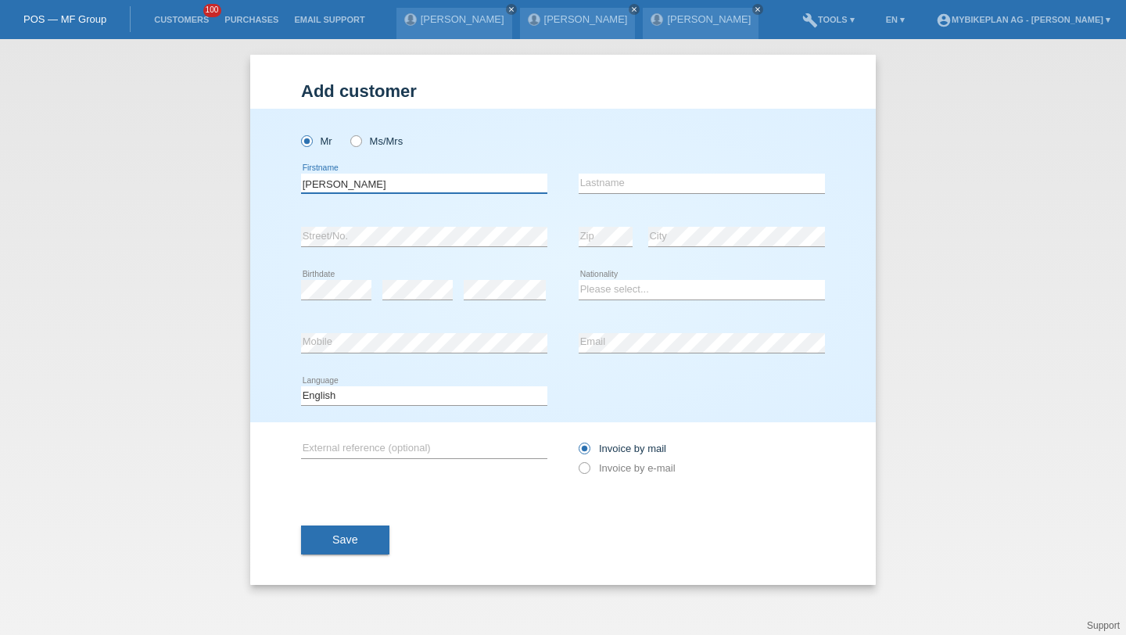
type input "[PERSON_NAME]"
paste input "[PERSON_NAME]"
type input "[PERSON_NAME]"
click at [400, 274] on div "error" at bounding box center [417, 290] width 70 height 53
click at [493, 277] on div "error" at bounding box center [505, 290] width 82 height 53
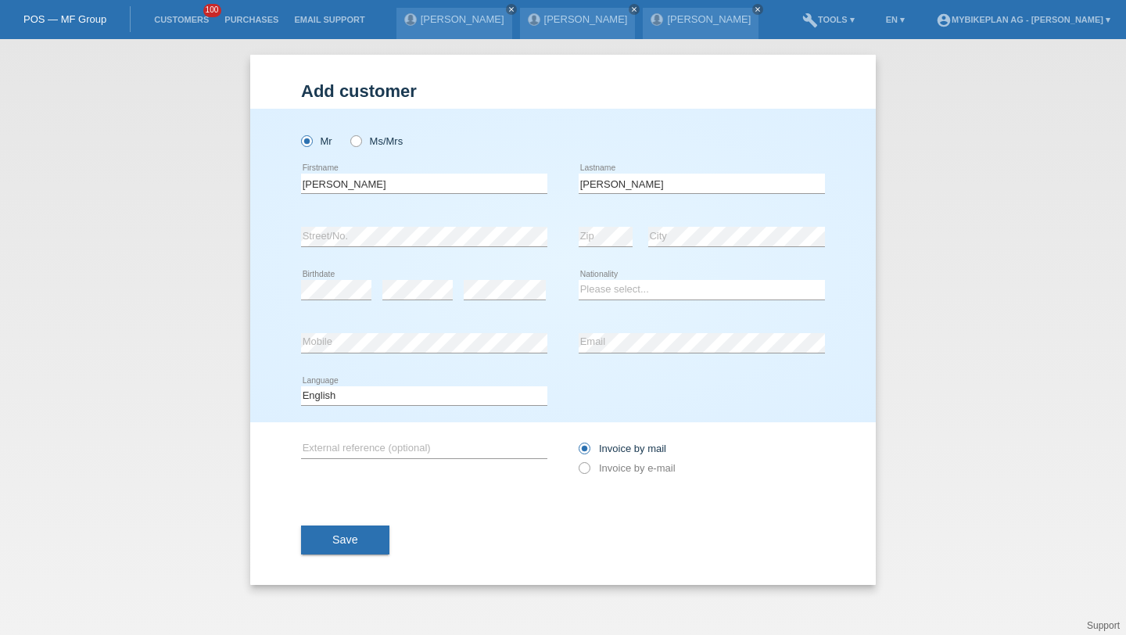
click at [581, 311] on div "Please select... Switzerland Austria Germany Liechtenstein ------------ Afghani…" at bounding box center [702, 290] width 246 height 53
click at [587, 302] on div "Please select... Switzerland Austria Germany Liechtenstein ------------ Afghani…" at bounding box center [702, 290] width 246 height 53
click at [595, 299] on select "Please select... Switzerland Austria Germany Liechtenstein ------------ Afghani…" at bounding box center [702, 289] width 246 height 19
select select "DE"
click at [579, 281] on select "Please select... Switzerland Austria Germany Liechtenstein ------------ Afghani…" at bounding box center [702, 289] width 246 height 19
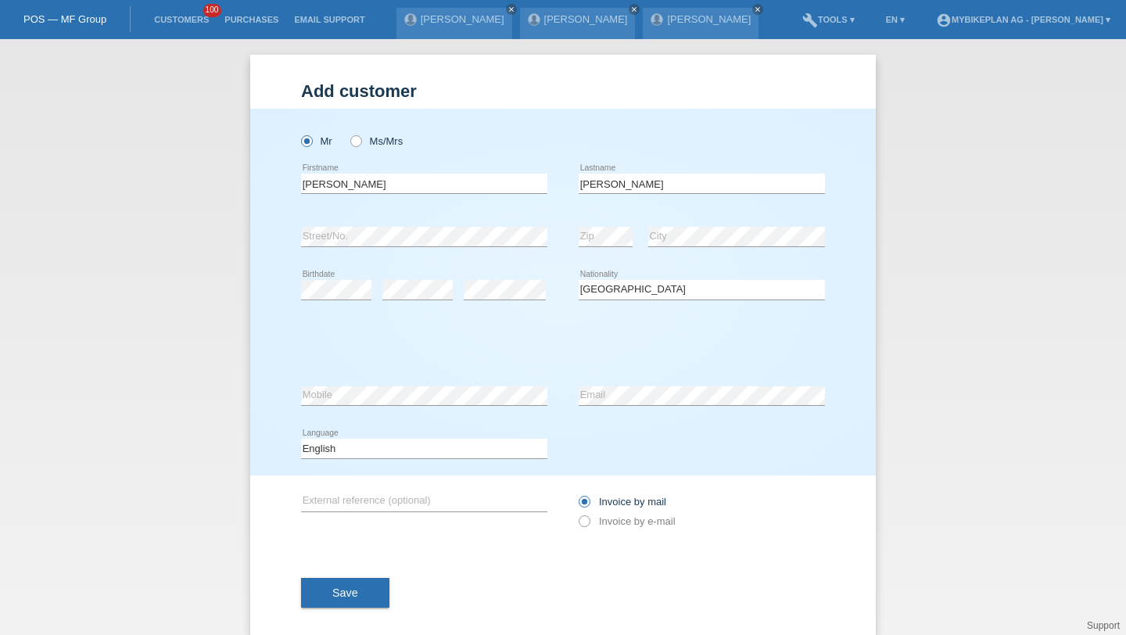
click at [447, 350] on select "Please select... C B B - Refugee status Other" at bounding box center [424, 342] width 246 height 19
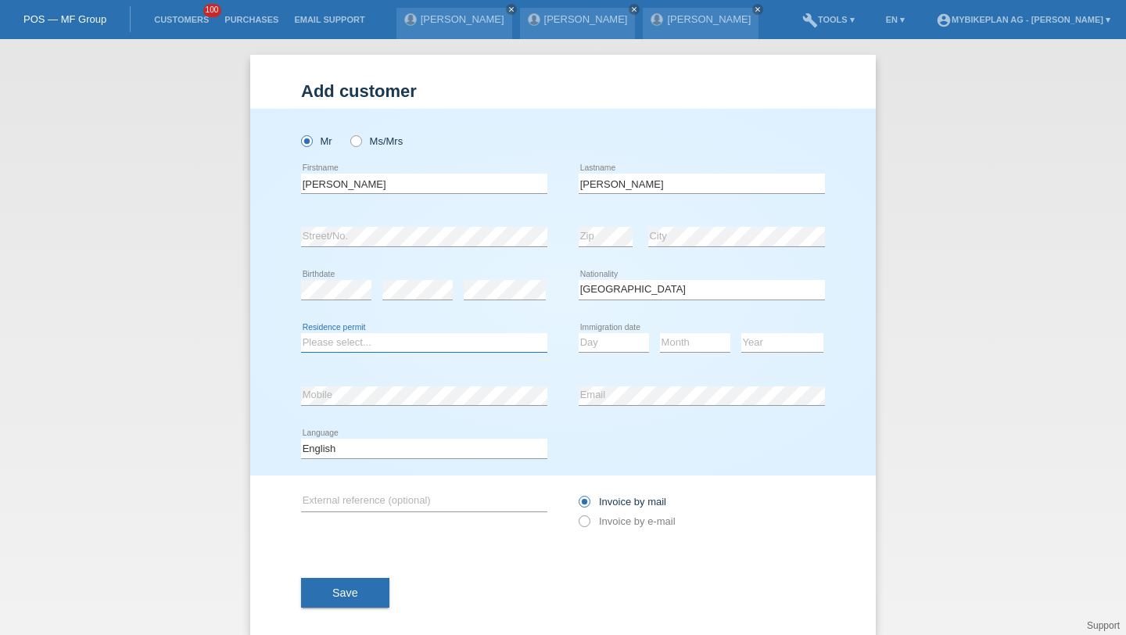
select select "C"
click at [301, 333] on select "Please select... C B B - Refugee status Other" at bounding box center [424, 342] width 246 height 19
click at [616, 341] on select "Day 01 02 03 04 05 06 07 08 09 10 11" at bounding box center [614, 342] width 70 height 19
select select "13"
click at [579, 333] on select "Day 01 02 03 04 05 06 07 08 09 10 11" at bounding box center [614, 342] width 70 height 19
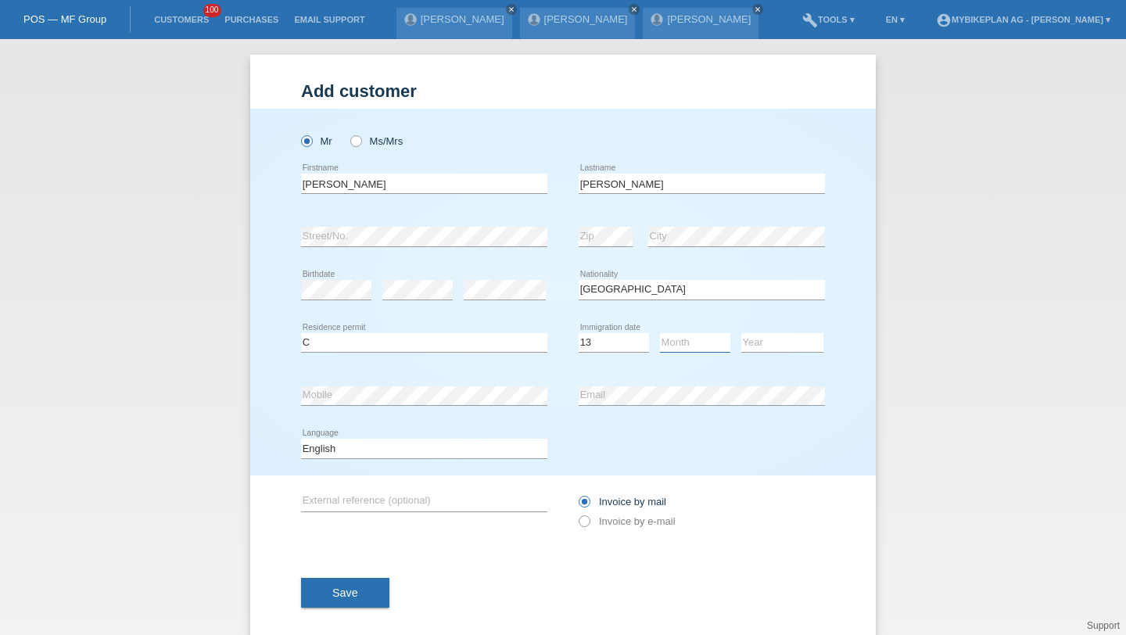
click at [702, 347] on select "Month 01 02 03 04 05 06 07 08 09 10 11" at bounding box center [695, 342] width 70 height 19
select select "02"
click at [660, 333] on select "Month 01 02 03 04 05 06 07 08 09 10 11" at bounding box center [695, 342] width 70 height 19
click at [762, 349] on select "Year 2025 2024 2023 2022 2021 2020 2019 2018 2017 2016 2015 2014 2013 2012 2011…" at bounding box center [782, 342] width 82 height 19
select select "2012"
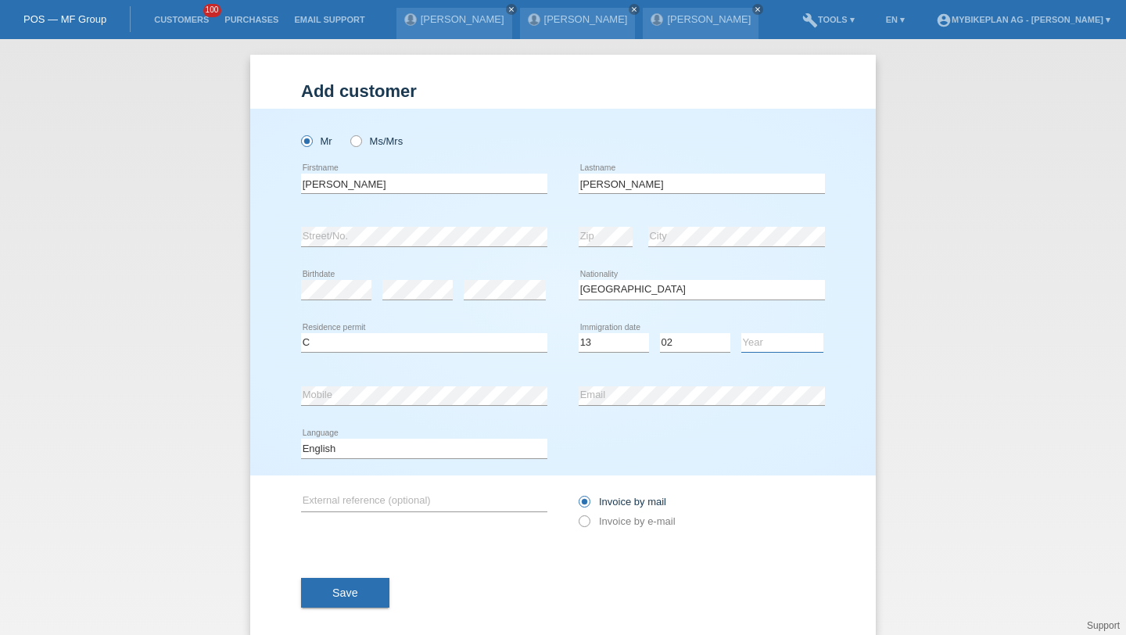
click at [741, 333] on select "Year 2025 2024 2023 2022 2021 2020 2019 2018 2017 2016 2015 2014 2013 2012 2011…" at bounding box center [782, 342] width 82 height 19
click at [397, 438] on div "Deutsch Français Italiano English error Language" at bounding box center [424, 448] width 246 height 53
click at [391, 447] on select "Deutsch Français Italiano English" at bounding box center [424, 448] width 246 height 19
select select "de"
click at [301, 440] on select "Deutsch Français Italiano English" at bounding box center [424, 448] width 246 height 19
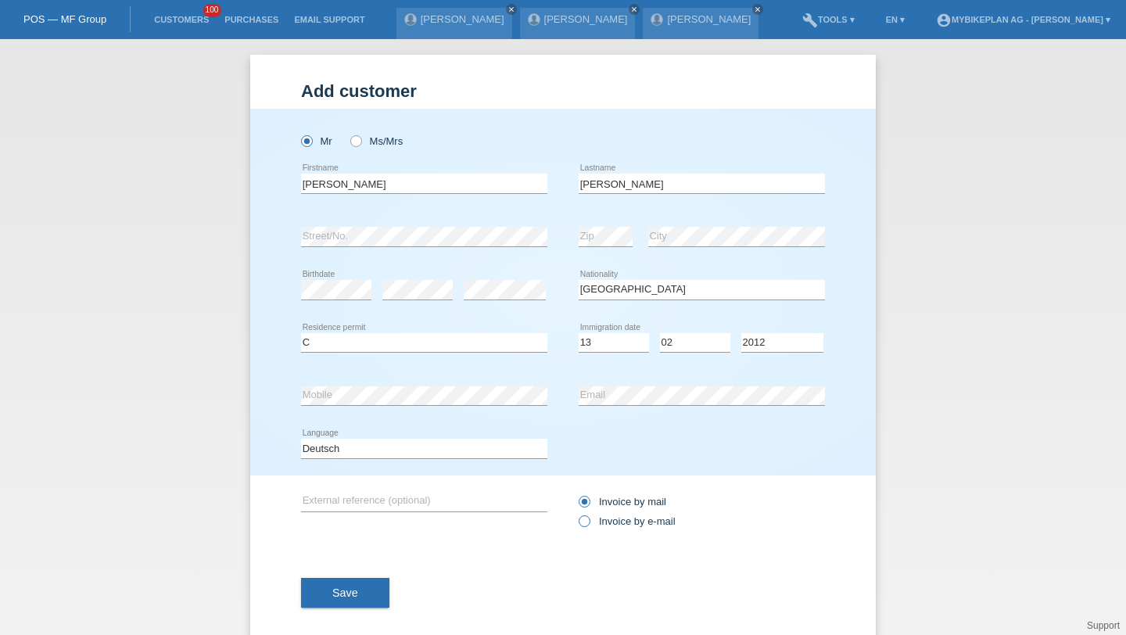
click at [606, 524] on label "Invoice by e-mail" at bounding box center [627, 521] width 97 height 12
click at [589, 524] on input "Invoice by e-mail" at bounding box center [584, 525] width 10 height 20
radio input "true"
click at [350, 599] on span "Save" at bounding box center [345, 593] width 26 height 13
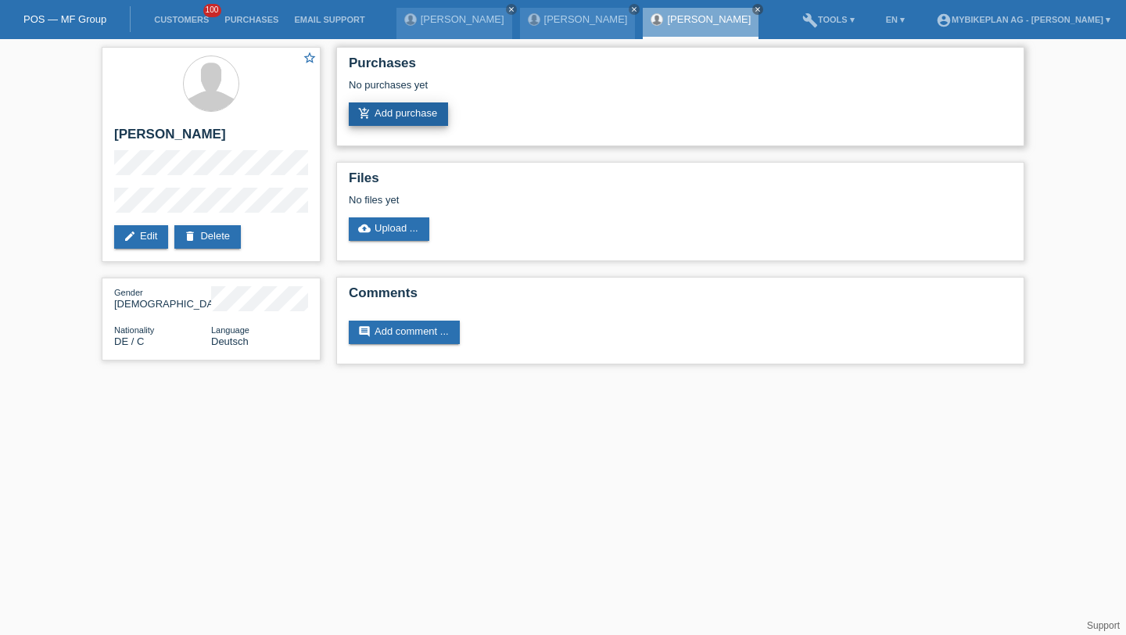
click at [390, 119] on link "add_shopping_cart Add purchase" at bounding box center [398, 113] width 99 height 23
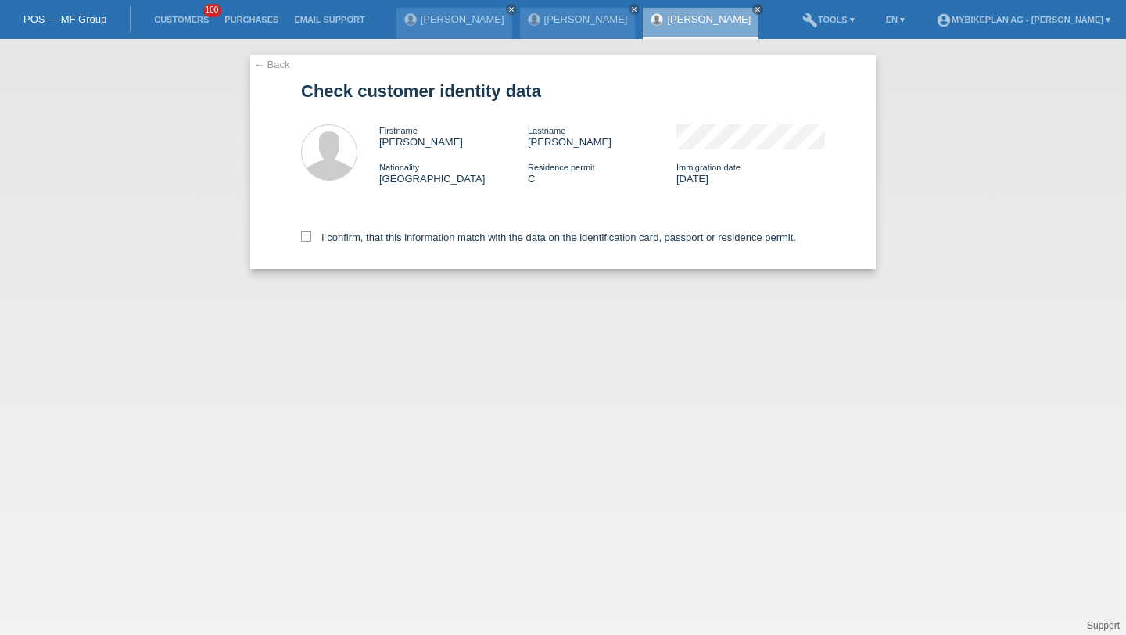
click at [329, 232] on div "I confirm, that this information match with the data on the identification card…" at bounding box center [563, 234] width 524 height 69
click at [331, 239] on label "I confirm, that this information match with the data on the identification card…" at bounding box center [548, 238] width 495 height 12
click at [311, 239] on input "I confirm, that this information match with the data on the identification card…" at bounding box center [306, 237] width 10 height 10
checkbox input "true"
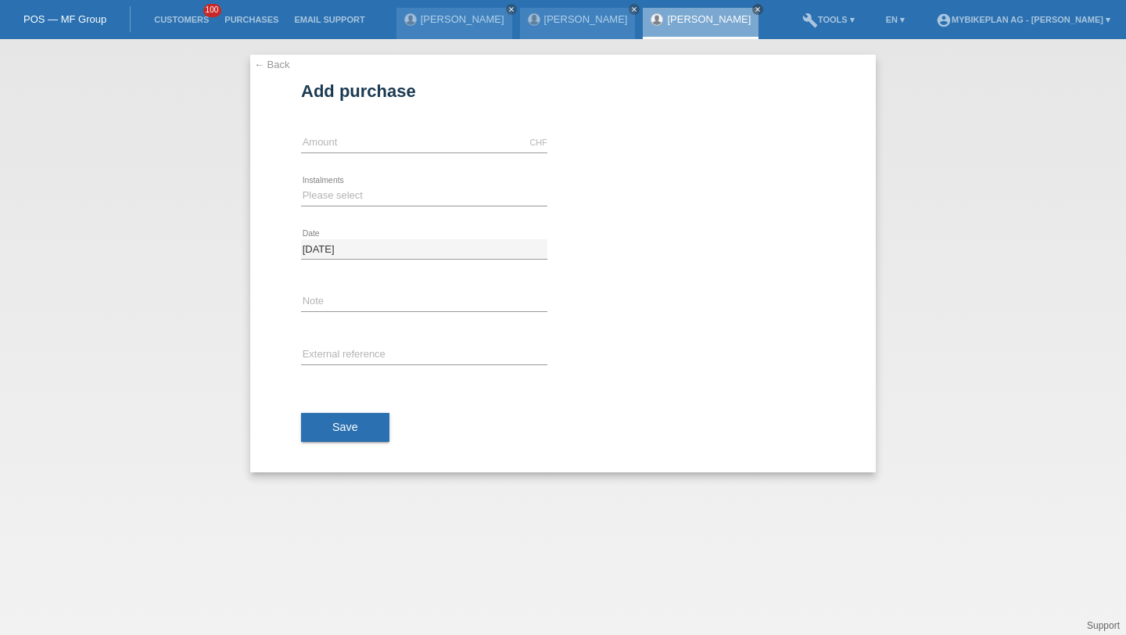
click at [395, 127] on div "CHF error Amount" at bounding box center [424, 143] width 246 height 53
click at [393, 145] on input "text" at bounding box center [424, 143] width 246 height 20
type input "2999.00"
click at [343, 196] on select "Please select 6 instalments 12 instalments 18 instalments 24 instalments 36 ins…" at bounding box center [424, 195] width 246 height 19
select select "488"
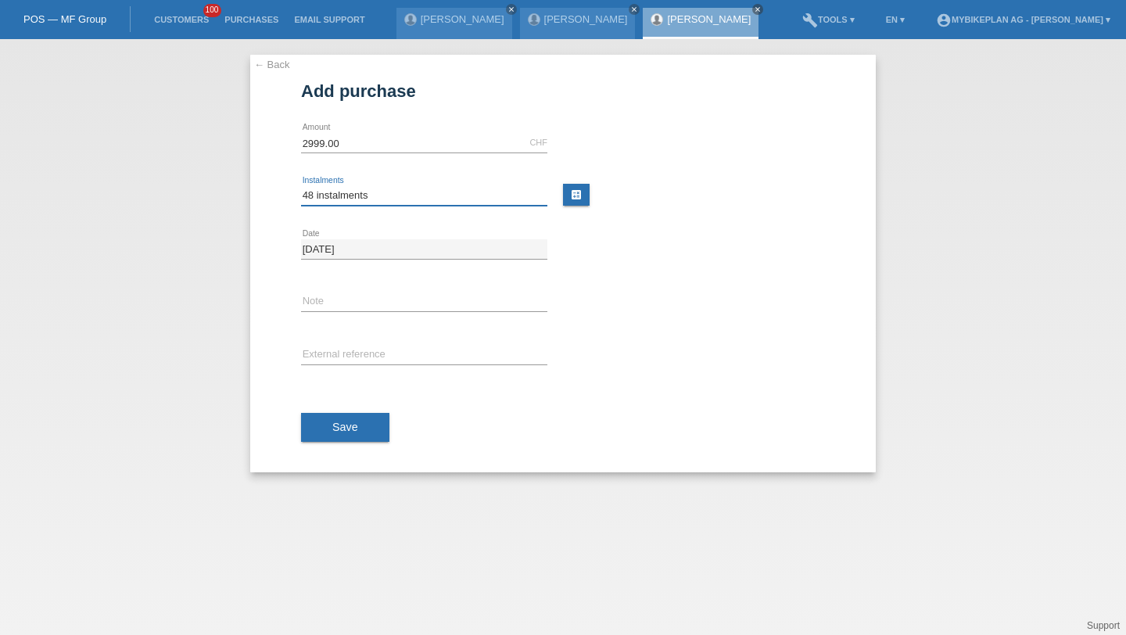
click at [301, 186] on select "Please select 6 instalments 12 instalments 18 instalments 24 instalments 36 ins…" at bounding box center [424, 195] width 246 height 19
click at [339, 340] on div "error External reference" at bounding box center [424, 355] width 246 height 53
click at [342, 356] on input "text" at bounding box center [424, 356] width 246 height 20
paste input "42808020783"
type input "42808020783"
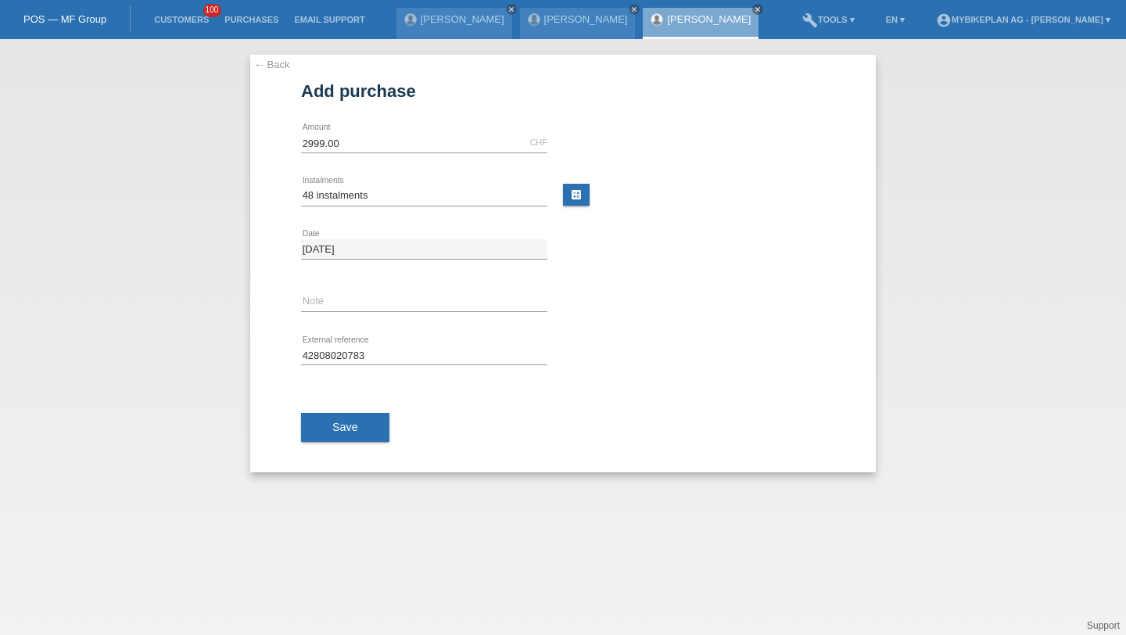
click at [328, 407] on div "Save" at bounding box center [563, 427] width 524 height 91
click at [329, 413] on button "Save" at bounding box center [345, 428] width 88 height 30
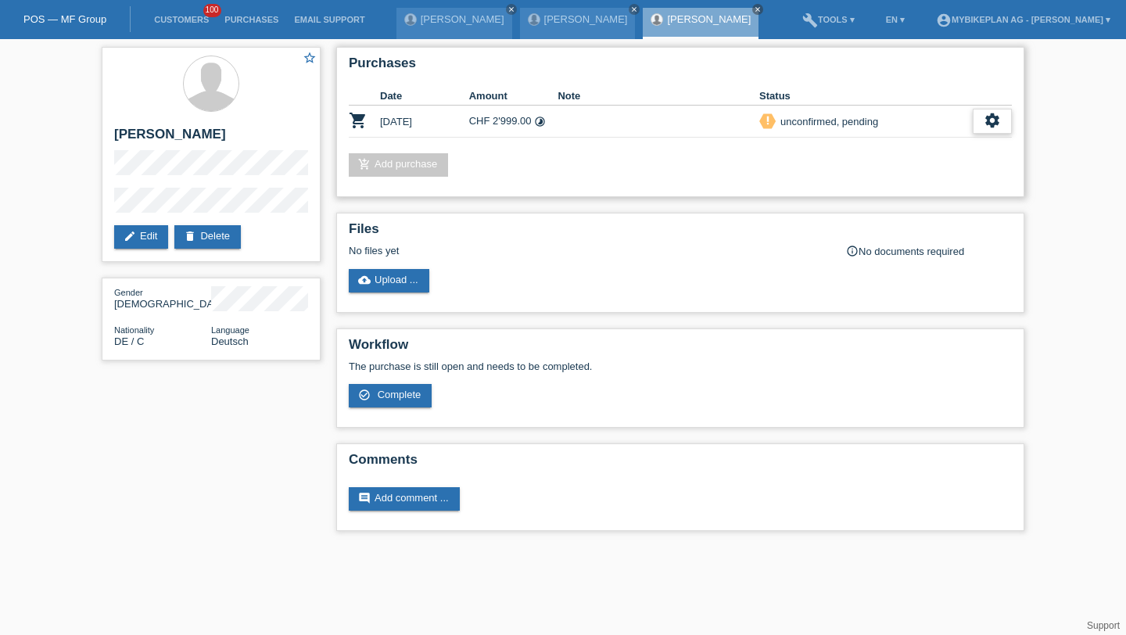
click at [996, 122] on icon "settings" at bounding box center [992, 120] width 17 height 17
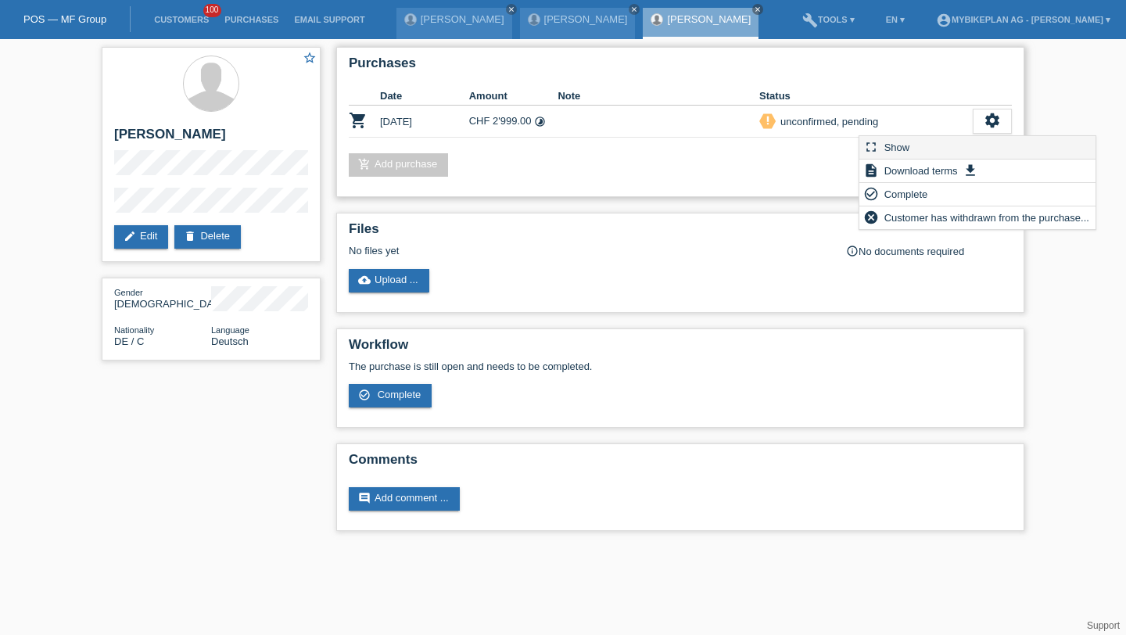
click at [970, 148] on div "fullscreen Show" at bounding box center [978, 147] width 236 height 23
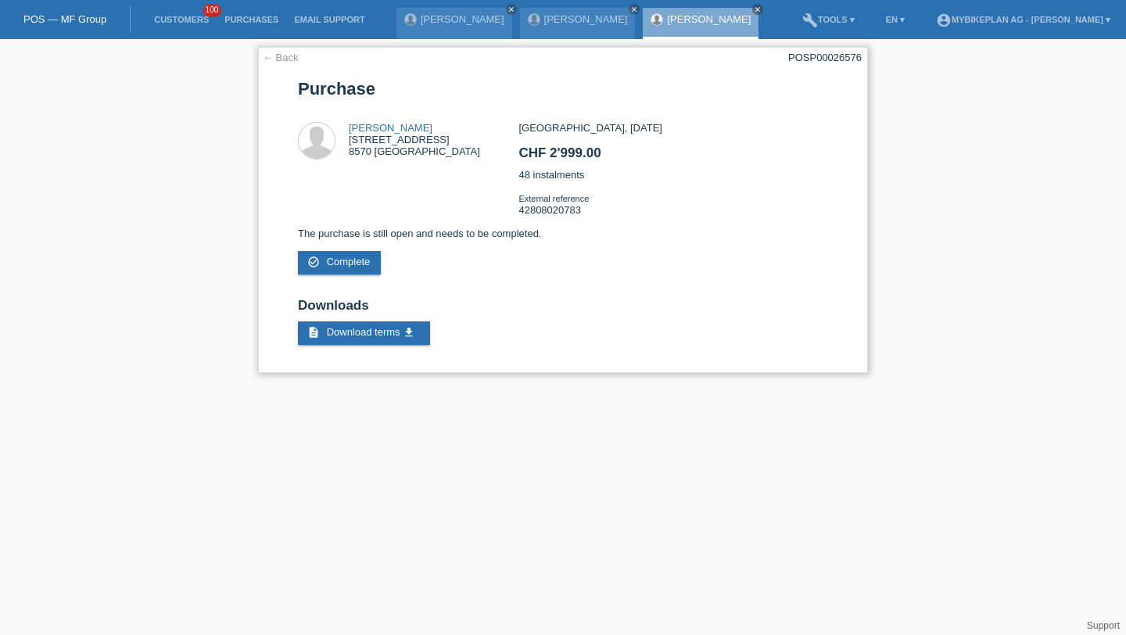
click at [837, 65] on div "← Back POSP00026576 [GEOGRAPHIC_DATA] [PERSON_NAME][STREET_ADDRESS] CHF 2'999.00" at bounding box center [563, 210] width 610 height 326
click at [837, 65] on div "← Back POSP00026576 Purchase Martin Herrmann Austrasse 20 8570 Weinfelden CHF 2…" at bounding box center [563, 210] width 610 height 326
click at [837, 61] on div "POSP00026576" at bounding box center [825, 58] width 74 height 12
copy div "POSP00026576"
